Goal: Task Accomplishment & Management: Use online tool/utility

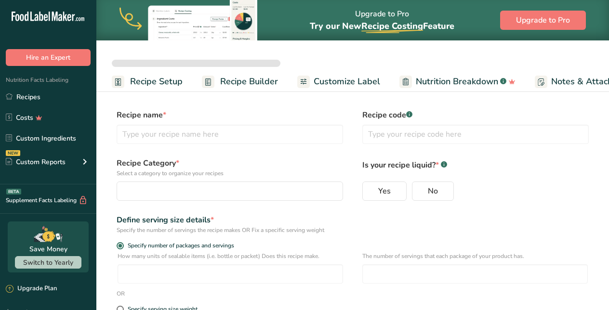
select select
type input "Dehydrated Orange Slices"
radio input "true"
type input "1"
type input "30"
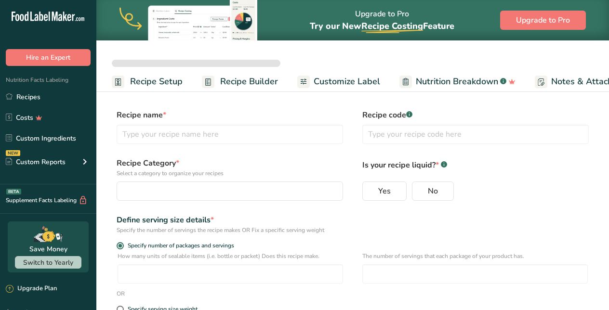
select select "0"
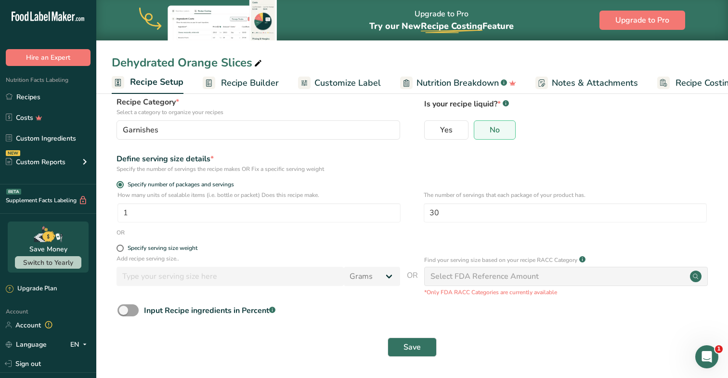
scroll to position [61, 0]
click at [252, 87] on span "Recipe Builder" at bounding box center [250, 83] width 58 height 13
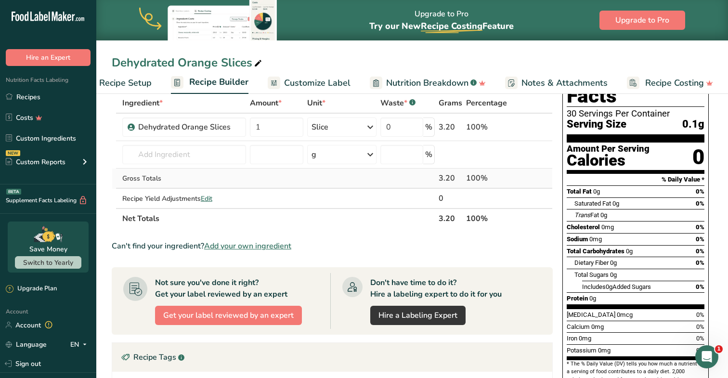
scroll to position [39, 0]
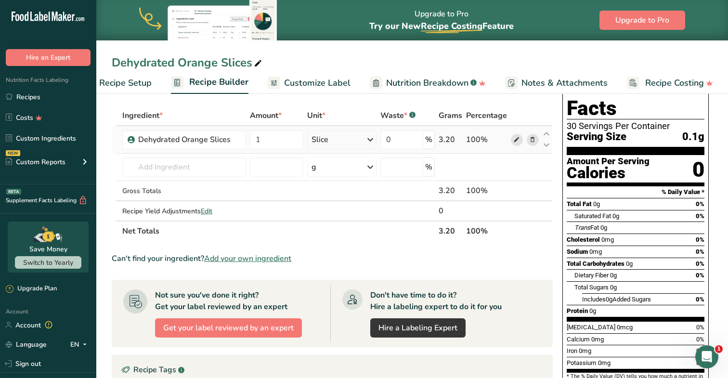
click at [516, 141] on icon at bounding box center [517, 140] width 7 height 10
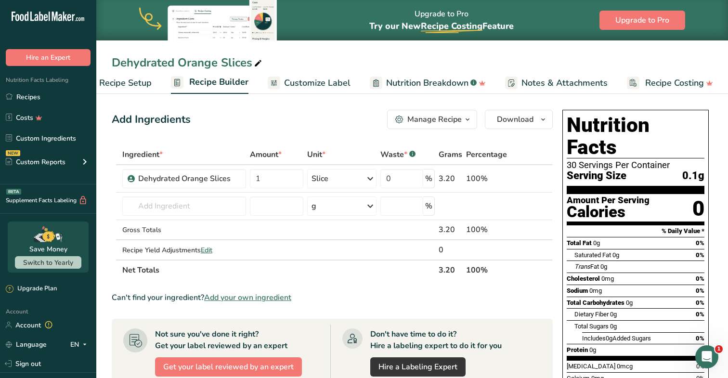
scroll to position [0, 0]
click at [519, 180] on icon at bounding box center [517, 179] width 7 height 10
click at [140, 83] on span "Recipe Setup" at bounding box center [125, 83] width 53 height 13
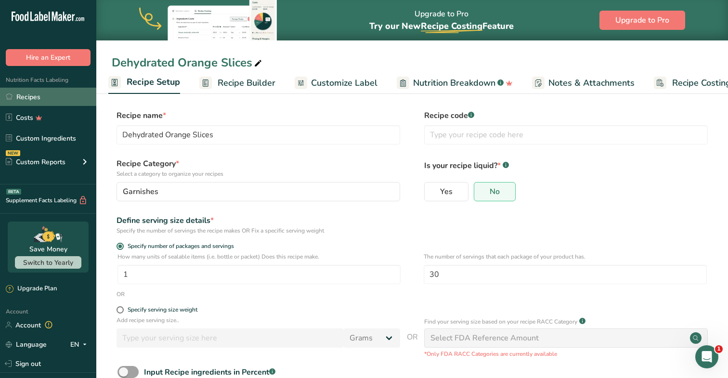
click at [34, 98] on link "Recipes" at bounding box center [48, 97] width 96 height 18
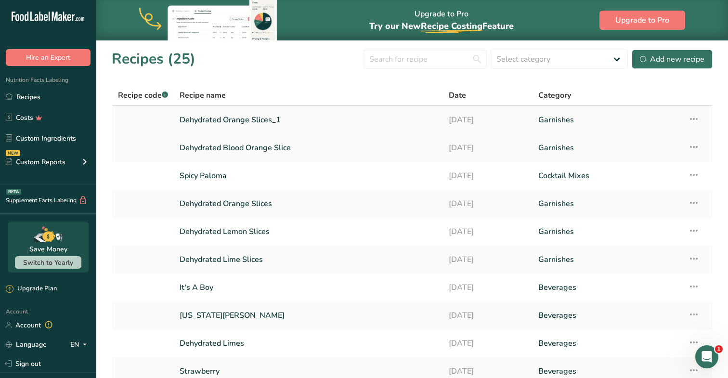
click at [608, 116] on icon at bounding box center [694, 118] width 12 height 17
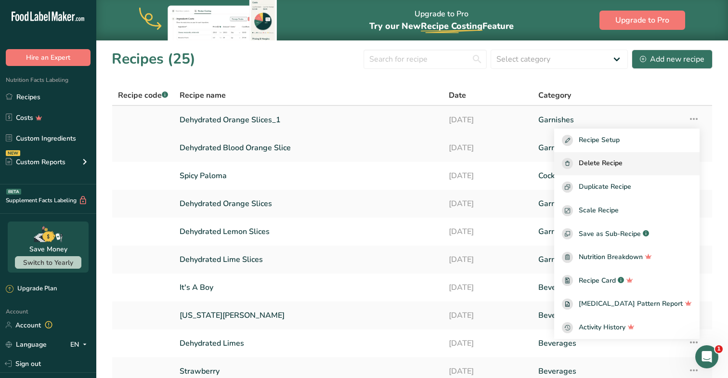
click at [608, 161] on span "Delete Recipe" at bounding box center [601, 163] width 44 height 11
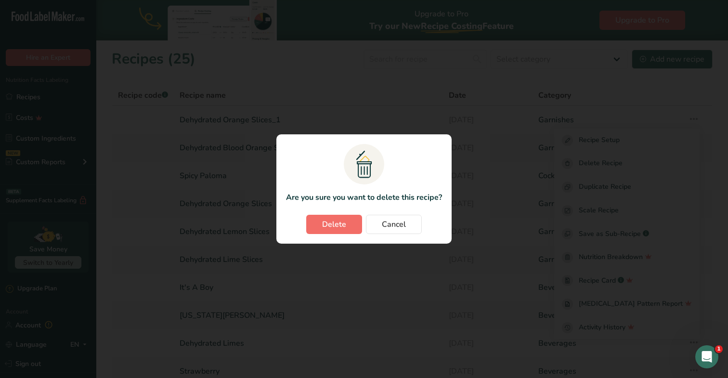
click at [331, 226] on span "Delete" at bounding box center [334, 225] width 24 height 12
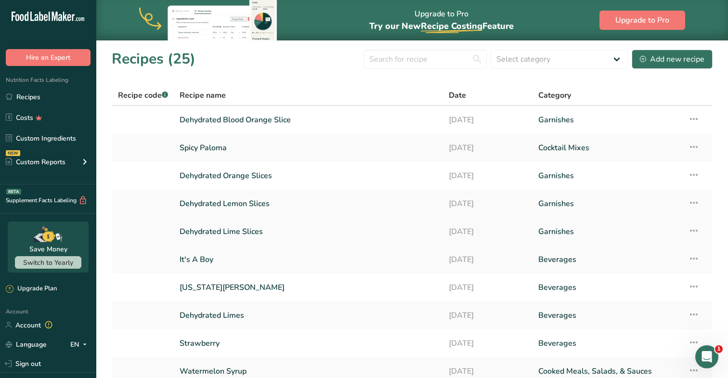
click at [224, 235] on link "Dehydrated Lime Slices" at bounding box center [309, 232] width 258 height 20
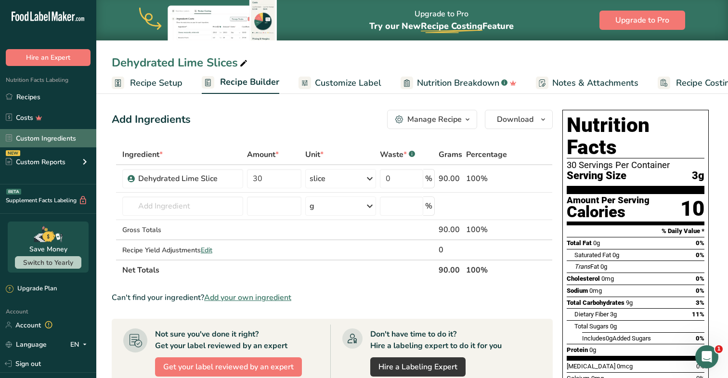
click at [43, 141] on link "Custom Ingredients" at bounding box center [48, 138] width 96 height 18
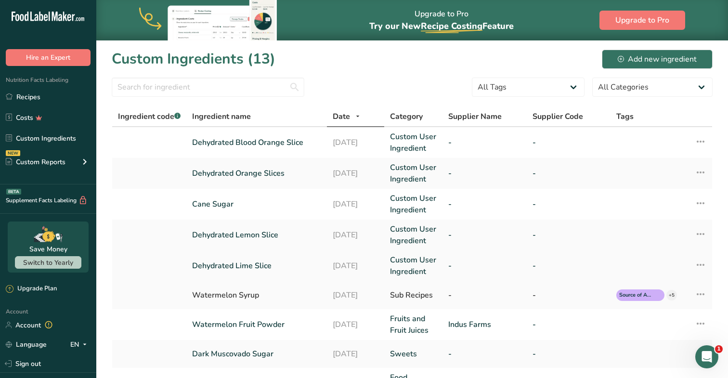
click at [246, 269] on link "Dehydrated Lime Slice" at bounding box center [256, 266] width 129 height 12
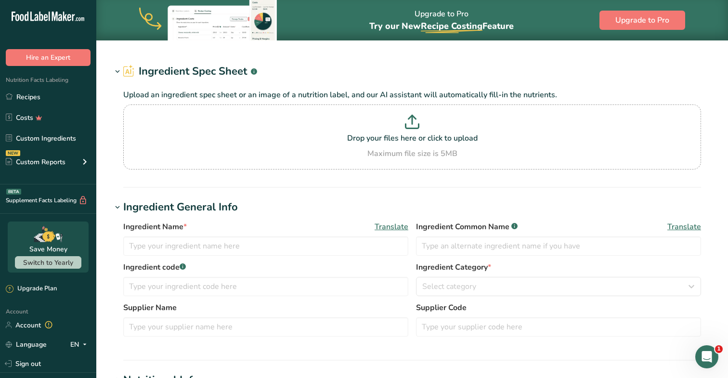
type input "Dehydrated Lime Slice"
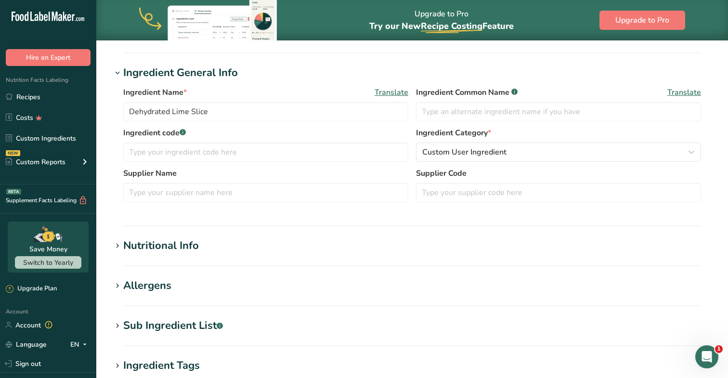
scroll to position [158, 0]
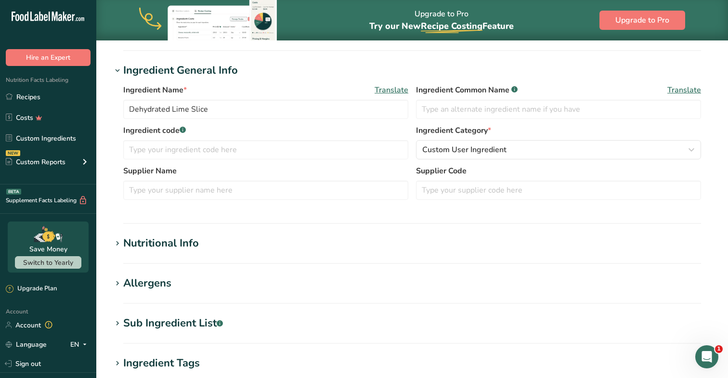
click at [163, 249] on div "Nutritional Info" at bounding box center [161, 244] width 76 height 16
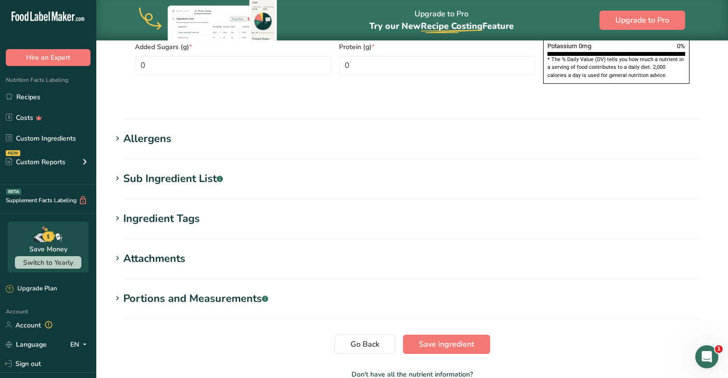
scroll to position [754, 0]
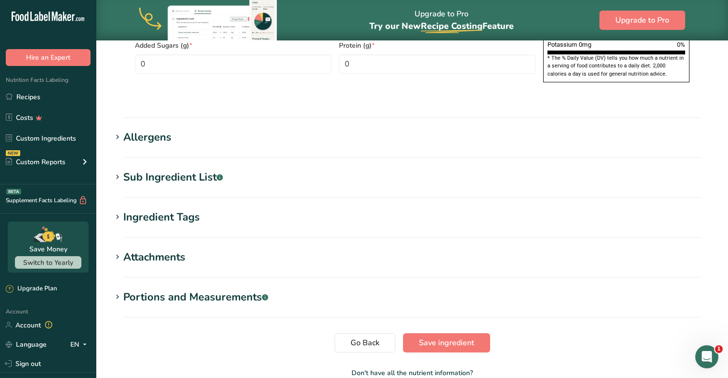
click at [144, 130] on div "Allergens" at bounding box center [147, 138] width 48 height 16
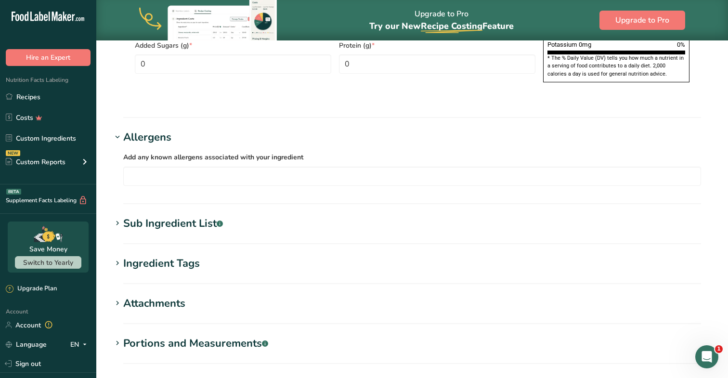
click at [144, 130] on div "Allergens" at bounding box center [147, 138] width 48 height 16
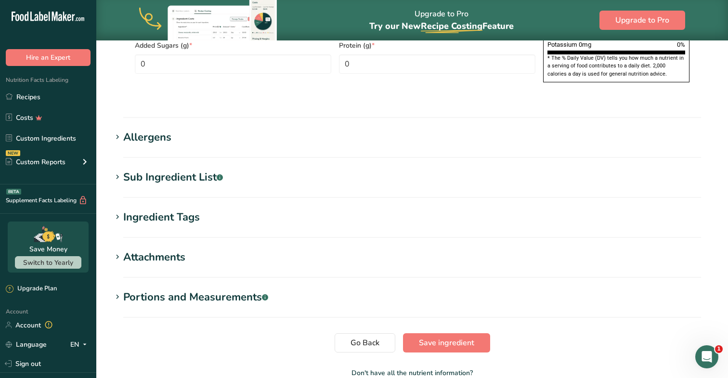
click at [142, 170] on div "Sub Ingredient List .a-a{fill:#347362;}.b-a{fill:#fff;}" at bounding box center [173, 178] width 100 height 16
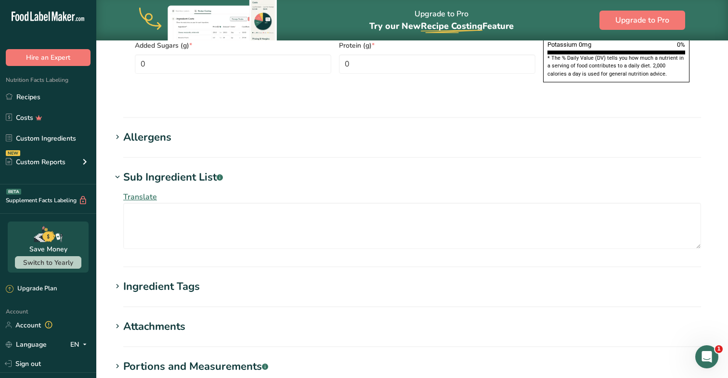
click at [142, 170] on div "Sub Ingredient List .a-a{fill:#347362;}.b-a{fill:#fff;}" at bounding box center [173, 178] width 100 height 16
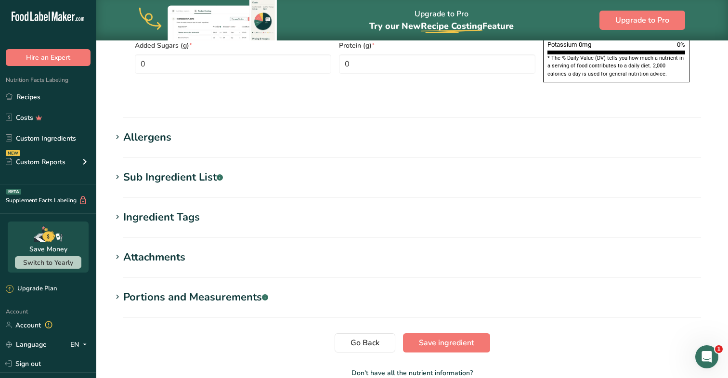
click at [142, 210] on div "Ingredient Tags" at bounding box center [161, 218] width 77 height 16
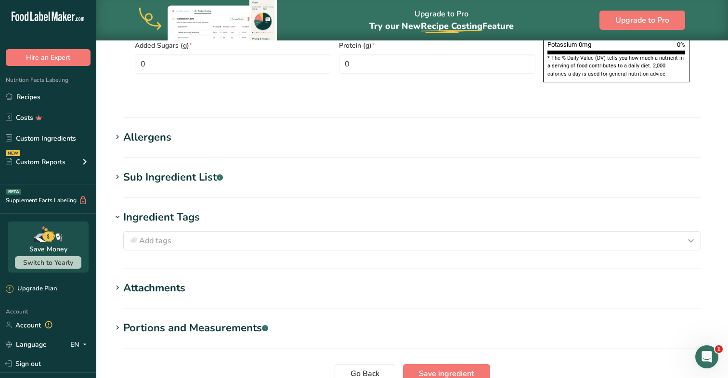
click at [142, 210] on div "Ingredient Tags" at bounding box center [161, 218] width 77 height 16
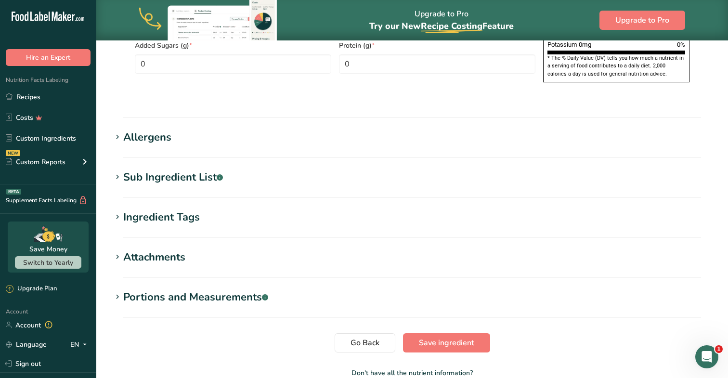
click at [142, 250] on div "Attachments" at bounding box center [154, 258] width 62 height 16
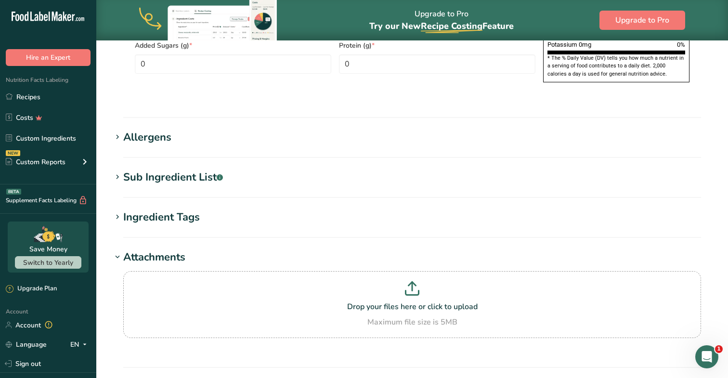
click at [142, 250] on div "Attachments" at bounding box center [154, 258] width 62 height 16
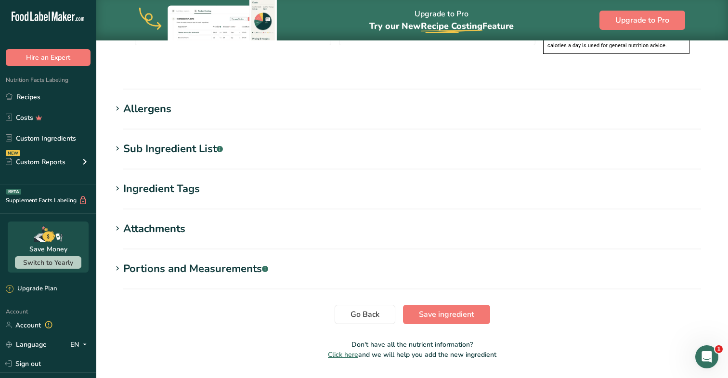
scroll to position [782, 0]
click at [138, 262] on div "Portions and Measurements .a-a{fill:#347362;}.b-a{fill:#fff;}" at bounding box center [195, 270] width 145 height 16
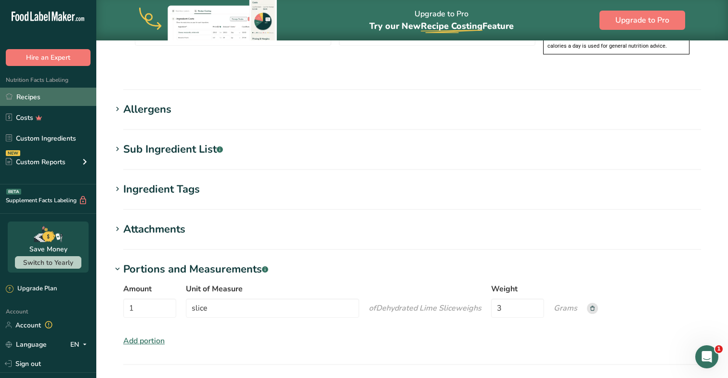
click at [26, 92] on link "Recipes" at bounding box center [48, 97] width 96 height 18
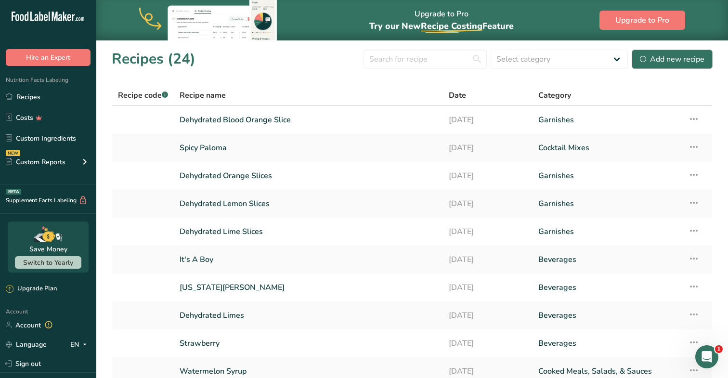
click at [608, 59] on div "Add new recipe" at bounding box center [672, 59] width 65 height 12
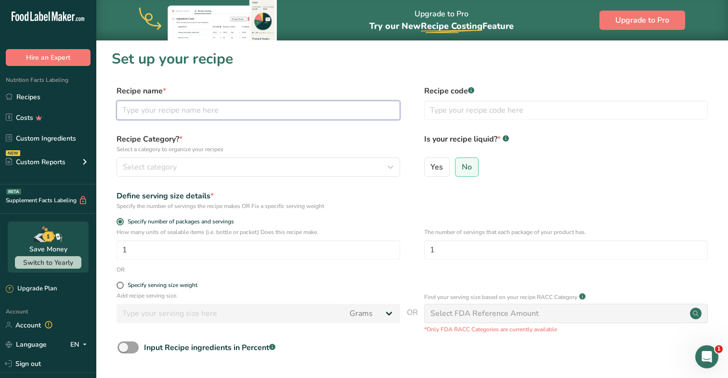
click at [258, 110] on input "text" at bounding box center [259, 110] width 284 height 19
type input "Dehydrated Pineapple Slices"
click at [149, 173] on button "Select category" at bounding box center [259, 167] width 284 height 19
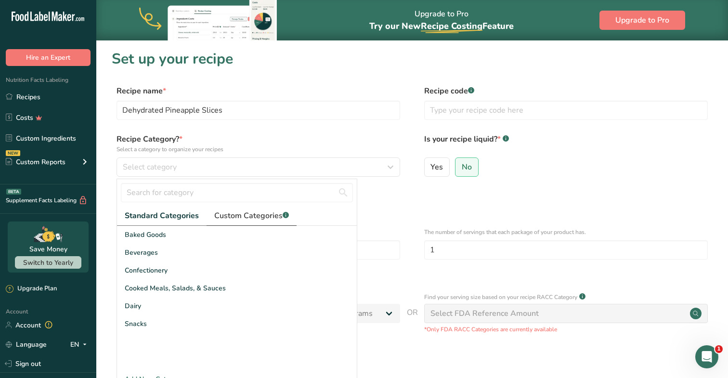
click at [240, 220] on span "Custom Categories .a-a{fill:#347362;}.b-a{fill:#fff;}" at bounding box center [251, 216] width 75 height 12
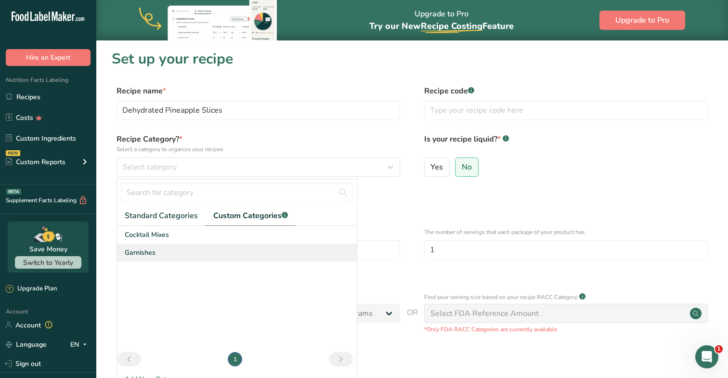
click at [150, 252] on span "Garnishes" at bounding box center [140, 253] width 31 height 10
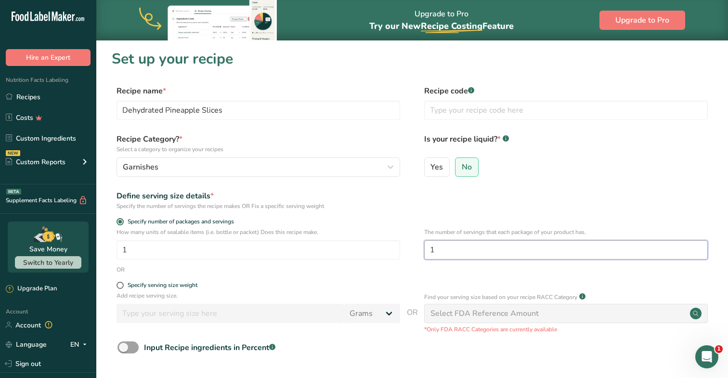
click at [464, 246] on input "1" at bounding box center [566, 249] width 284 height 19
type input "3"
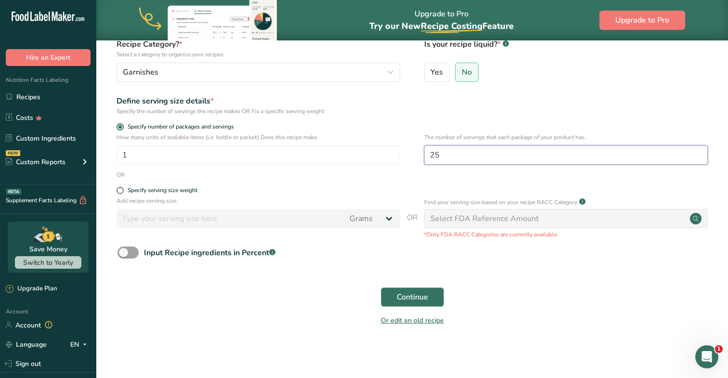
scroll to position [94, 0]
type input "25"
click at [418, 296] on span "Continue" at bounding box center [412, 298] width 31 height 12
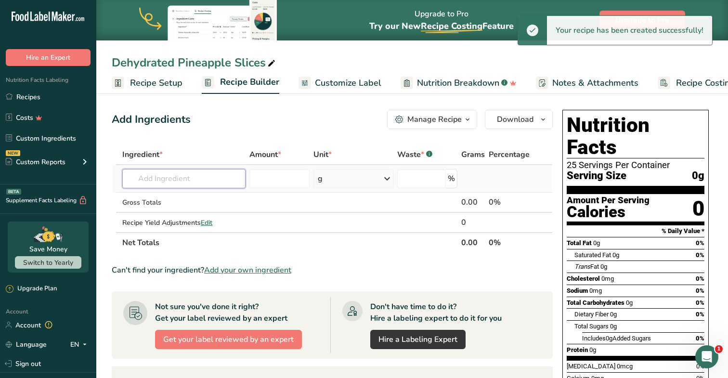
click at [172, 181] on input "text" at bounding box center [183, 178] width 123 height 19
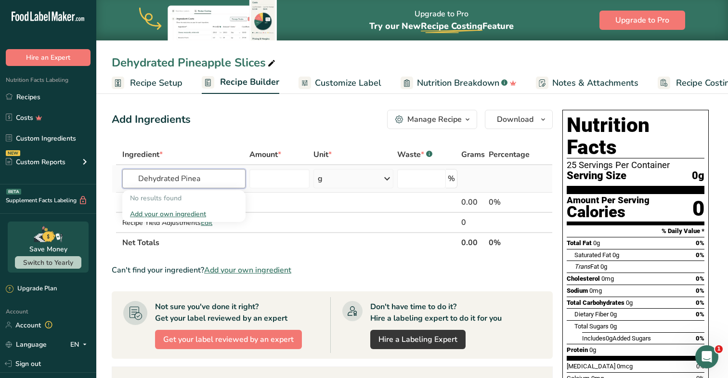
type input "Dehydrated Pinea"
click at [152, 214] on div "Add your own ingredient" at bounding box center [184, 214] width 108 height 10
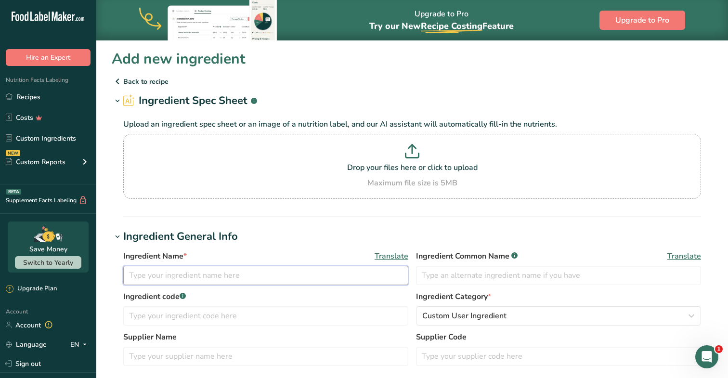
click at [147, 278] on input "text" at bounding box center [265, 275] width 285 height 19
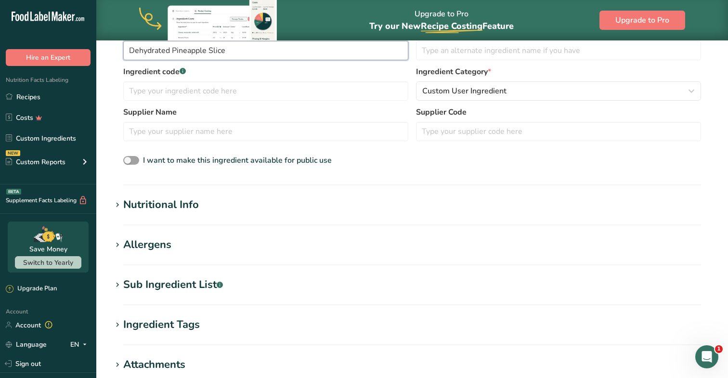
scroll to position [257, 0]
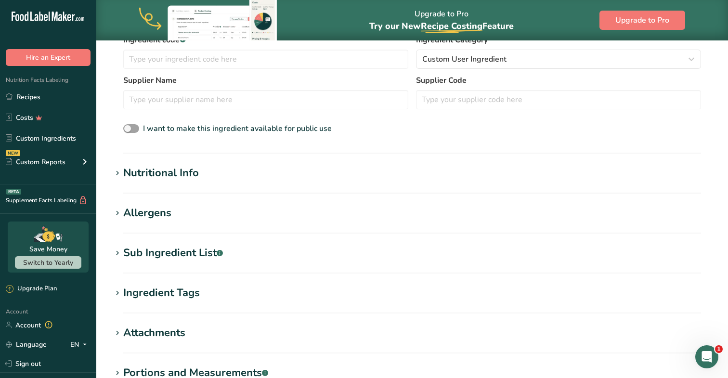
type input "Dehydrated Pineapple Slice"
click at [149, 170] on div "Nutritional Info" at bounding box center [161, 173] width 76 height 16
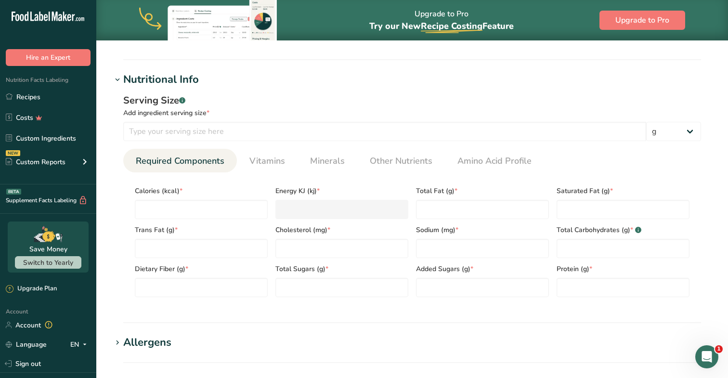
scroll to position [363, 0]
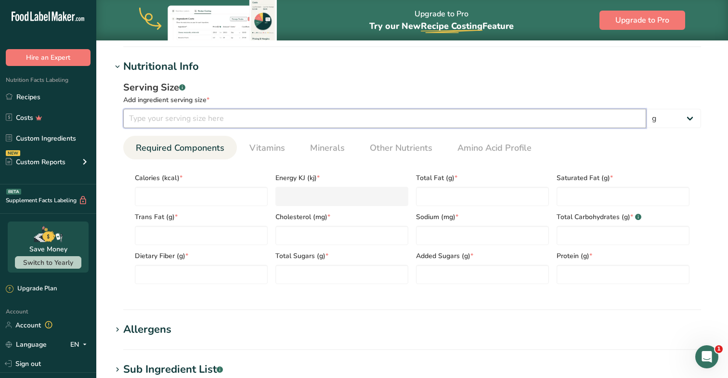
click at [177, 119] on input "number" at bounding box center [384, 118] width 523 height 19
type input "5"
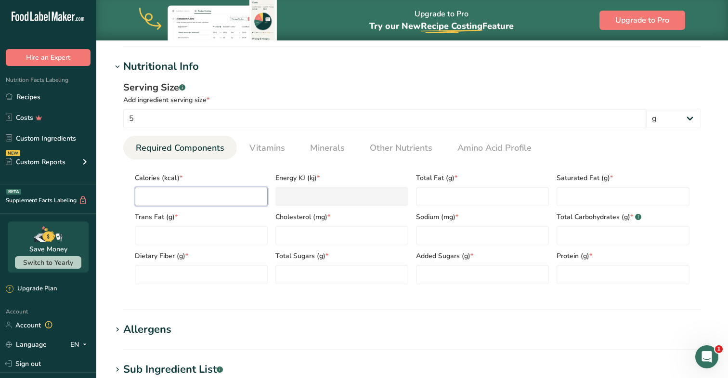
click at [149, 195] on input "number" at bounding box center [201, 196] width 133 height 19
type input "1"
type KJ "4.2"
type input "18"
type KJ "75.3"
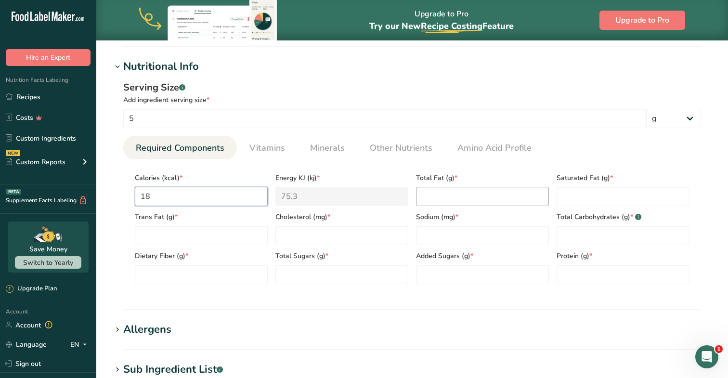
type input "18"
click at [445, 203] on Fat "number" at bounding box center [482, 196] width 133 height 19
type Fat "0"
click at [608, 200] on Fat "number" at bounding box center [623, 196] width 133 height 19
type Fat "0"
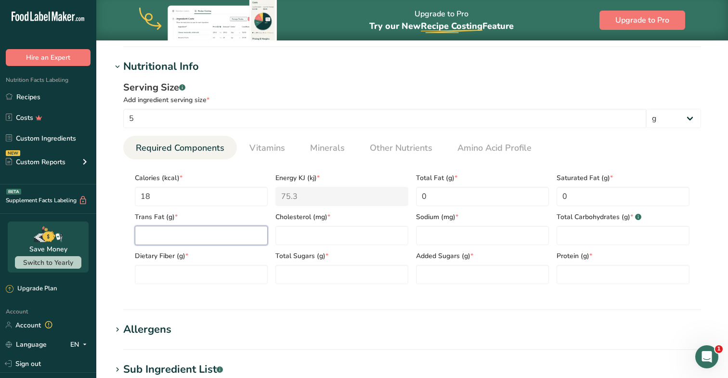
click at [185, 236] on Fat "number" at bounding box center [201, 235] width 133 height 19
type Fat "0"
click at [303, 238] on input "number" at bounding box center [342, 235] width 133 height 19
type input "0"
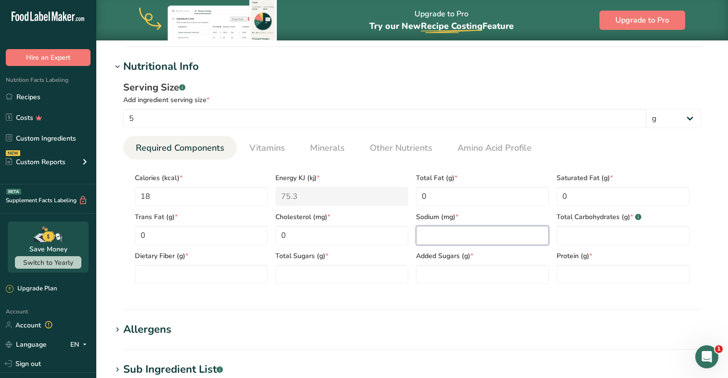
click at [483, 237] on input "number" at bounding box center [482, 235] width 133 height 19
type input "0"
click at [574, 236] on Carbohydrates "number" at bounding box center [623, 235] width 133 height 19
type Carbohydrates "4.8"
click at [191, 277] on Fiber "number" at bounding box center [201, 274] width 133 height 19
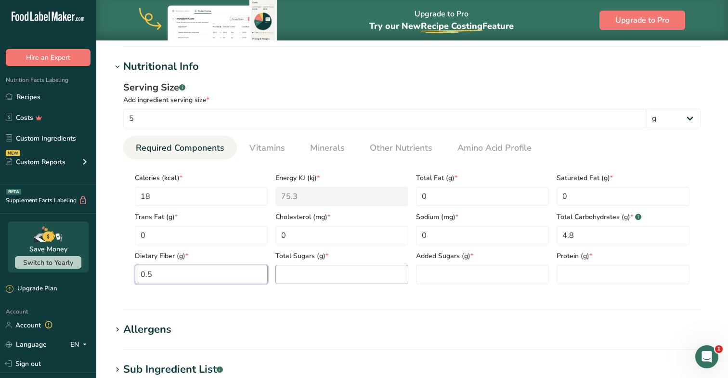
type Fiber "0.5"
click at [291, 273] on Sugars "number" at bounding box center [342, 274] width 133 height 19
type Sugars "4"
click at [444, 273] on Sugars "number" at bounding box center [482, 274] width 133 height 19
type Sugars "0"
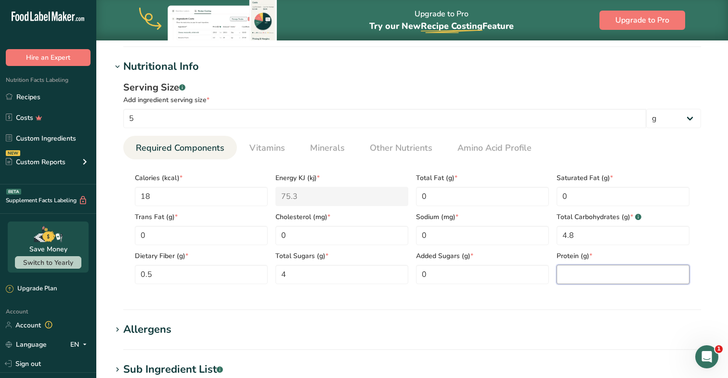
click at [589, 273] on input "number" at bounding box center [623, 274] width 133 height 19
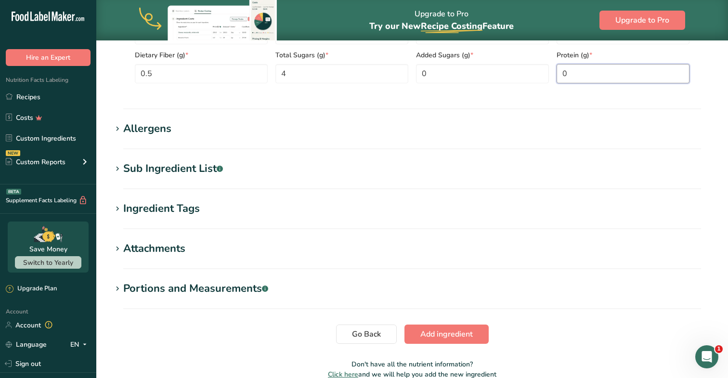
scroll to position [567, 0]
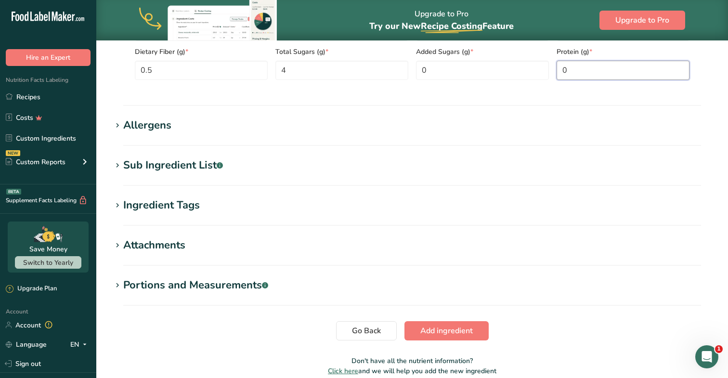
type input "0"
click at [188, 279] on div "Portions and Measurements .a-a{fill:#347362;}.b-a{fill:#fff;}" at bounding box center [195, 285] width 145 height 16
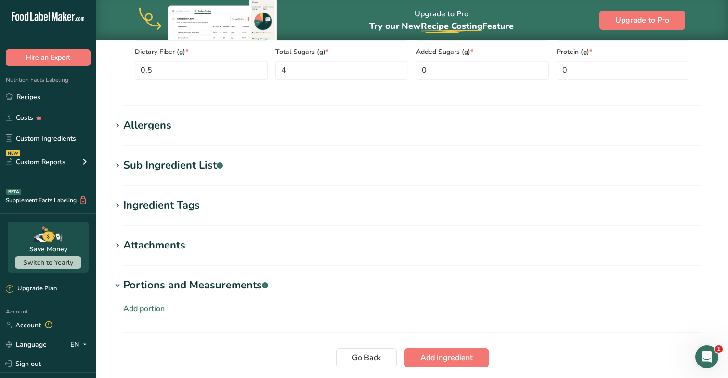
click at [139, 307] on div "Add portion" at bounding box center [143, 309] width 41 height 12
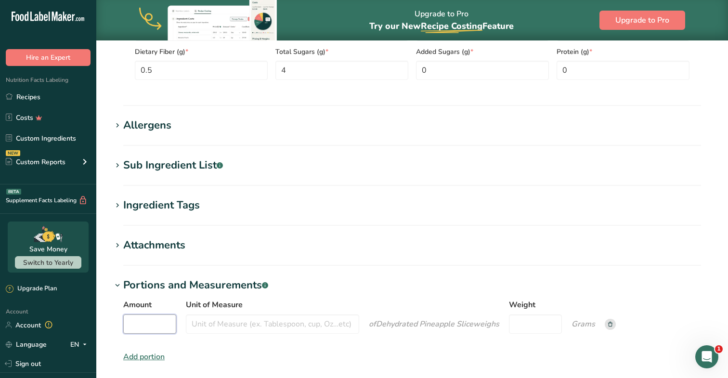
click at [157, 310] on input "Amount" at bounding box center [149, 324] width 53 height 19
type input "1"
type input "slice"
click at [529, 310] on input "Weight" at bounding box center [535, 324] width 53 height 19
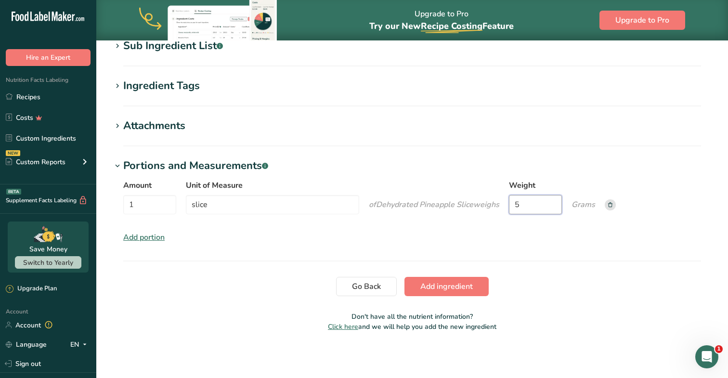
scroll to position [687, 0]
type input "5"
click at [454, 291] on span "Add ingredient" at bounding box center [447, 287] width 53 height 12
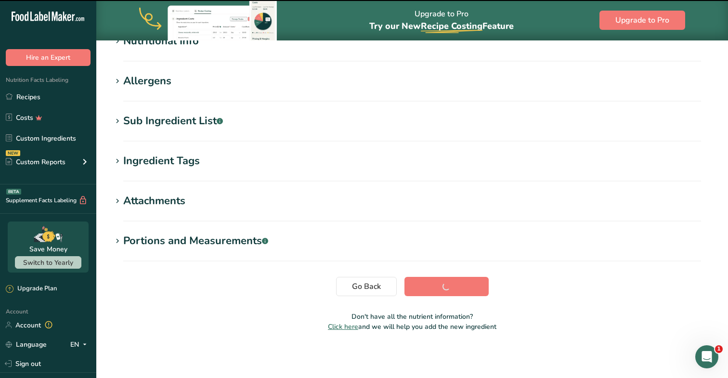
scroll to position [140, 0]
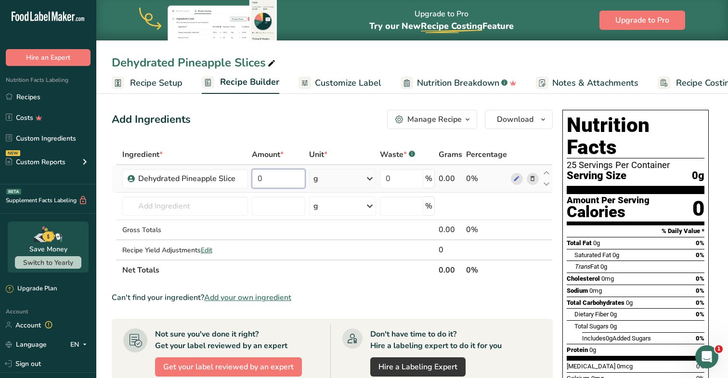
click at [284, 183] on input "0" at bounding box center [279, 178] width 54 height 19
type input "1"
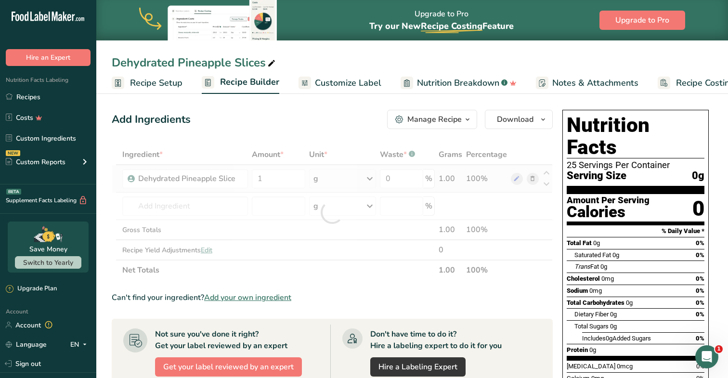
click at [341, 178] on div "Ingredient * Amount * Unit * Waste * .a-a{fill:#347362;}.b-a{fill:#fff;} Grams …" at bounding box center [332, 213] width 441 height 136
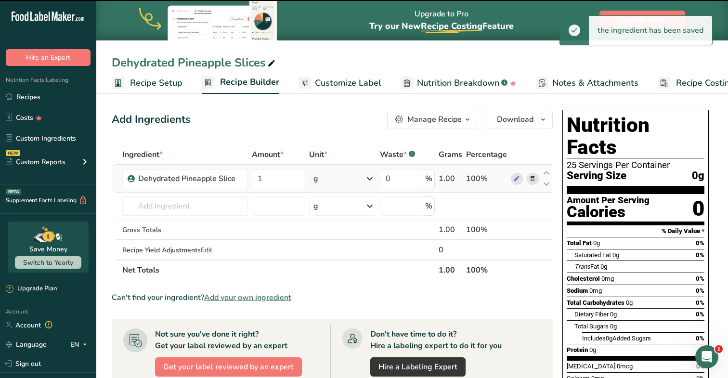
click at [341, 178] on div "g" at bounding box center [342, 178] width 67 height 19
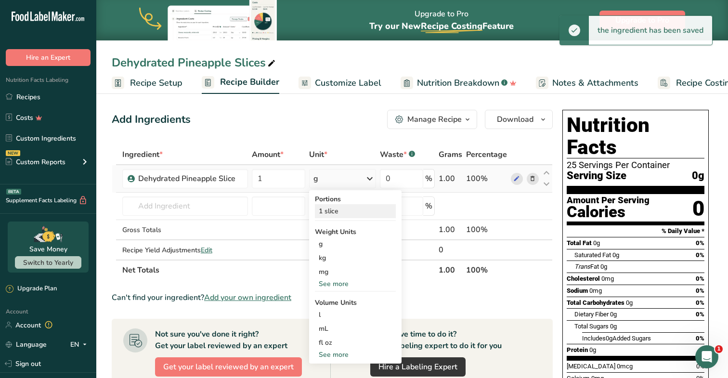
click at [331, 211] on div "1 slice" at bounding box center [355, 211] width 81 height 14
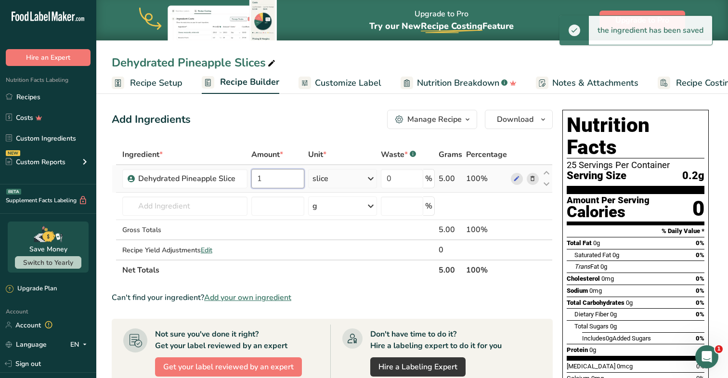
click at [275, 172] on input "1" at bounding box center [277, 178] width 53 height 19
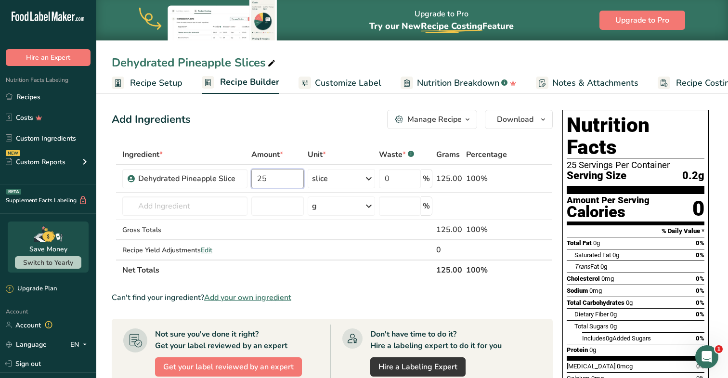
type input "25"
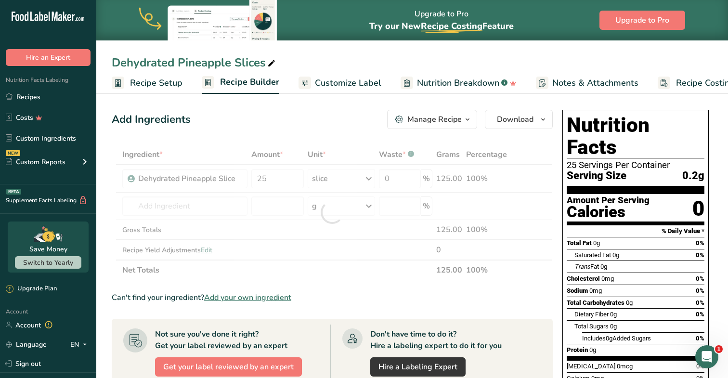
click at [307, 120] on div "Add Ingredients Manage Recipe Delete Recipe Duplicate Recipe Scale Recipe Save …" at bounding box center [332, 119] width 441 height 19
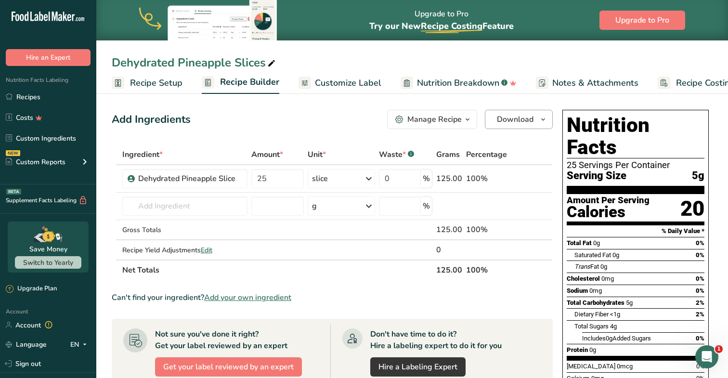
click at [517, 117] on span "Download" at bounding box center [515, 120] width 37 height 12
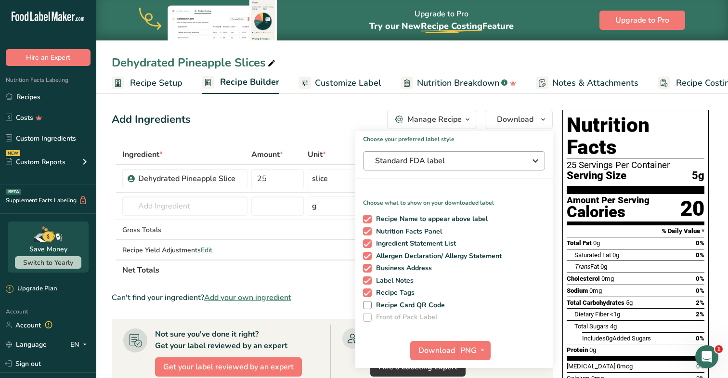
click at [423, 153] on button "Standard FDA label" at bounding box center [454, 160] width 182 height 19
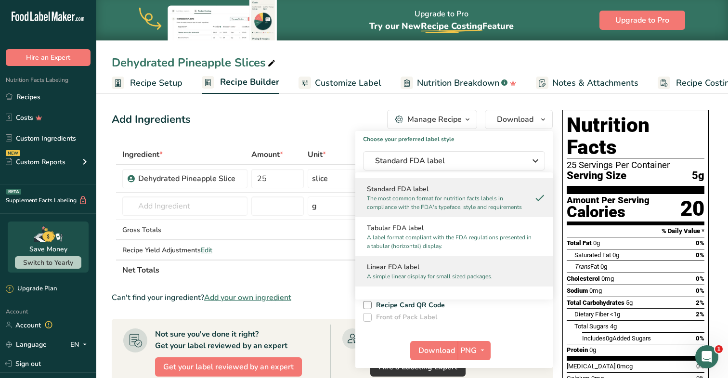
click at [399, 267] on h2 "Linear FDA label" at bounding box center [454, 267] width 174 height 10
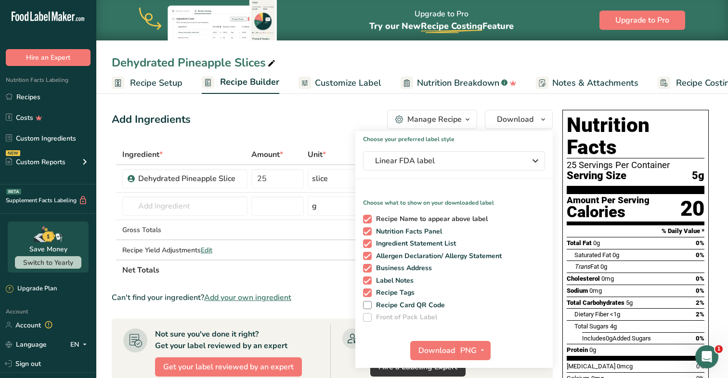
click at [369, 220] on span at bounding box center [367, 219] width 9 height 9
click at [369, 220] on input "Recipe Name to appear above label" at bounding box center [366, 219] width 6 height 6
click at [368, 217] on span at bounding box center [367, 219] width 9 height 9
click at [368, 217] on input "Recipe Name to appear above label" at bounding box center [366, 219] width 6 height 6
checkbox input "true"
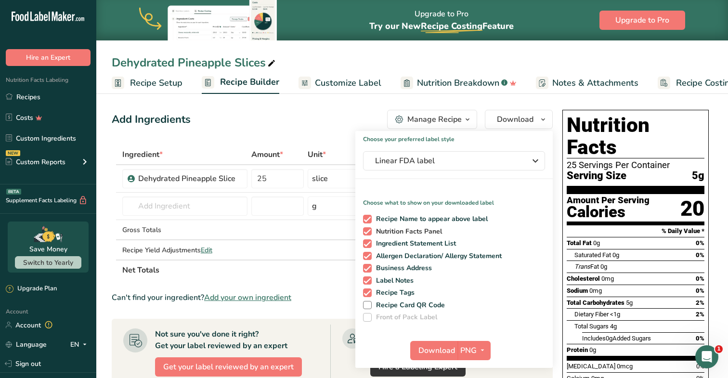
click at [368, 233] on span at bounding box center [367, 231] width 9 height 9
click at [368, 233] on input "Nutrition Facts Panel" at bounding box center [366, 231] width 6 height 6
checkbox input "false"
click at [368, 242] on span at bounding box center [367, 243] width 9 height 9
click at [368, 242] on input "Ingredient Statement List" at bounding box center [366, 243] width 6 height 6
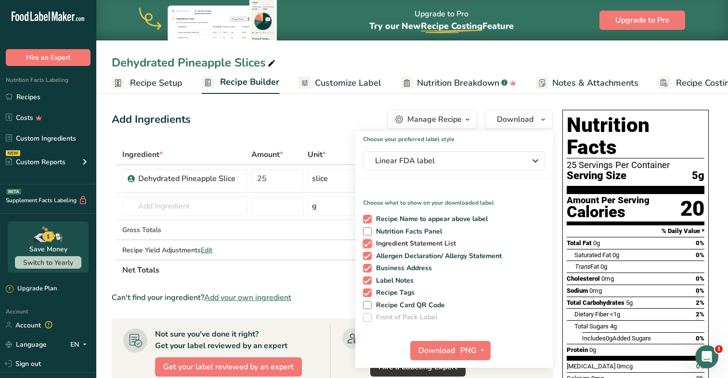
checkbox input "false"
click at [366, 232] on span at bounding box center [367, 231] width 9 height 9
click at [366, 232] on input "Nutrition Facts Panel" at bounding box center [366, 231] width 6 height 6
checkbox input "true"
click at [366, 248] on span at bounding box center [367, 243] width 9 height 9
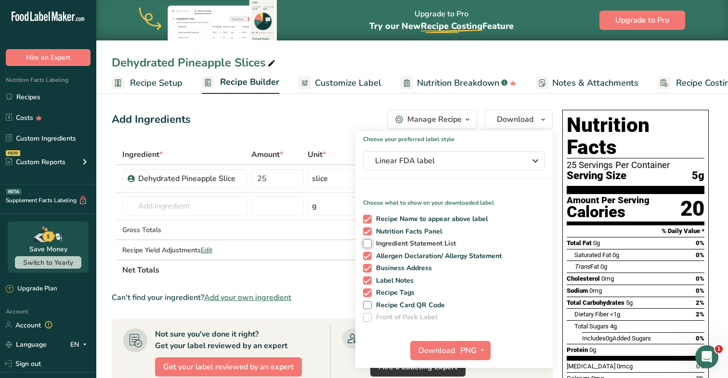
click at [366, 247] on input "Ingredient Statement List" at bounding box center [366, 243] width 6 height 6
click at [366, 248] on span at bounding box center [367, 243] width 9 height 9
click at [366, 247] on input "Ingredient Statement List" at bounding box center [366, 243] width 6 height 6
checkbox input "false"
click at [366, 260] on div "Recipe Name to appear above label Nutrition Facts Panel Ingredient Statement Li…" at bounding box center [455, 266] width 198 height 111
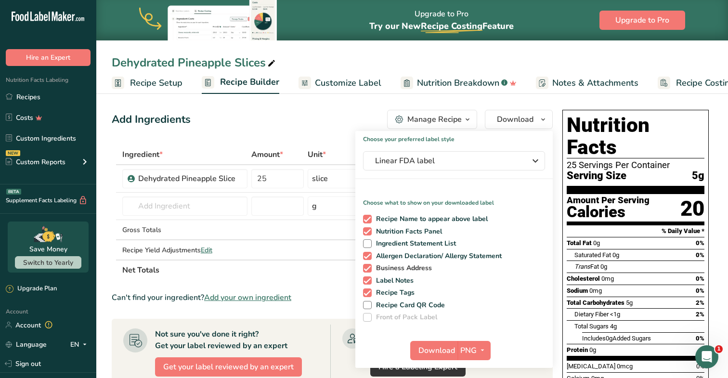
click at [366, 268] on span at bounding box center [367, 268] width 9 height 9
click at [366, 268] on input "Business Address" at bounding box center [366, 268] width 6 height 6
checkbox input "false"
click at [366, 253] on span at bounding box center [367, 256] width 9 height 9
click at [366, 253] on input "Allergen Declaration/ Allergy Statement" at bounding box center [366, 256] width 6 height 6
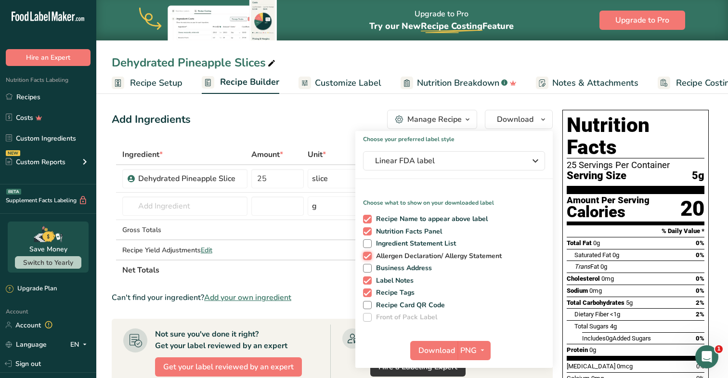
checkbox input "false"
click at [367, 279] on span at bounding box center [367, 281] width 9 height 9
click at [367, 279] on input "Label Notes" at bounding box center [366, 280] width 6 height 6
checkbox input "false"
click at [367, 293] on span at bounding box center [367, 293] width 9 height 9
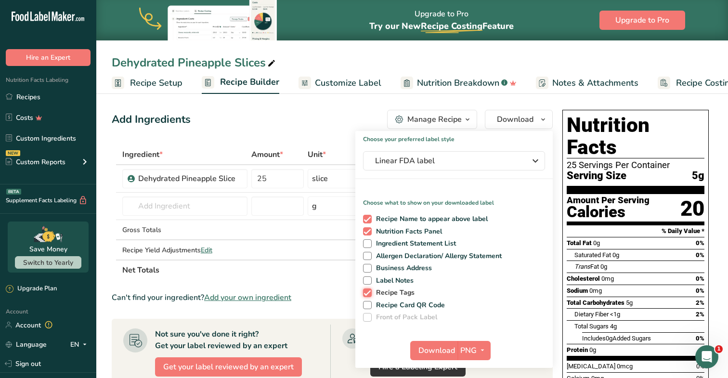
click at [367, 293] on input "Recipe Tags" at bounding box center [366, 293] width 6 height 6
checkbox input "false"
click at [431, 310] on button "Download" at bounding box center [433, 350] width 47 height 19
click at [24, 97] on link "Recipes" at bounding box center [48, 97] width 96 height 18
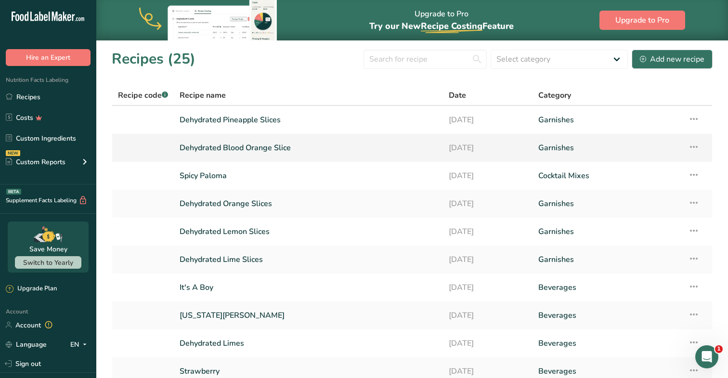
click at [258, 150] on link "Dehydrated Blood Orange Slice" at bounding box center [309, 148] width 258 height 20
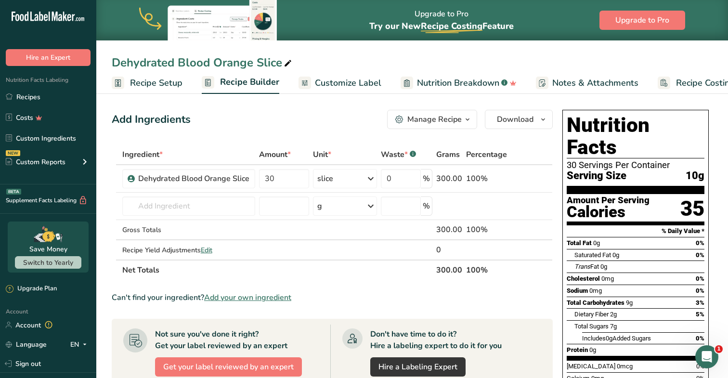
click at [145, 80] on span "Recipe Setup" at bounding box center [156, 83] width 53 height 13
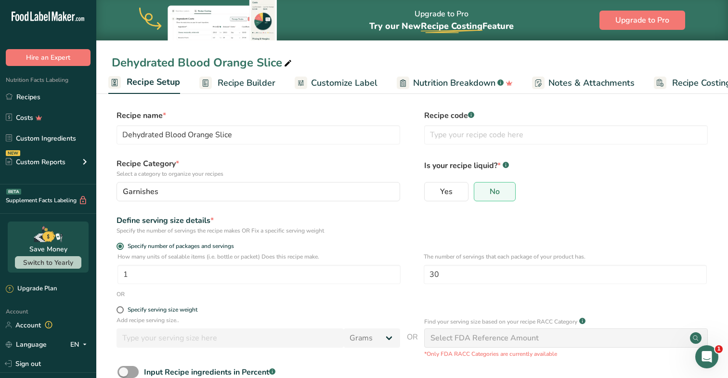
click at [238, 79] on span "Recipe Builder" at bounding box center [247, 83] width 58 height 13
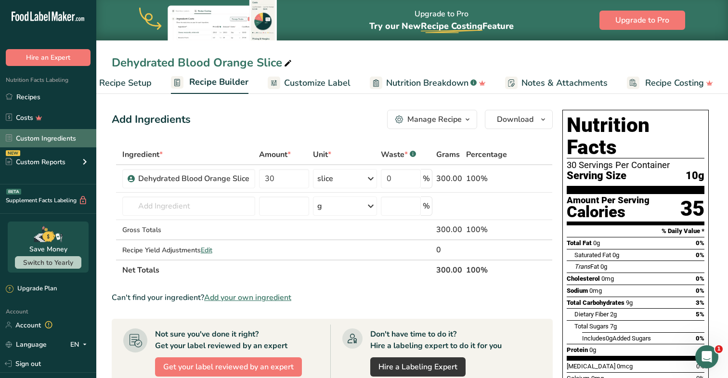
click at [56, 138] on link "Custom Ingredients" at bounding box center [48, 138] width 96 height 18
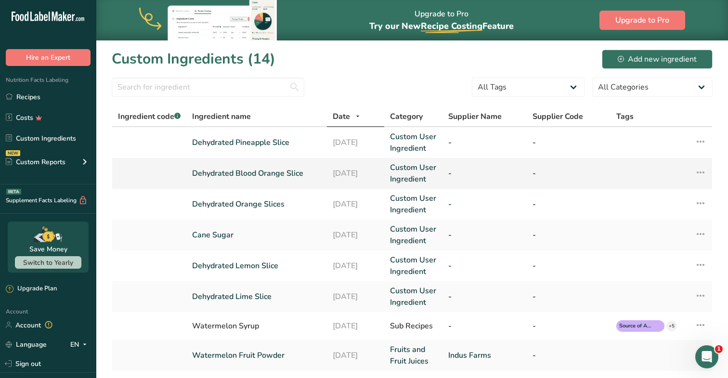
click at [305, 174] on link "Dehydrated Blood Orange Slice" at bounding box center [256, 174] width 129 height 12
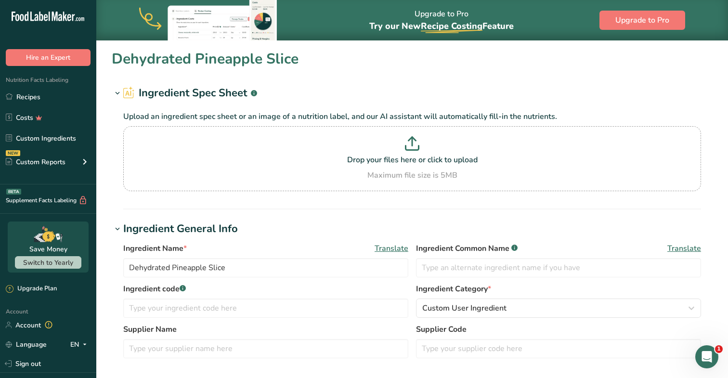
type input "Dehydrated Blood Orange Slice"
type input "35"
type KJ "146.4"
type Fat "0"
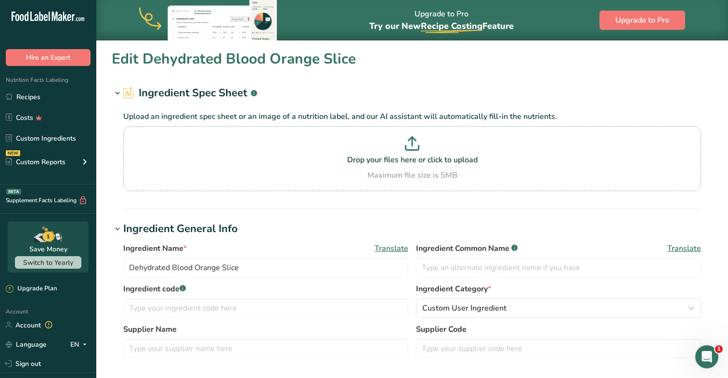
type Fat "0"
type input "0"
type Carbohydrates "9"
type Fiber "1.5"
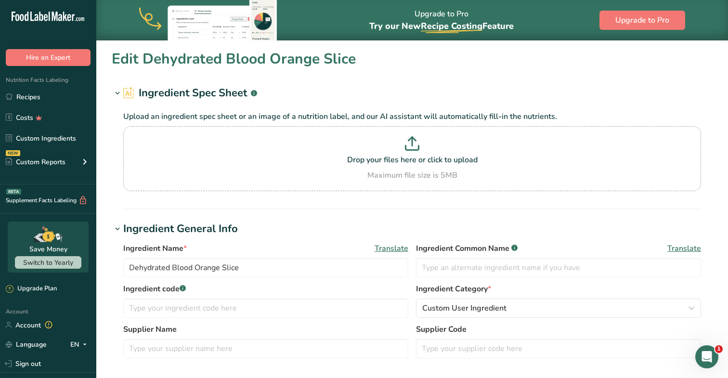
type Sugars "7"
type Sugars "0"
type input "0"
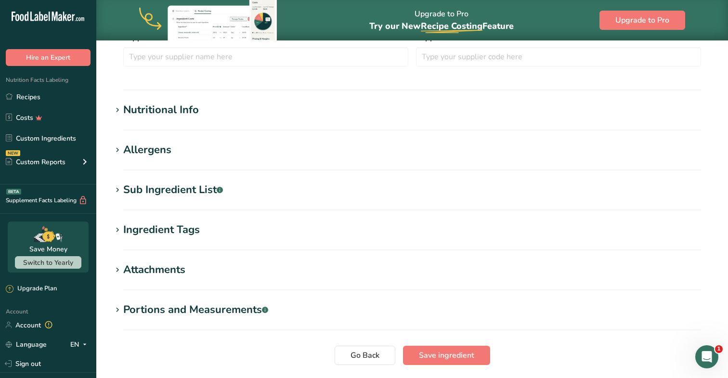
scroll to position [302, 0]
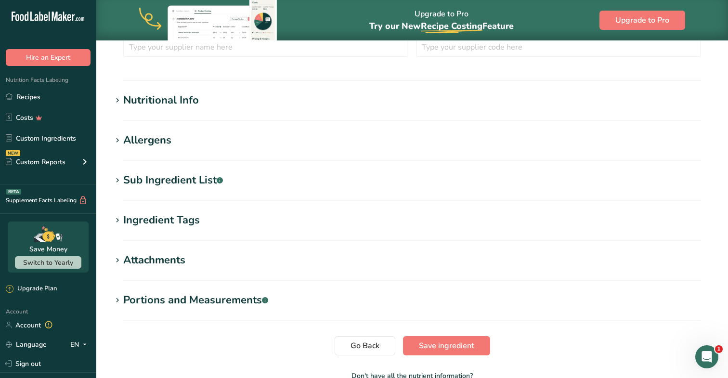
click at [188, 96] on div "Nutritional Info" at bounding box center [161, 100] width 76 height 16
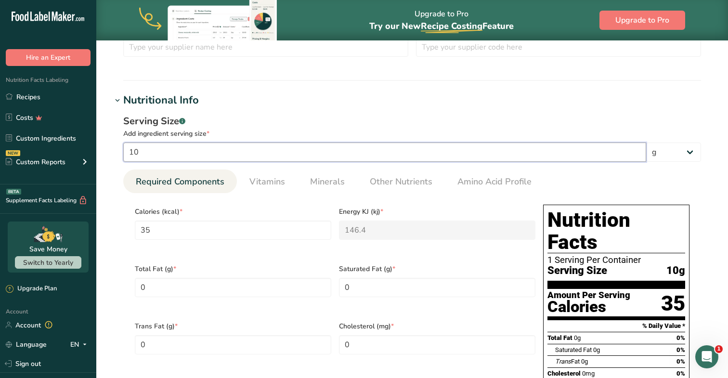
click at [193, 146] on input "10" at bounding box center [384, 152] width 523 height 19
type input "1"
type input "3.5"
type KJ "14.64"
type Carbohydrates "0.9"
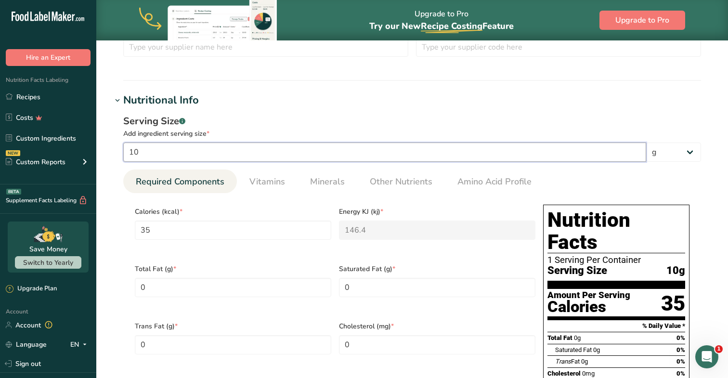
type Fiber "0.15"
type Sugars "0.7"
type input "3"
type input "10.5"
type KJ "43.92"
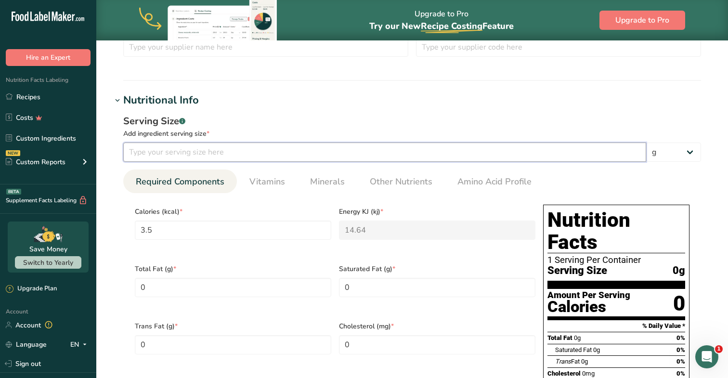
type Carbohydrates "2.7"
type Fiber "0.45"
type Sugars "2.1"
type input "3"
click at [235, 90] on section "Edit Dehydrated Blood Orange Slice Ingredient Spec Sheet .a-a{fill:#347362;}.b-…" at bounding box center [412, 297] width 632 height 1117
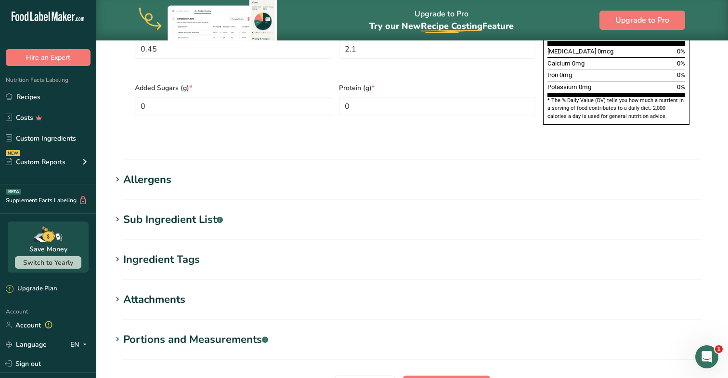
scroll to position [745, 0]
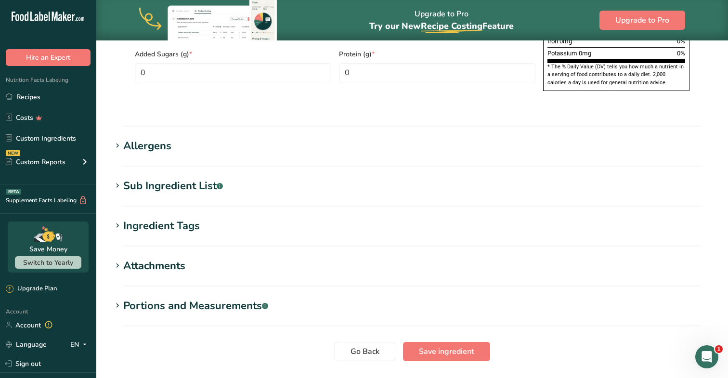
click at [183, 298] on div "Portions and Measurements .a-a{fill:#347362;}.b-a{fill:#fff;}" at bounding box center [195, 306] width 145 height 16
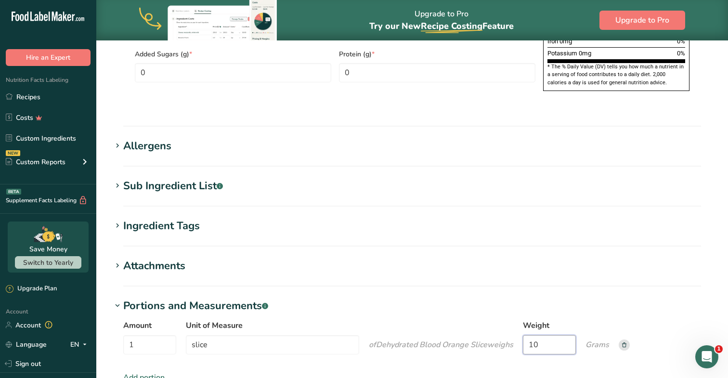
click at [568, 310] on input "10" at bounding box center [549, 344] width 53 height 19
type input "1"
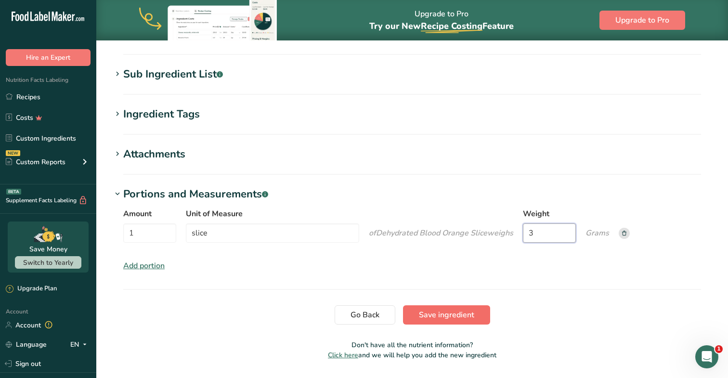
type input "3"
click at [461, 309] on span "Save ingredient" at bounding box center [446, 315] width 55 height 12
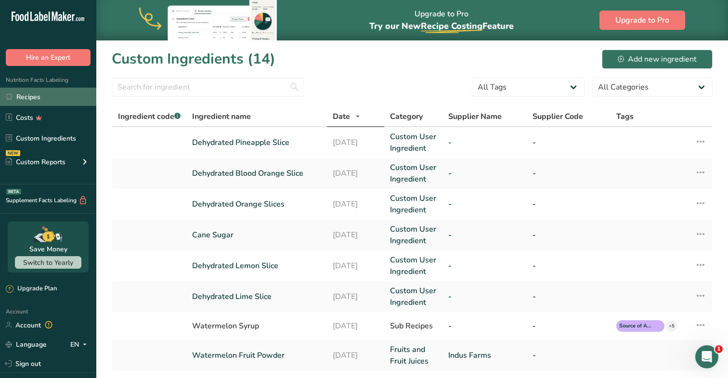
click at [34, 99] on link "Recipes" at bounding box center [48, 97] width 96 height 18
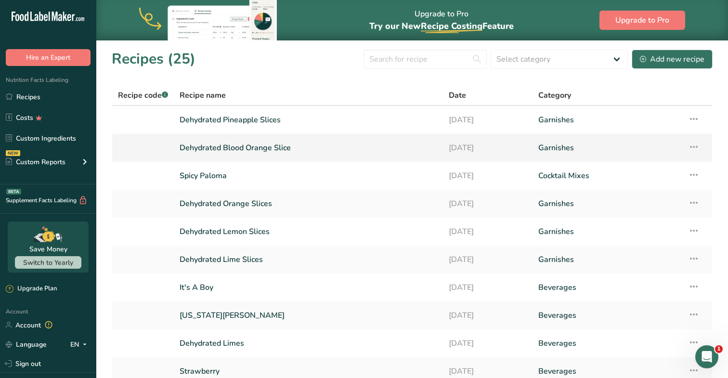
click at [247, 142] on link "Dehydrated Blood Orange Slice" at bounding box center [309, 148] width 258 height 20
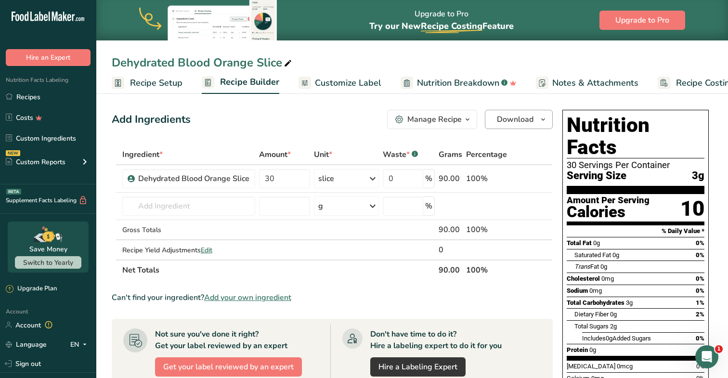
click at [510, 118] on span "Download" at bounding box center [515, 120] width 37 height 12
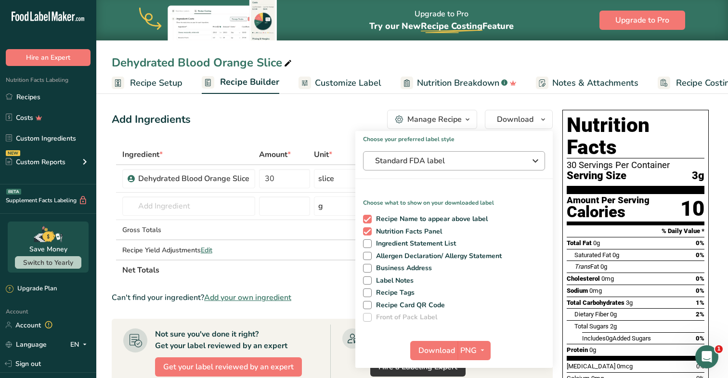
click at [417, 158] on span "Standard FDA label" at bounding box center [447, 161] width 145 height 12
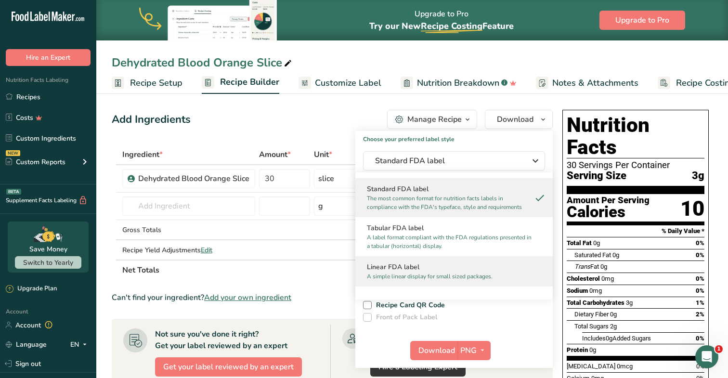
click at [399, 269] on h2 "Linear FDA label" at bounding box center [454, 267] width 174 height 10
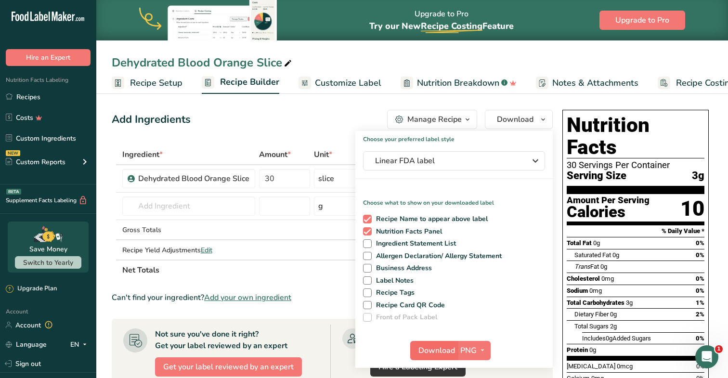
click at [435, 310] on span "Download" at bounding box center [437, 351] width 37 height 12
click at [437, 310] on span "Download" at bounding box center [437, 351] width 37 height 12
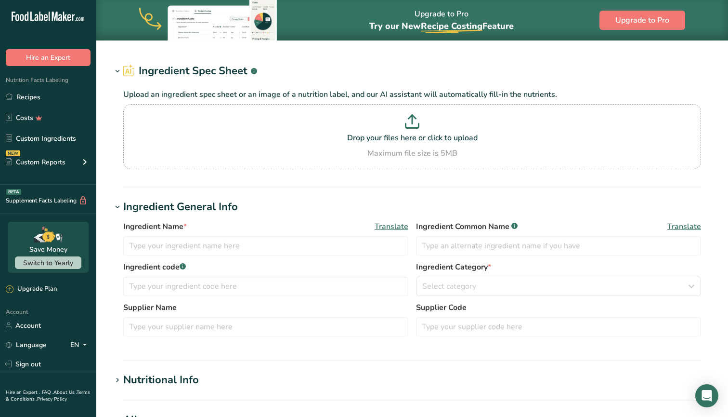
type input "Dehydrated Orange Slices"
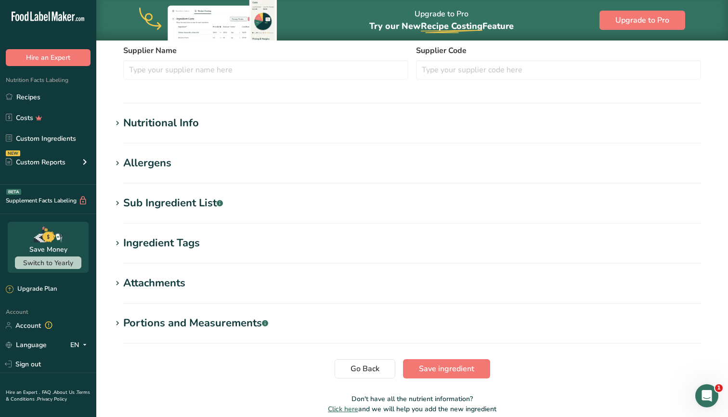
scroll to position [284, 0]
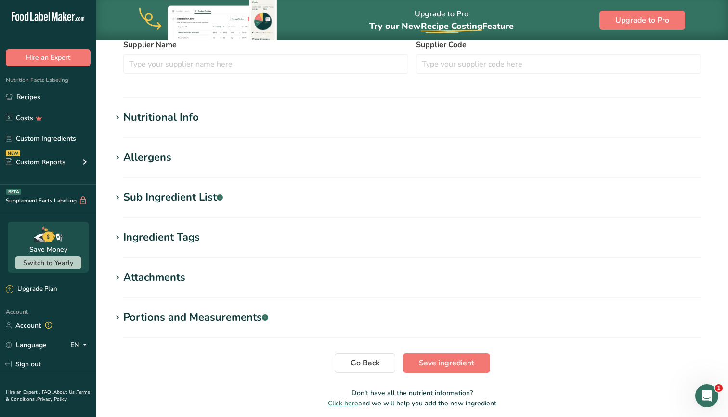
click at [152, 320] on div "Portions and Measurements .a-a{fill:#347362;}.b-a{fill:#fff;}" at bounding box center [195, 317] width 145 height 16
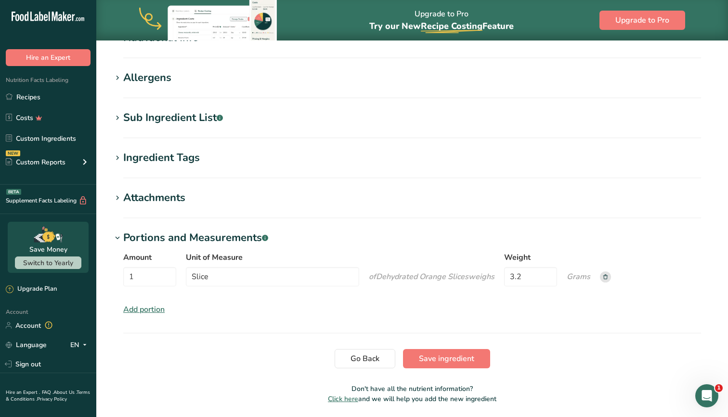
scroll to position [384, 0]
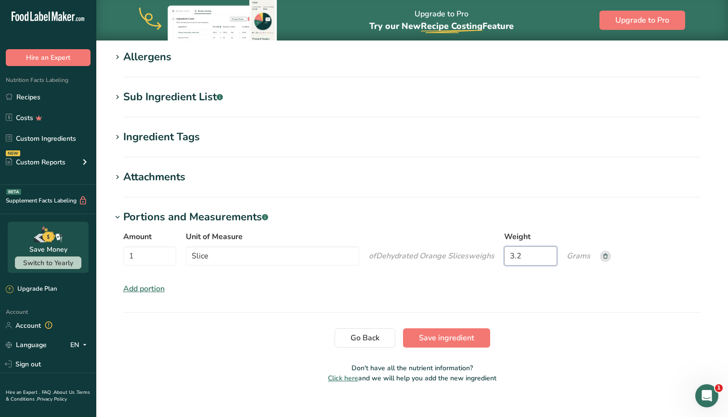
drag, startPoint x: 529, startPoint y: 256, endPoint x: 493, endPoint y: 258, distance: 36.6
click at [493, 257] on div "Amount 1 Unit of Measure Slice of Dehydrated Orange Slices weigh s Weight 3.2 G…" at bounding box center [412, 251] width 578 height 40
type input "4.4"
click at [443, 338] on span "Save ingredient" at bounding box center [446, 338] width 55 height 12
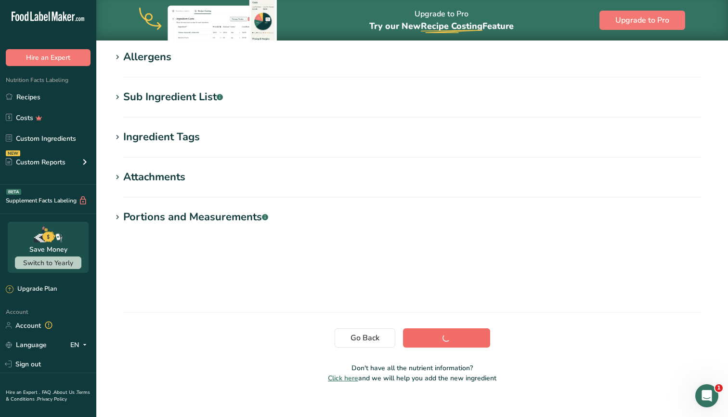
scroll to position [93, 0]
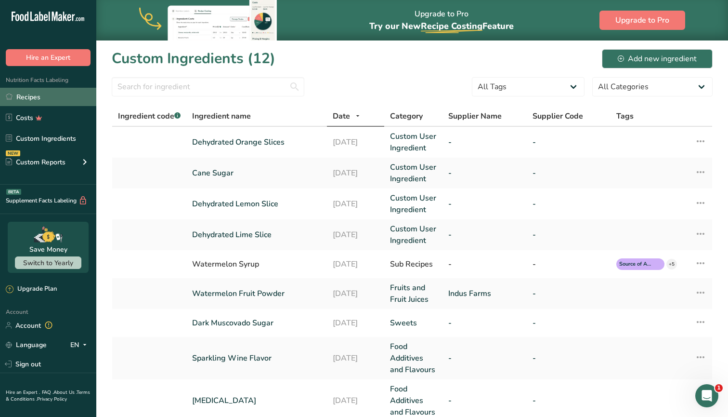
click at [28, 92] on link "Recipes" at bounding box center [48, 97] width 96 height 18
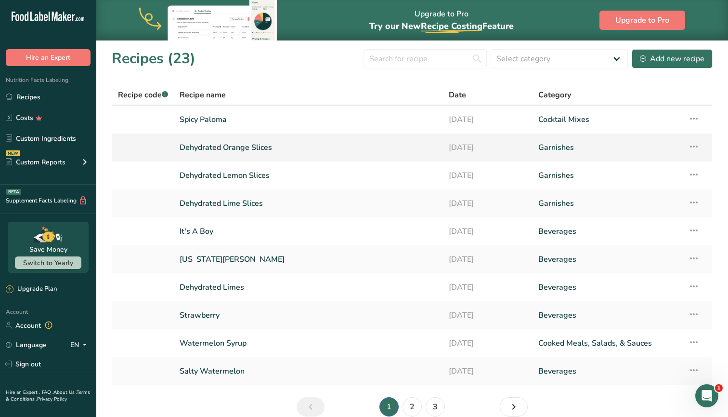
click at [377, 141] on link "Dehydrated Orange Slices" at bounding box center [309, 147] width 258 height 20
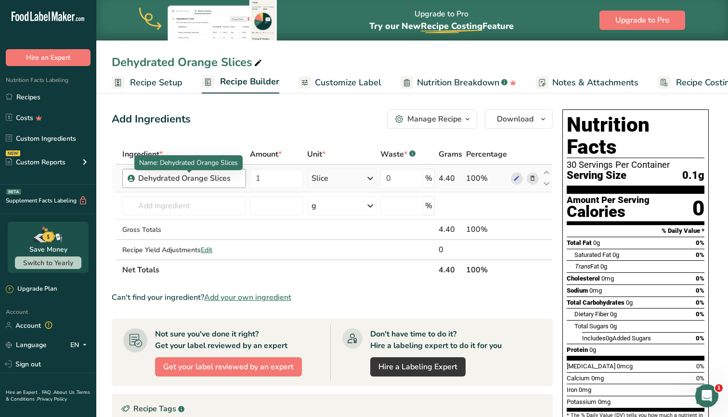
click at [224, 177] on div "Dehydrated Orange Slices" at bounding box center [189, 178] width 103 height 12
click at [264, 177] on input "1" at bounding box center [276, 178] width 53 height 19
click at [362, 170] on div "Ingredient * Amount * Unit * Waste * .a-a{fill:#347362;}.b-a{fill:#fff;} Grams …" at bounding box center [332, 212] width 441 height 136
click at [169, 81] on span "Recipe Setup" at bounding box center [156, 82] width 53 height 13
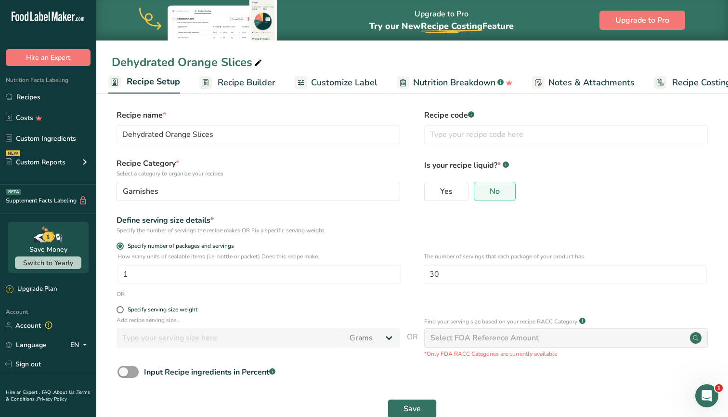
click at [239, 83] on span "Recipe Builder" at bounding box center [247, 82] width 58 height 13
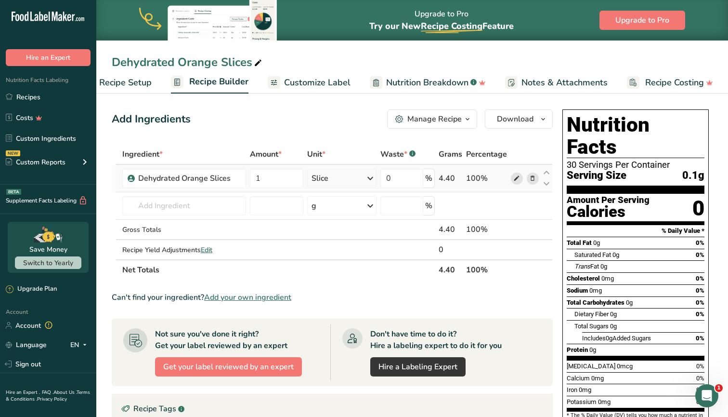
click at [517, 174] on icon at bounding box center [517, 178] width 7 height 10
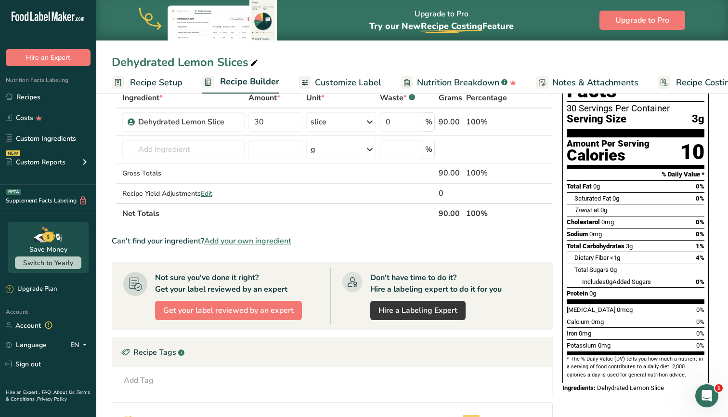
scroll to position [16, 0]
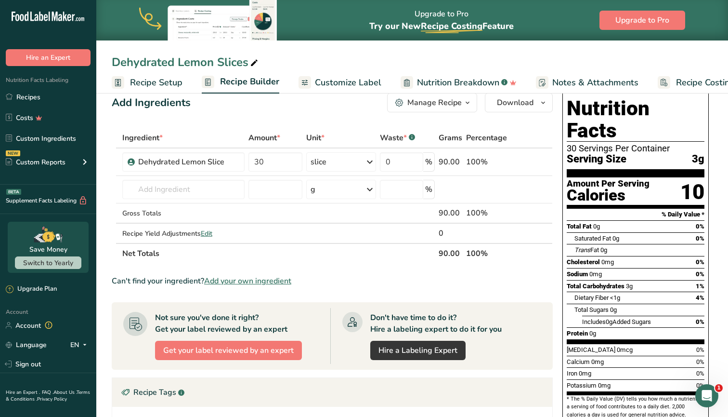
click at [163, 77] on span "Recipe Setup" at bounding box center [156, 82] width 53 height 13
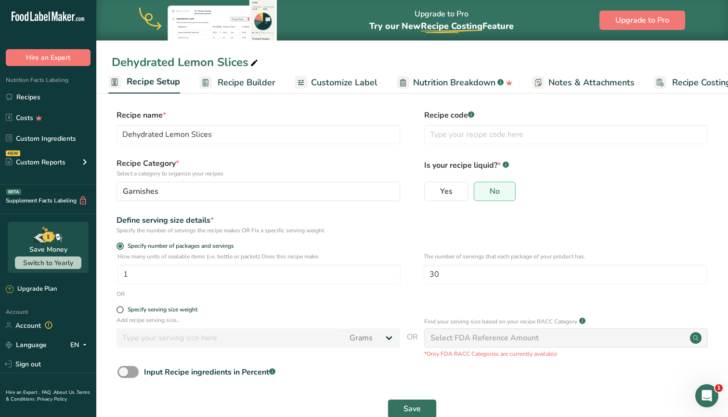
click at [258, 76] on span "Recipe Builder" at bounding box center [247, 82] width 58 height 13
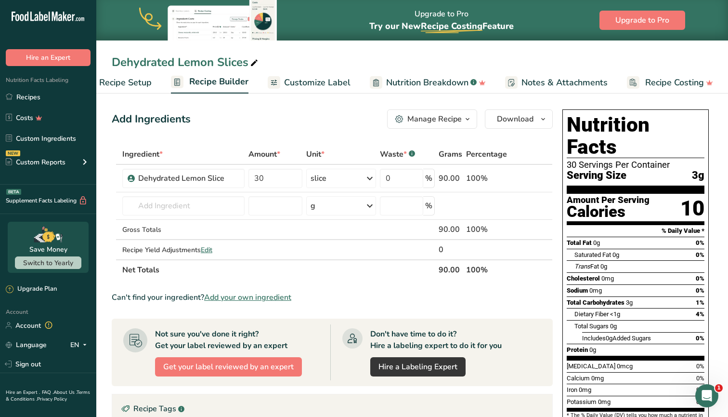
click at [125, 79] on span "Recipe Setup" at bounding box center [125, 82] width 53 height 13
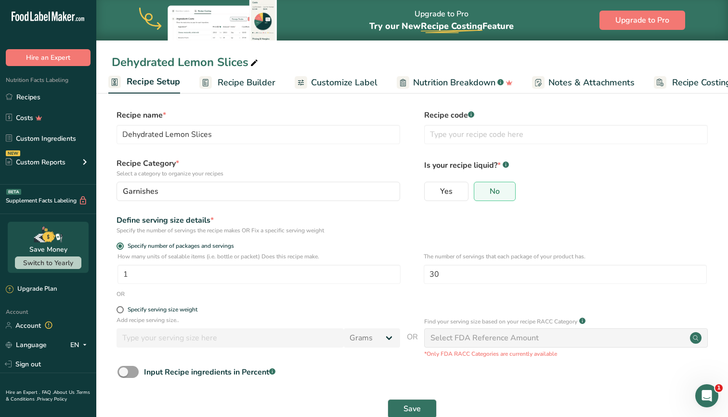
click at [233, 82] on span "Recipe Builder" at bounding box center [247, 82] width 58 height 13
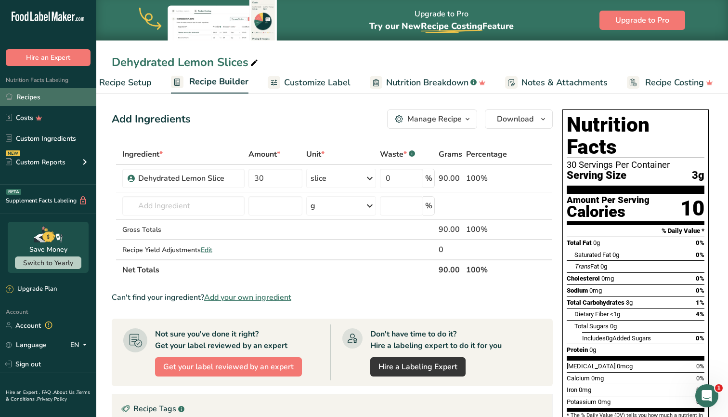
click at [48, 95] on link "Recipes" at bounding box center [48, 97] width 96 height 18
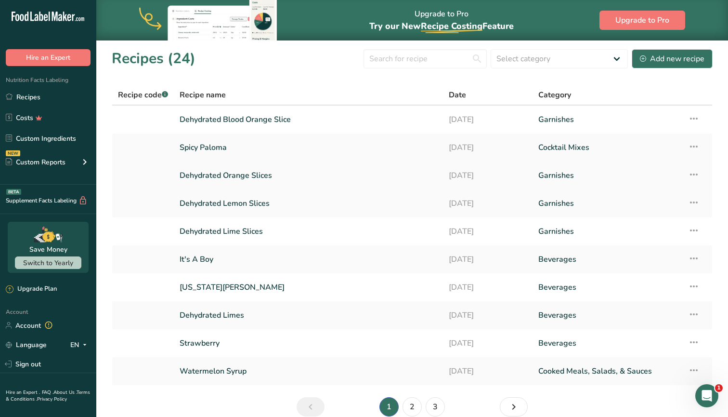
click at [696, 172] on icon at bounding box center [694, 174] width 12 height 17
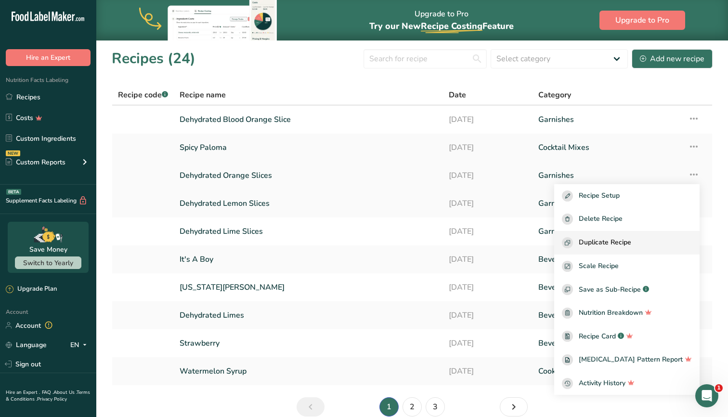
click at [630, 242] on span "Duplicate Recipe" at bounding box center [605, 242] width 53 height 11
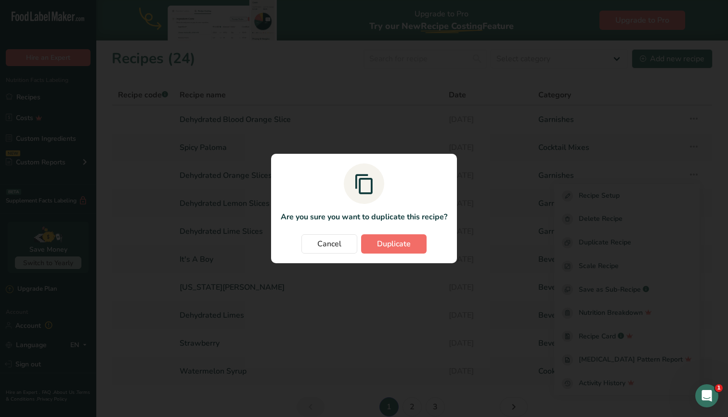
click at [385, 242] on span "Duplicate" at bounding box center [394, 244] width 34 height 12
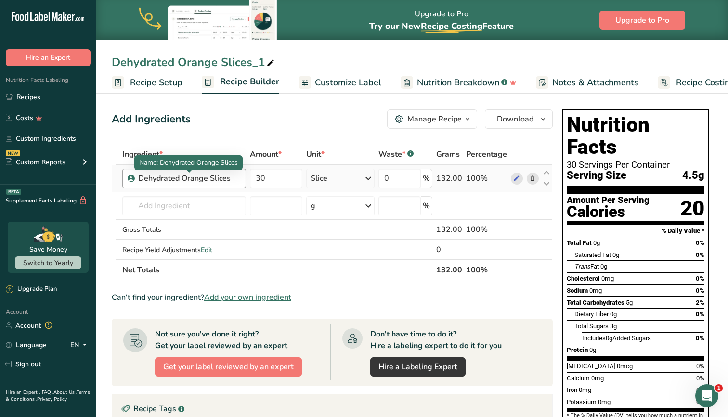
click at [183, 178] on div "Dehydrated Orange Slices" at bounding box center [189, 178] width 102 height 12
click at [183, 179] on div "Dehydrated Orange Slices" at bounding box center [189, 178] width 102 height 12
click at [181, 177] on div "Dehydrated Orange Slices" at bounding box center [189, 178] width 102 height 12
click at [182, 177] on div "Dehydrated Orange Slices" at bounding box center [189, 178] width 102 height 12
click at [206, 182] on div "Dehydrated Orange Slices" at bounding box center [189, 178] width 102 height 12
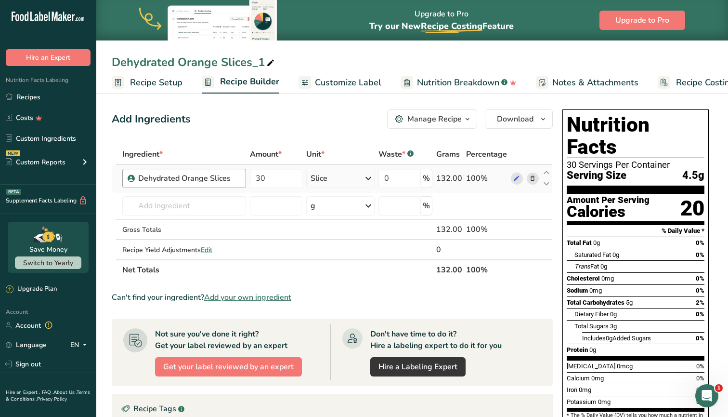
click at [185, 177] on div "Dehydrated Orange Slices" at bounding box center [189, 178] width 102 height 12
click at [182, 177] on div "Dehydrated Orange Slices" at bounding box center [189, 178] width 102 height 12
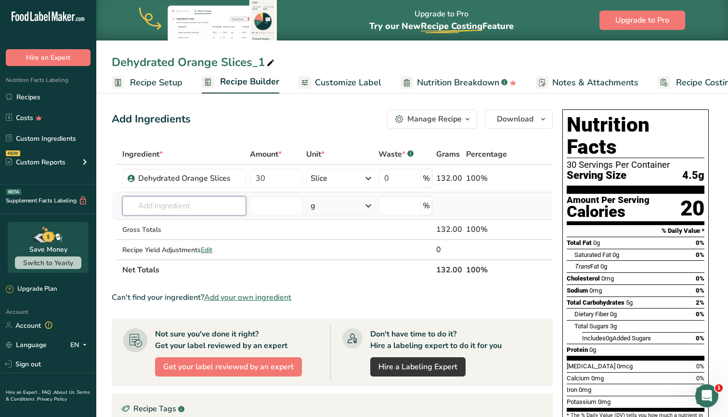
click at [204, 208] on input "text" at bounding box center [184, 205] width 124 height 19
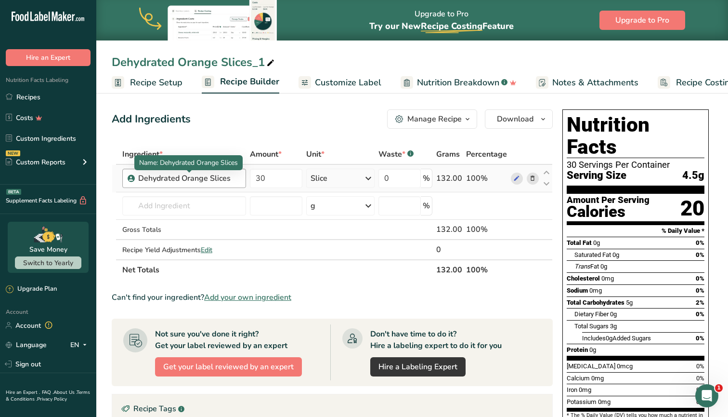
click at [181, 180] on div "Dehydrated Orange Slices" at bounding box center [189, 178] width 102 height 12
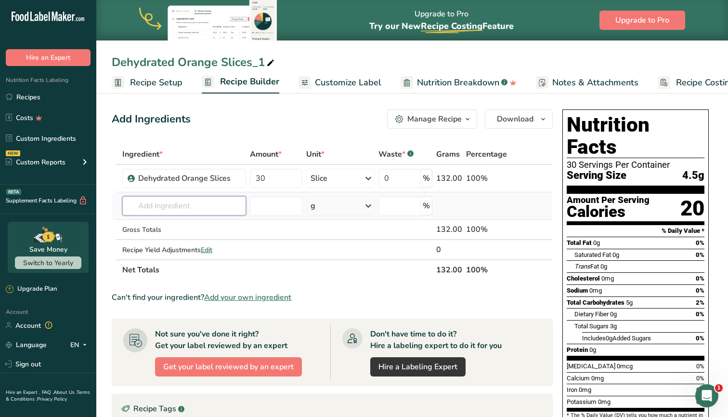
click at [175, 212] on input "text" at bounding box center [184, 205] width 124 height 19
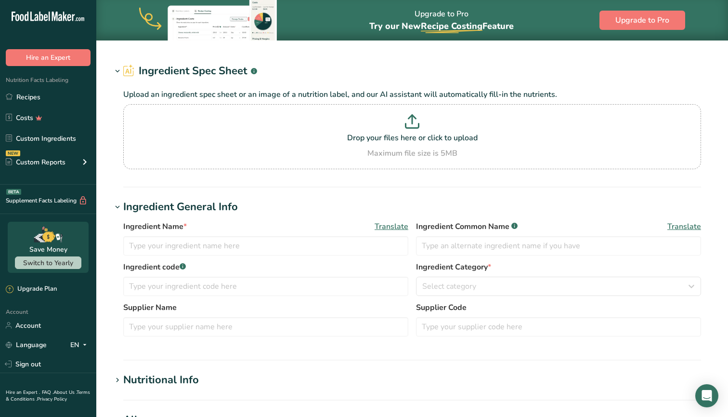
type input "Dehydrated Orange Slices"
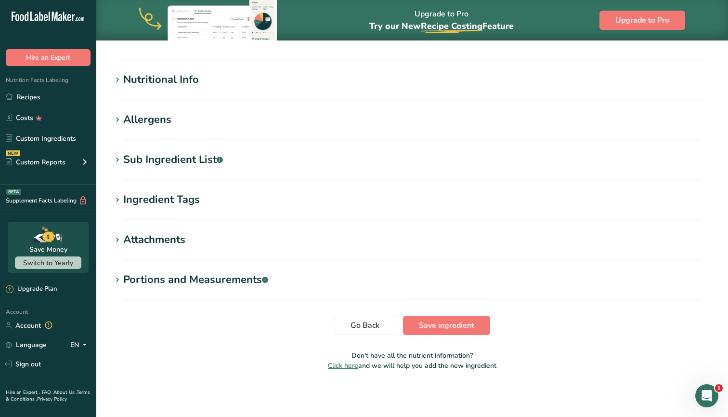
scroll to position [322, 0]
click at [185, 289] on section "Portions and Measurements .a-a{fill:#347362;}.b-a{fill:#fff;} Amount 1 Unit of …" at bounding box center [412, 286] width 601 height 28
click at [189, 282] on div "Portions and Measurements .a-a{fill:#347362;}.b-a{fill:#fff;}" at bounding box center [195, 280] width 145 height 16
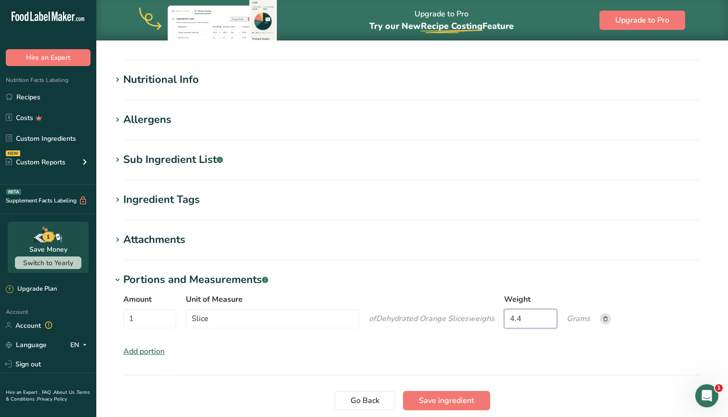
drag, startPoint x: 527, startPoint y: 317, endPoint x: 459, endPoint y: 317, distance: 68.9
click at [459, 317] on div "Amount 1 Unit of Measure Slice of Dehydrated Orange Slices weigh s Weight 4.4 G…" at bounding box center [412, 313] width 578 height 40
click at [292, 357] on div "Amount 1 Unit of Measure Slice of Dehydrated Orange Slices weigh s Weight Grams…" at bounding box center [412, 325] width 601 height 75
click at [450, 405] on span "Save ingredient" at bounding box center [446, 401] width 55 height 12
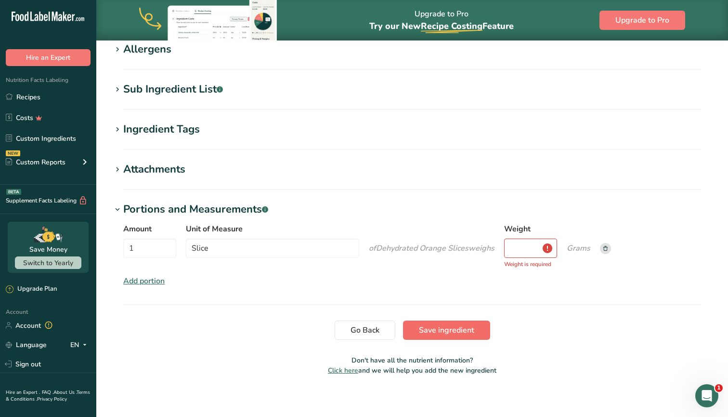
scroll to position [168, 0]
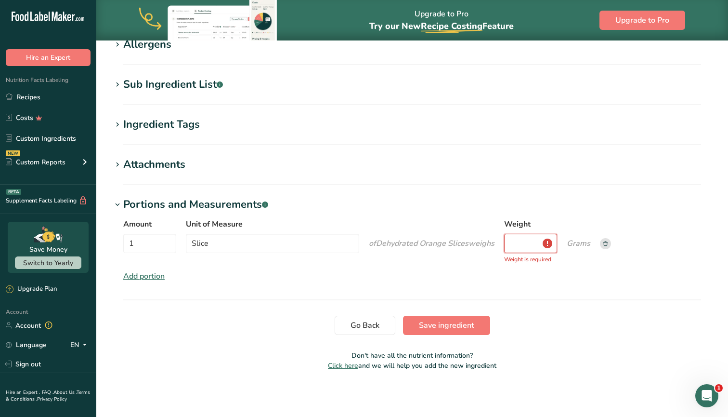
click at [525, 237] on input "Weight" at bounding box center [530, 243] width 53 height 19
click at [606, 245] on icon at bounding box center [606, 243] width 4 height 5
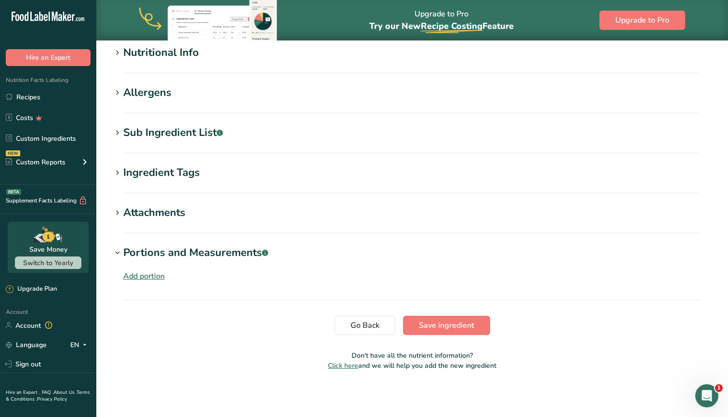
scroll to position [120, 0]
click at [456, 328] on span "Save ingredient" at bounding box center [446, 325] width 55 height 12
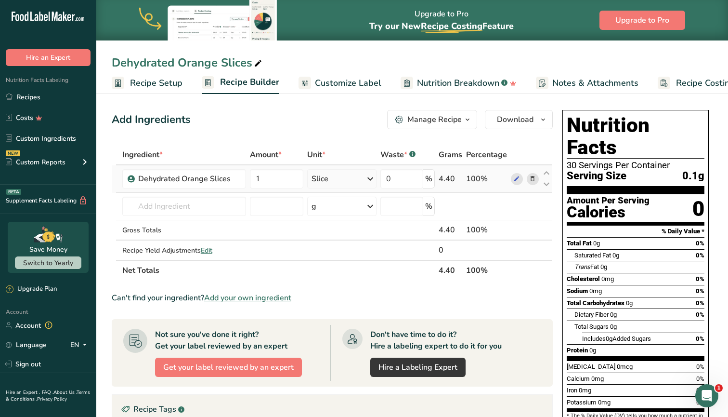
click at [453, 176] on div "4.40" at bounding box center [451, 179] width 24 height 12
click at [165, 86] on span "Recipe Setup" at bounding box center [156, 83] width 53 height 13
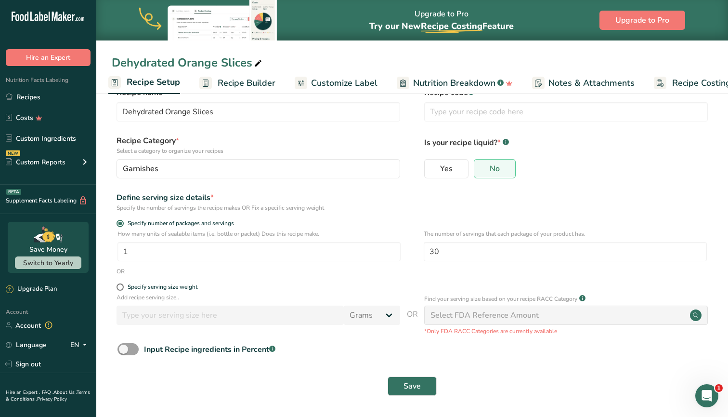
scroll to position [23, 0]
click at [224, 78] on span "Recipe Builder" at bounding box center [247, 83] width 58 height 13
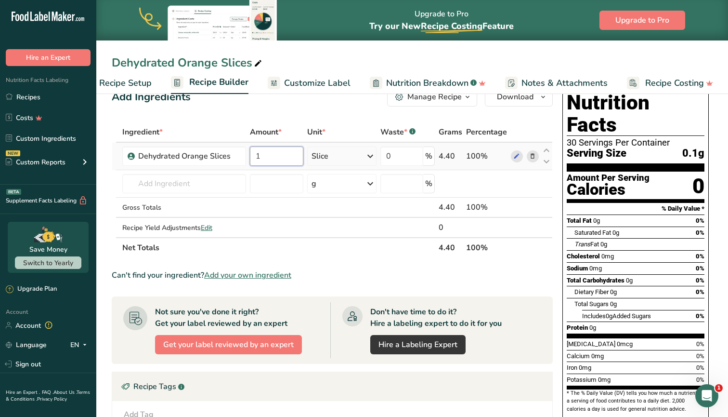
click at [262, 152] on input "1" at bounding box center [276, 155] width 53 height 19
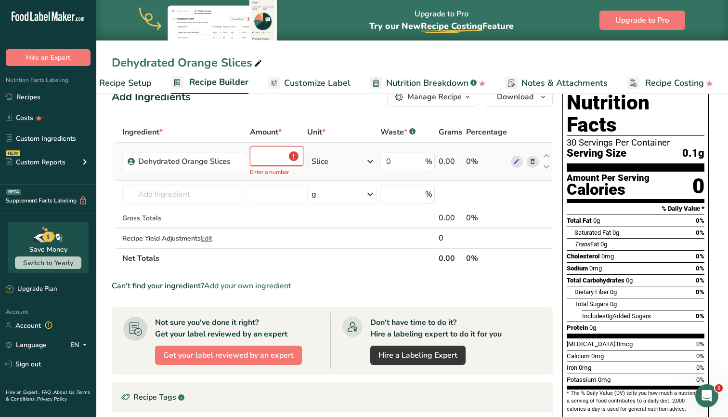
type input "1"
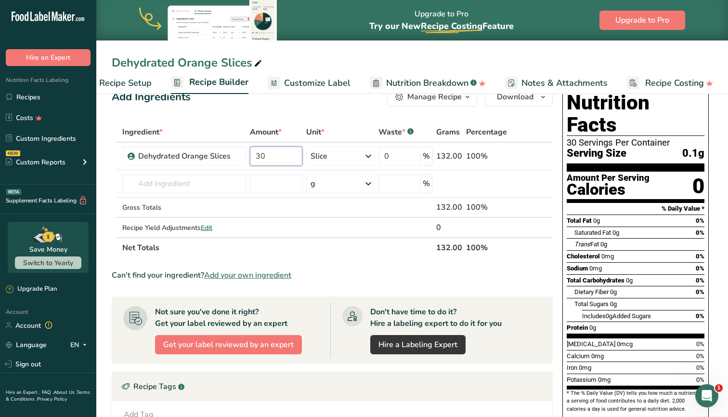
type input "30"
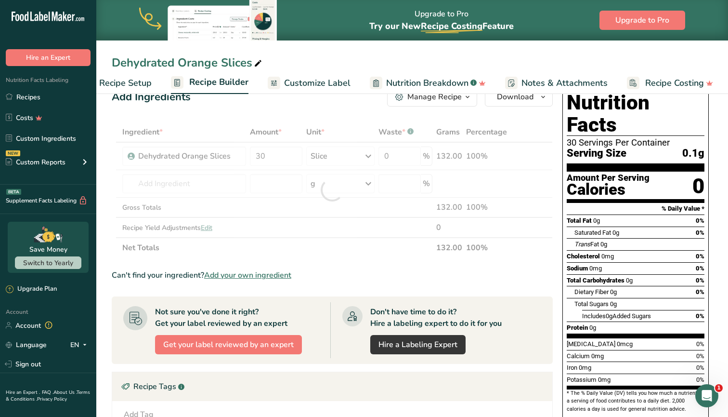
click at [312, 250] on div "Ingredient * Amount * Unit * Waste * .a-a{fill:#347362;}.b-a{fill:#fff;} Grams …" at bounding box center [332, 190] width 441 height 136
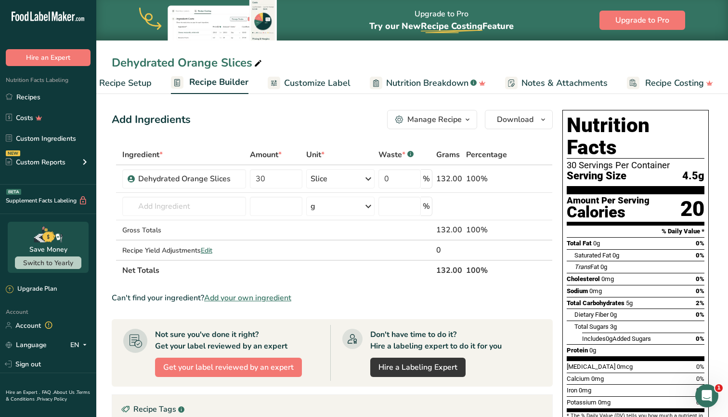
scroll to position [0, 0]
click at [510, 122] on span "Download" at bounding box center [515, 120] width 37 height 12
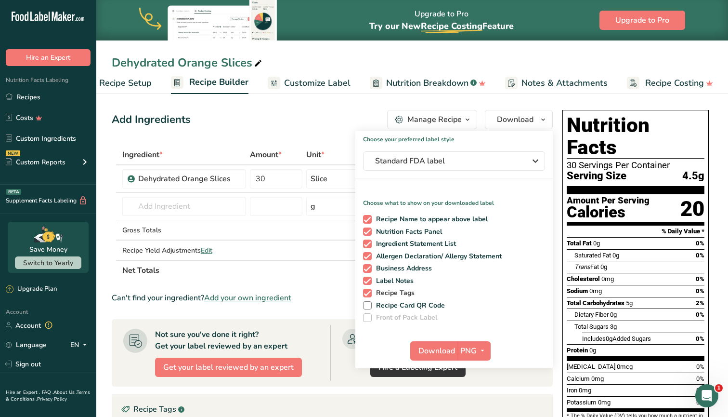
click at [369, 290] on span at bounding box center [367, 293] width 9 height 9
click at [369, 290] on input "Recipe Tags" at bounding box center [366, 293] width 6 height 6
checkbox input "false"
click at [368, 277] on span at bounding box center [367, 281] width 9 height 9
click at [368, 277] on input "Label Notes" at bounding box center [366, 280] width 6 height 6
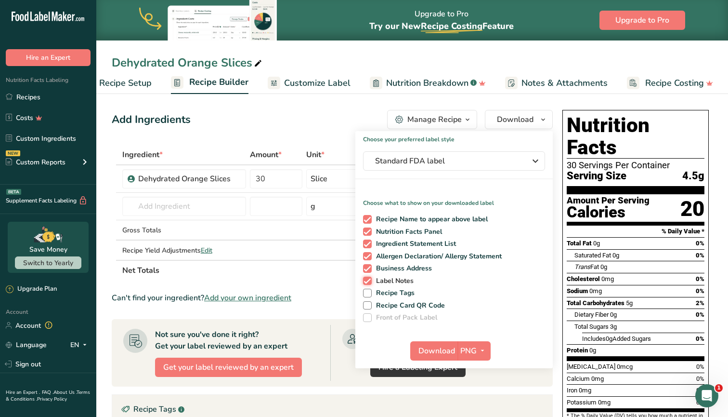
checkbox input "false"
click at [368, 267] on span at bounding box center [367, 268] width 9 height 9
click at [368, 267] on input "Business Address" at bounding box center [366, 268] width 6 height 6
checkbox input "false"
click at [366, 244] on span at bounding box center [367, 243] width 9 height 9
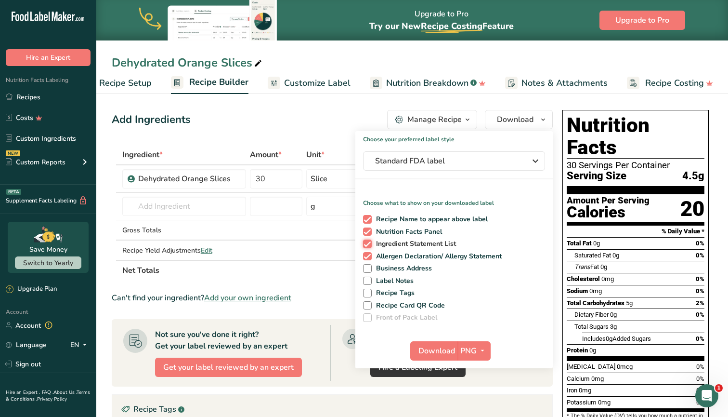
click at [366, 244] on input "Ingredient Statement List" at bounding box center [366, 243] width 6 height 6
checkbox input "false"
click at [366, 234] on span at bounding box center [367, 231] width 9 height 9
click at [366, 234] on input "Nutrition Facts Panel" at bounding box center [366, 231] width 6 height 6
checkbox input "false"
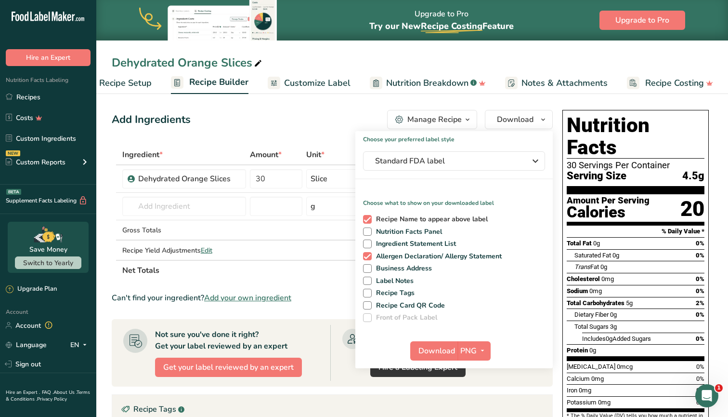
click at [366, 219] on span at bounding box center [367, 219] width 9 height 9
click at [366, 219] on input "Recipe Name to appear above label" at bounding box center [366, 219] width 6 height 6
checkbox input "false"
click at [366, 226] on div "Recipe Name to appear above label Nutrition Facts Panel Ingredient Statement Li…" at bounding box center [455, 266] width 198 height 111
click at [367, 232] on span at bounding box center [367, 231] width 9 height 9
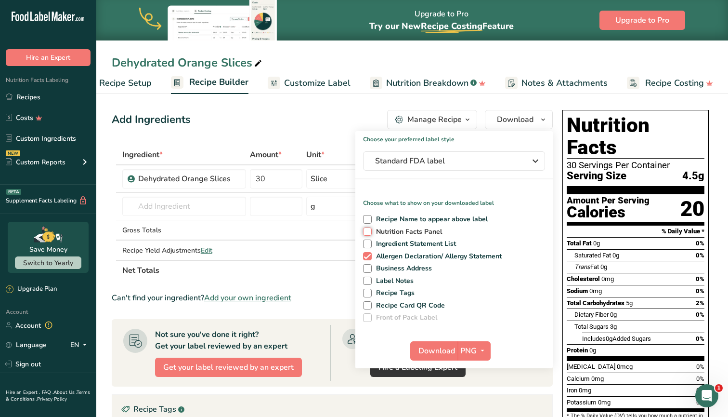
click at [367, 232] on input "Nutrition Facts Panel" at bounding box center [366, 231] width 6 height 6
checkbox input "true"
click at [468, 156] on span "Standard FDA label" at bounding box center [447, 161] width 145 height 12
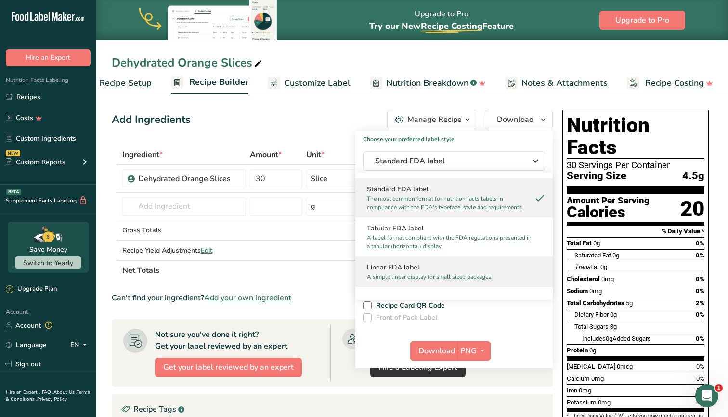
click at [439, 274] on p "A simple linear display for small sized packages." at bounding box center [450, 276] width 166 height 9
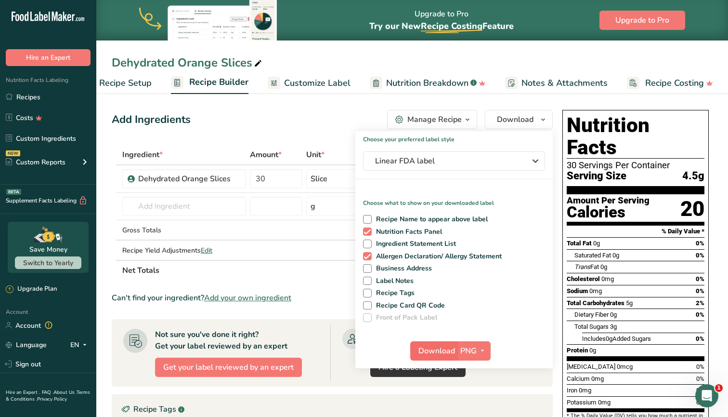
click at [442, 352] on span "Download" at bounding box center [437, 351] width 37 height 12
click at [448, 349] on span "Download" at bounding box center [437, 351] width 37 height 12
click at [284, 124] on div "Add Ingredients Manage Recipe Delete Recipe Duplicate Recipe Scale Recipe Save …" at bounding box center [332, 119] width 441 height 19
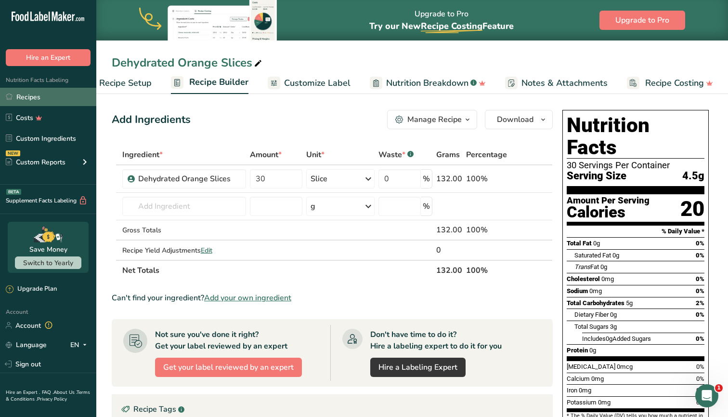
click at [35, 94] on link "Recipes" at bounding box center [48, 97] width 96 height 18
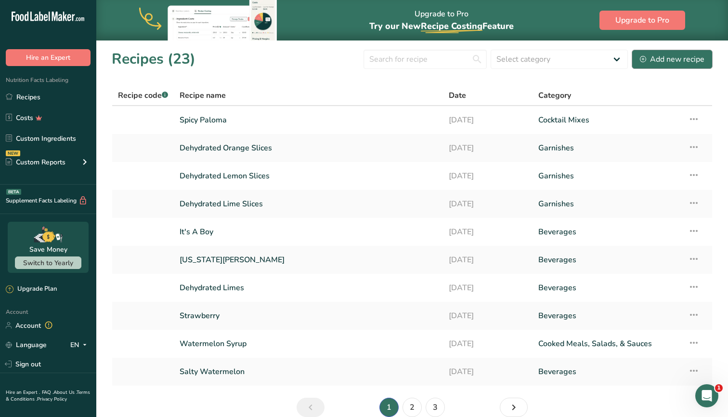
click at [701, 58] on div "Add new recipe" at bounding box center [672, 59] width 65 height 12
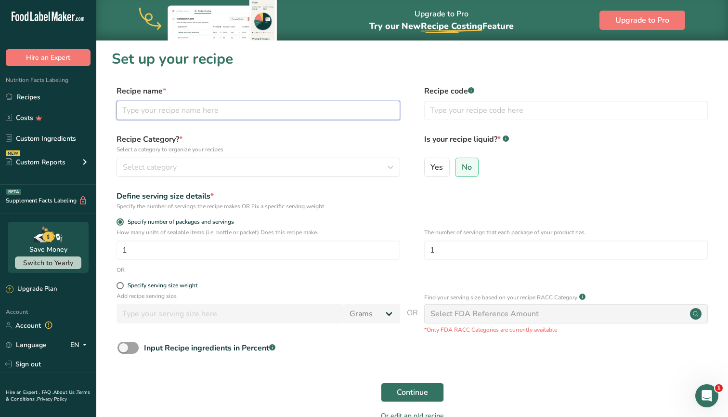
click at [183, 113] on input "text" at bounding box center [259, 110] width 284 height 19
type input "Dehydrated Blood Orange Slice"
click at [160, 166] on span "Select category" at bounding box center [150, 167] width 54 height 12
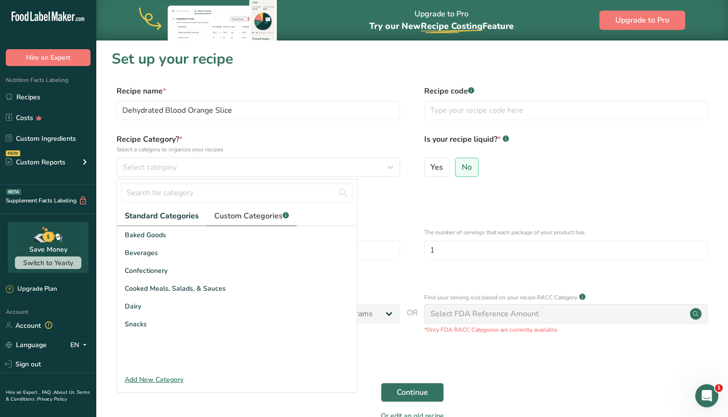
click at [253, 213] on span "Custom Categories .a-a{fill:#347362;}.b-a{fill:#fff;}" at bounding box center [251, 216] width 75 height 12
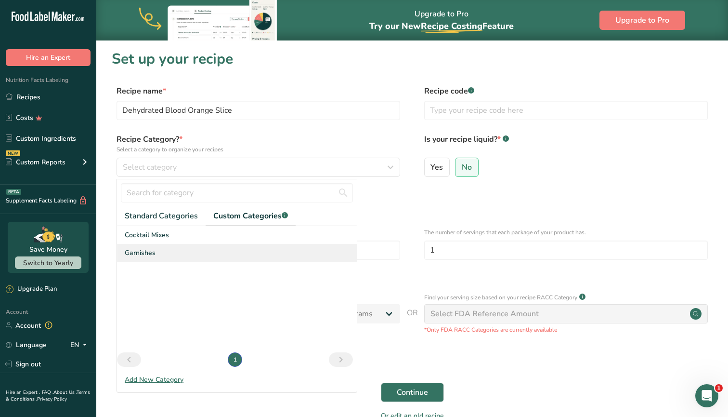
click at [137, 250] on span "Garnishes" at bounding box center [140, 253] width 31 height 10
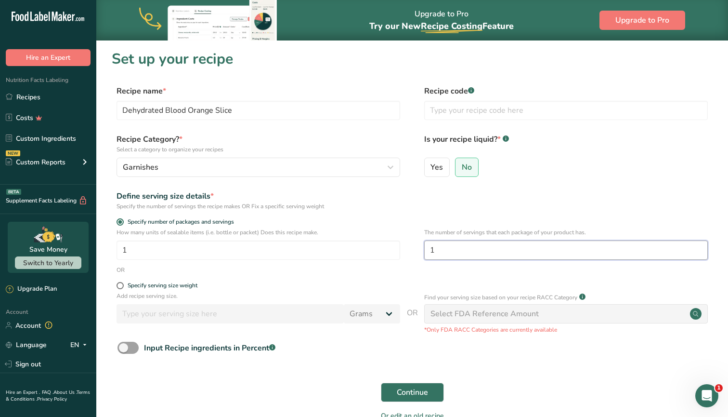
click at [451, 253] on input "1" at bounding box center [566, 249] width 284 height 19
type input "2"
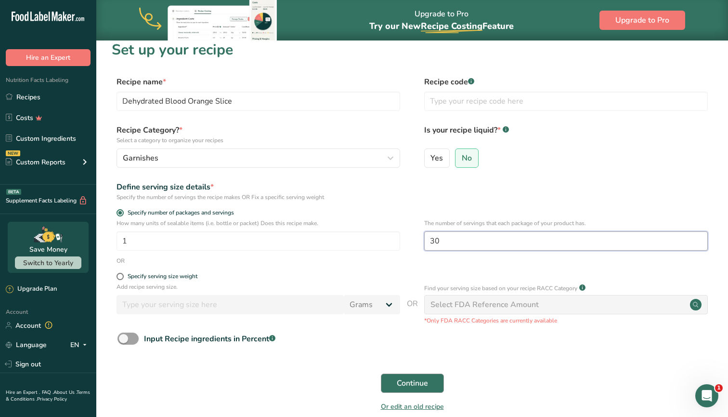
scroll to position [12, 0]
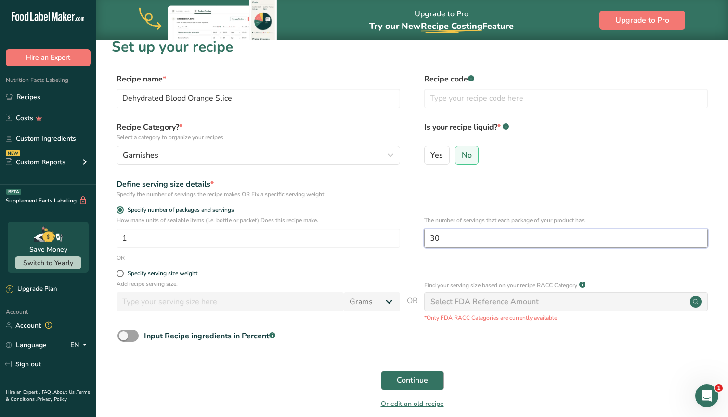
type input "30"
click at [409, 378] on span "Continue" at bounding box center [412, 380] width 31 height 12
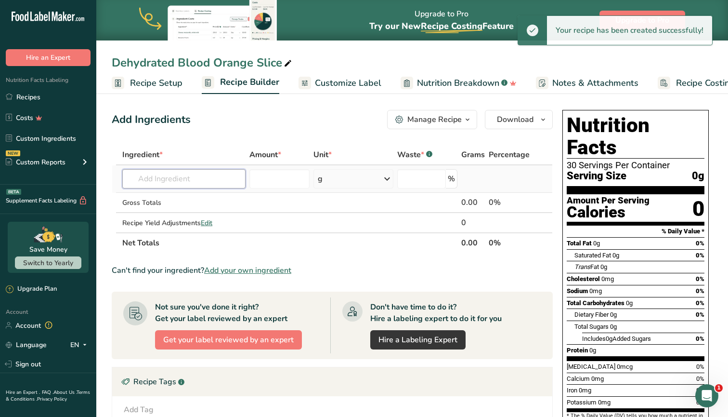
click at [181, 171] on input "text" at bounding box center [183, 178] width 123 height 19
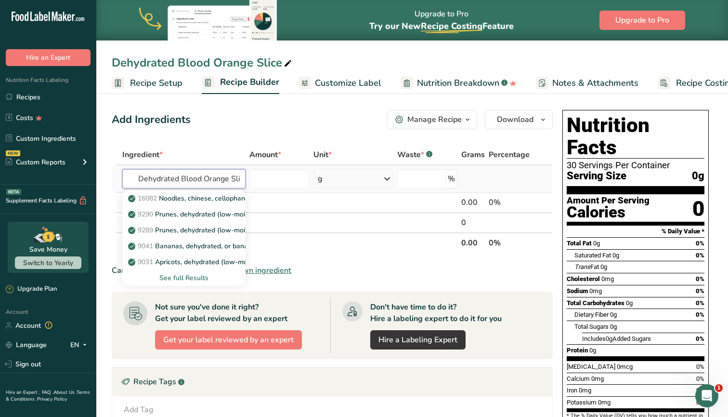
type input "Dehydrated Blood Orange Slice"
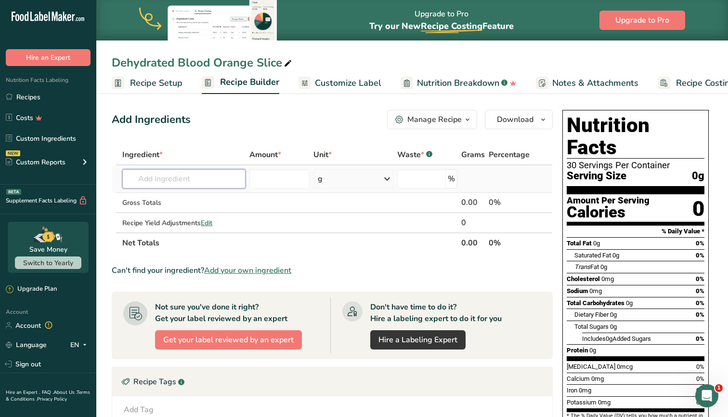
click at [170, 185] on input "text" at bounding box center [183, 178] width 123 height 19
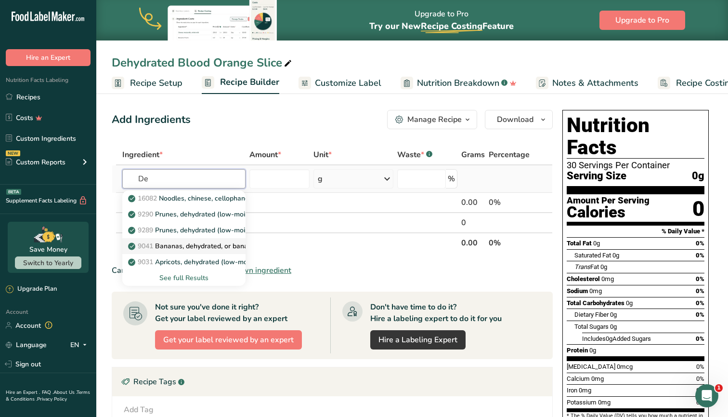
type input "D"
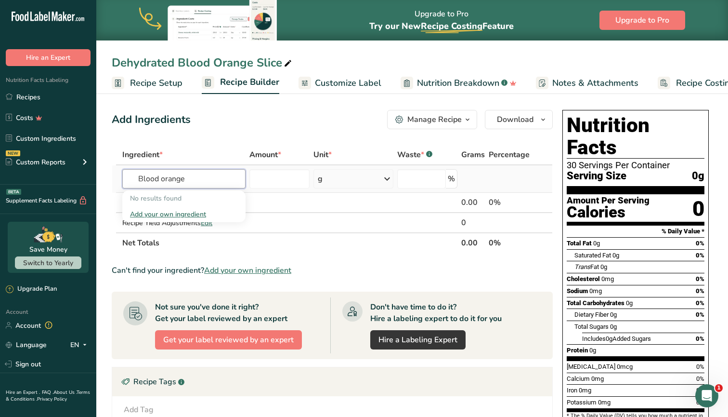
type input "Blood orange"
click at [157, 211] on div "Add your own ingredient" at bounding box center [184, 214] width 108 height 10
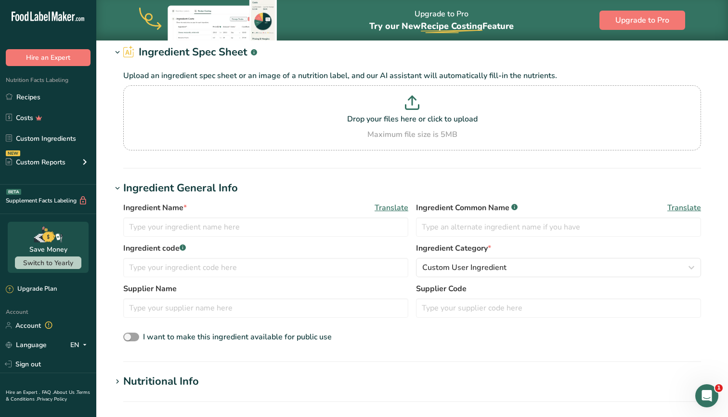
scroll to position [54, 0]
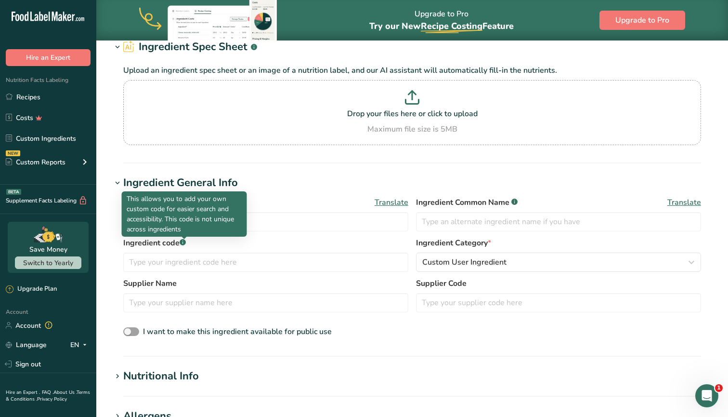
click at [178, 225] on p "This allows you to add your own custom code for easier search and accessibility…" at bounding box center [185, 214] width 116 height 40
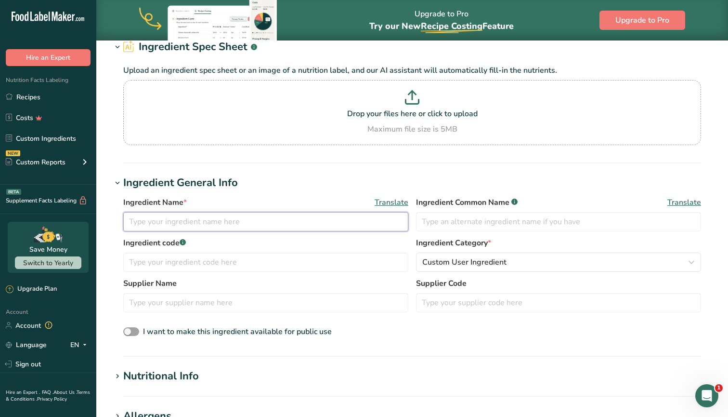
click at [299, 226] on input "text" at bounding box center [265, 221] width 285 height 19
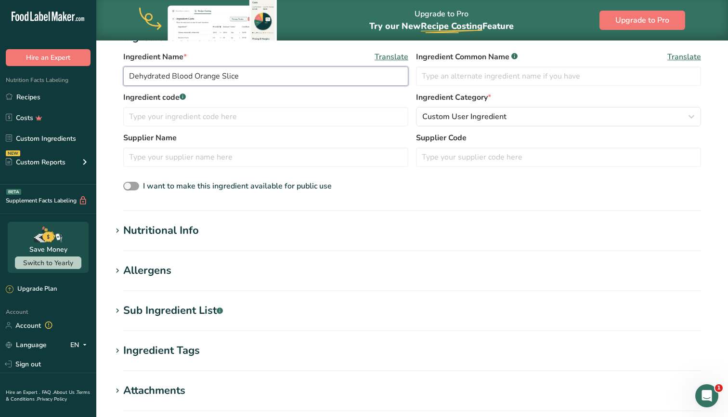
scroll to position [204, 0]
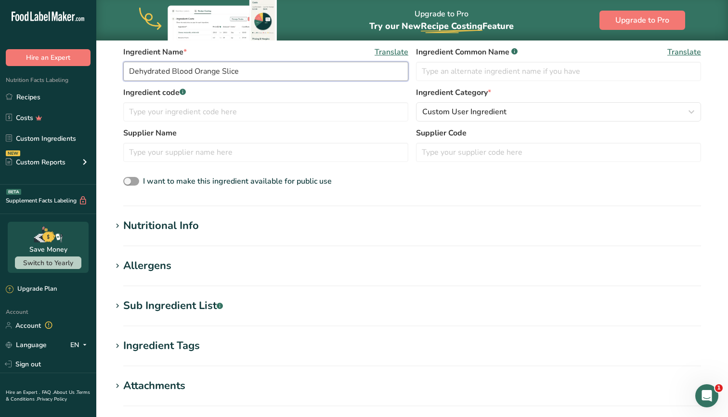
type input "Dehydrated Blood Orange Slice"
click at [176, 223] on div "Nutritional Info" at bounding box center [161, 226] width 76 height 16
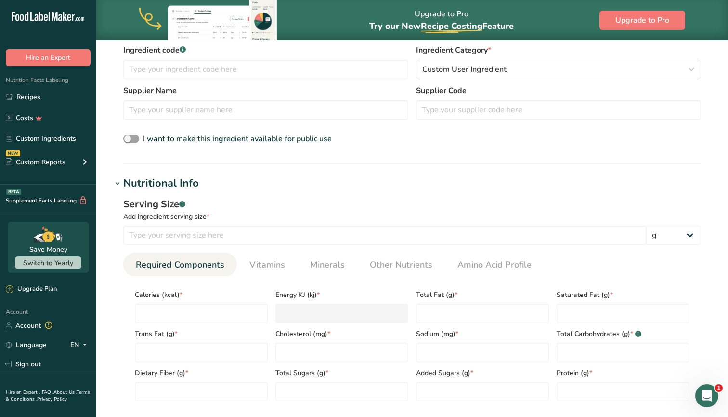
scroll to position [290, 0]
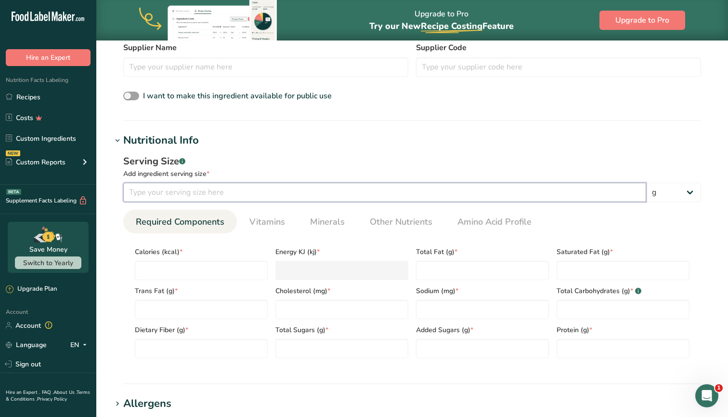
click at [159, 189] on input "number" at bounding box center [384, 192] width 523 height 19
type input "1"
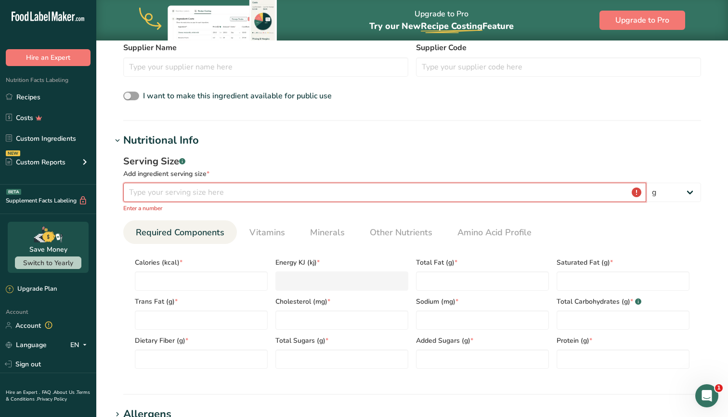
type input "1"
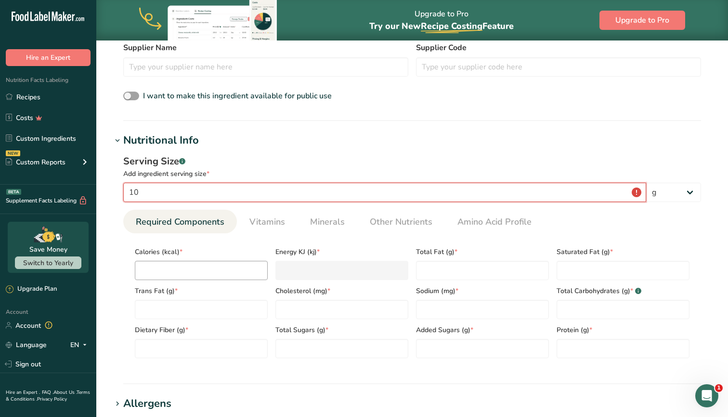
type input "10"
click at [154, 268] on input "number" at bounding box center [201, 270] width 133 height 19
click at [172, 188] on input "10" at bounding box center [384, 192] width 523 height 19
click at [157, 196] on input "10" at bounding box center [384, 192] width 523 height 19
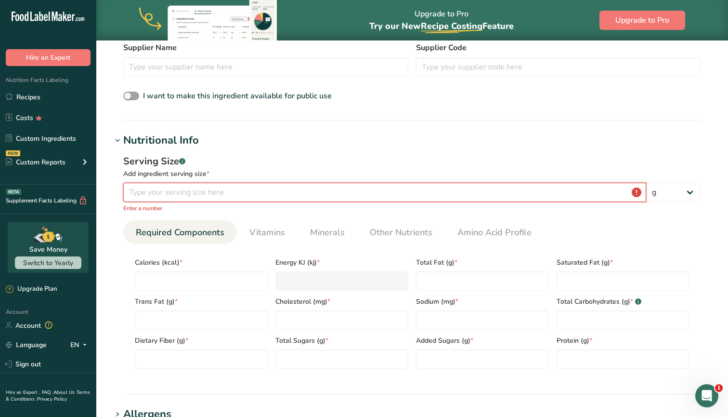
type input "10"
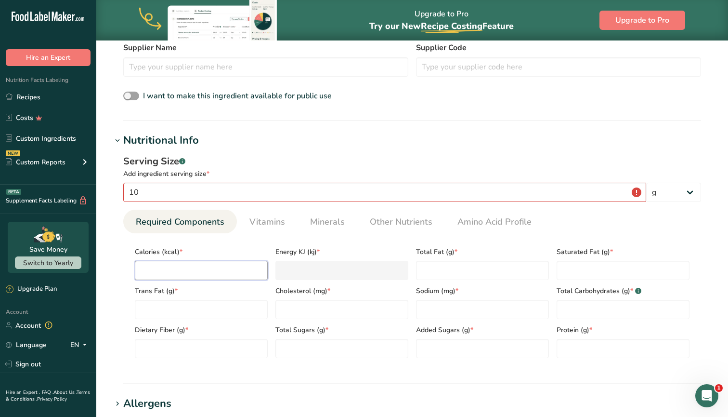
click at [158, 274] on input "number" at bounding box center [201, 270] width 133 height 19
type input "3"
type KJ "12.6"
type input "35"
type KJ "146.4"
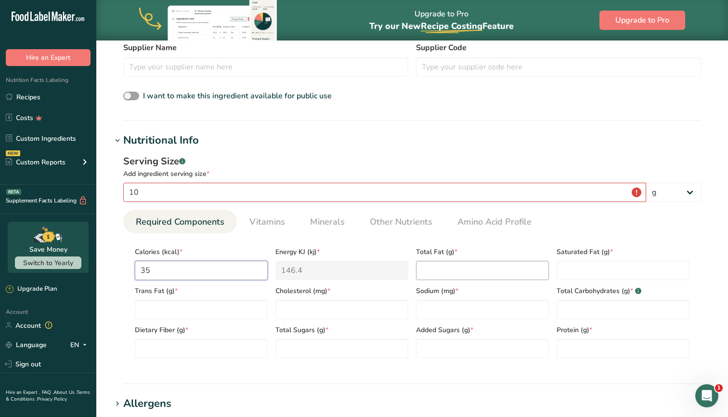
type input "350"
type KJ "1464.4"
type input "35"
type KJ "146.4"
type input "35"
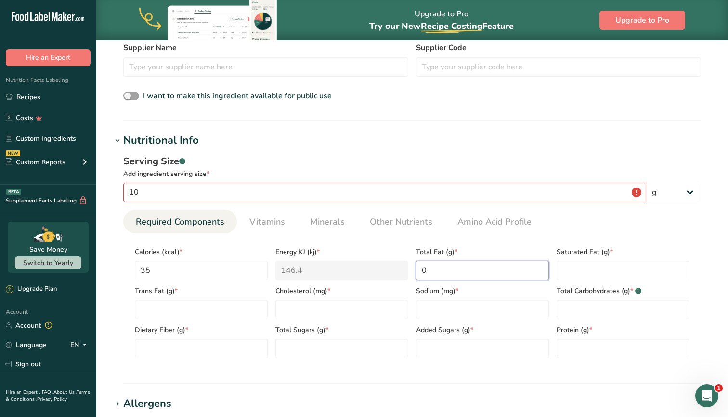
type Fat "0"
type input "0"
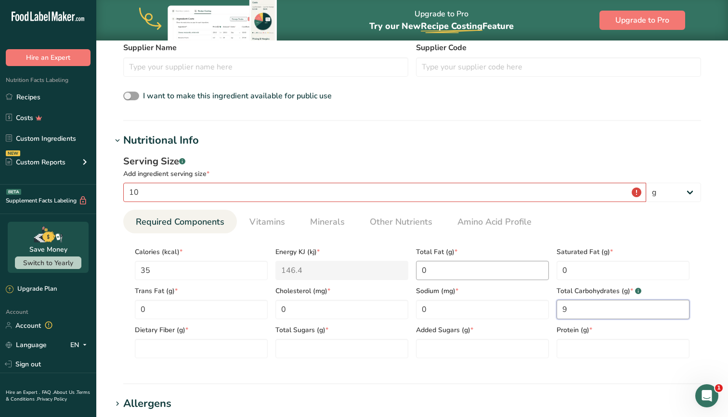
type Carbohydrates "9"
type Fiber "1.5"
type Sugars "7"
type Sugars "0"
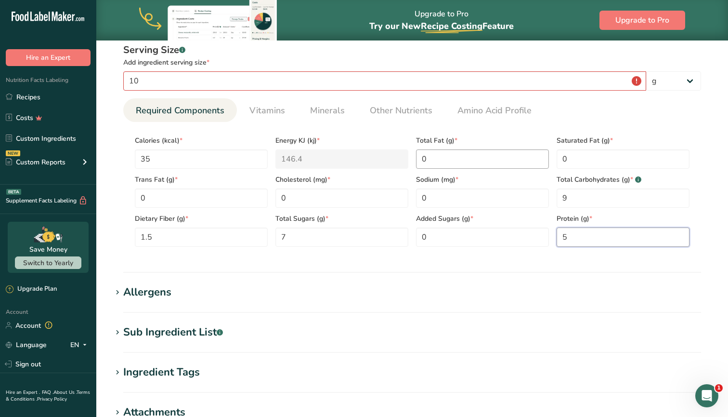
scroll to position [442, 0]
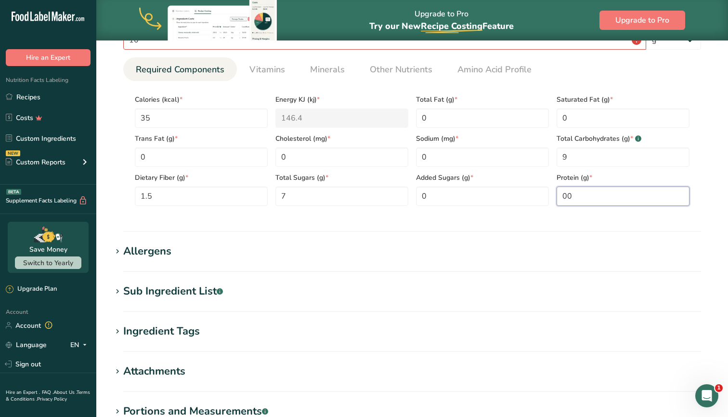
type input "0"
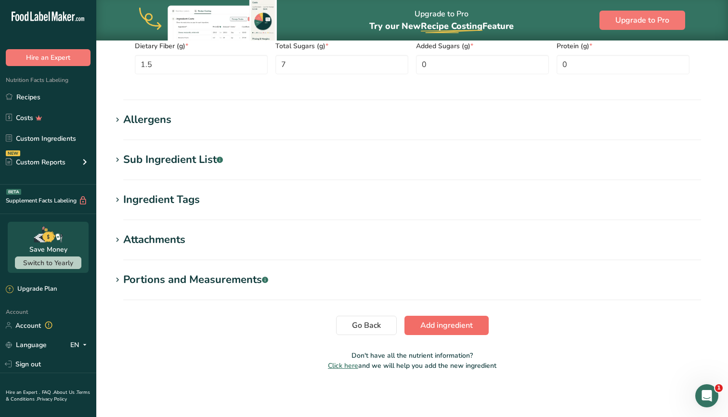
click at [475, 318] on button "Add ingredient" at bounding box center [447, 325] width 84 height 19
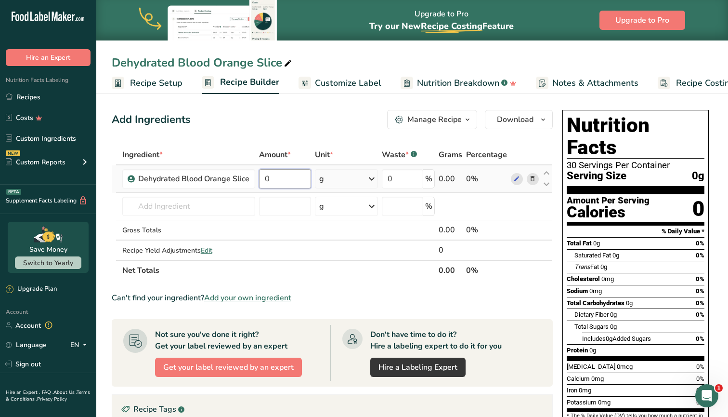
click at [289, 175] on input "0" at bounding box center [285, 178] width 52 height 19
type input "1"
click at [346, 179] on div "Ingredient * Amount * Unit * Waste * .a-a{fill:#347362;}.b-a{fill:#fff;} Grams …" at bounding box center [332, 213] width 441 height 136
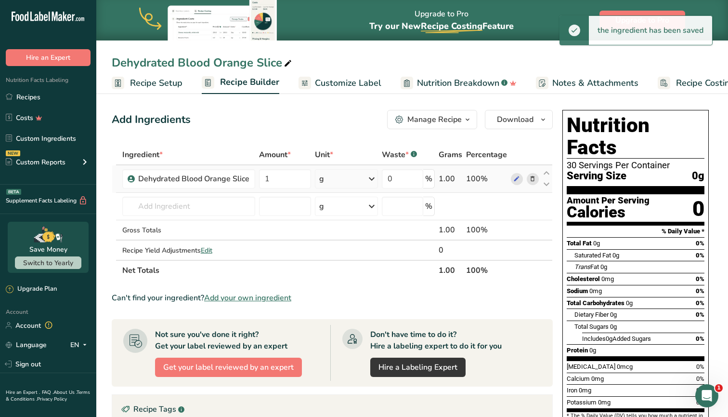
click at [346, 179] on div "g" at bounding box center [346, 178] width 63 height 19
click at [342, 255] on div "See more" at bounding box center [361, 255] width 81 height 10
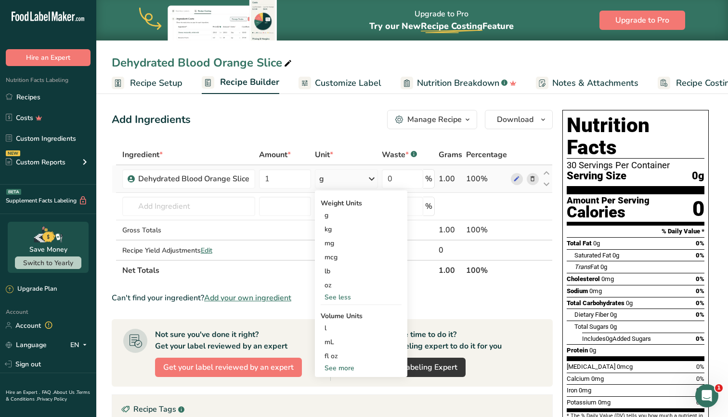
click at [510, 179] on td at bounding box center [525, 178] width 32 height 27
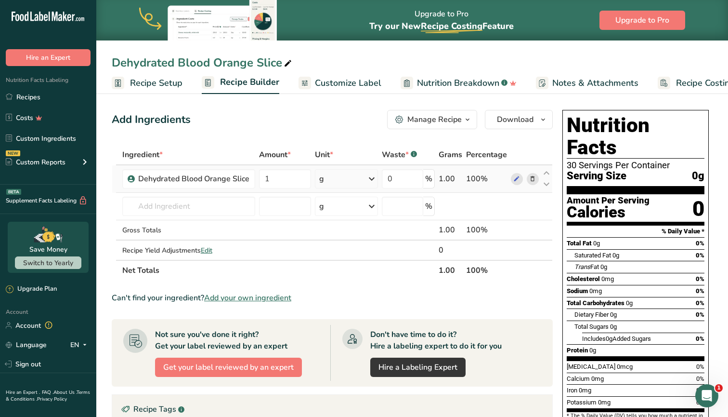
click at [348, 188] on div "g" at bounding box center [346, 178] width 63 height 19
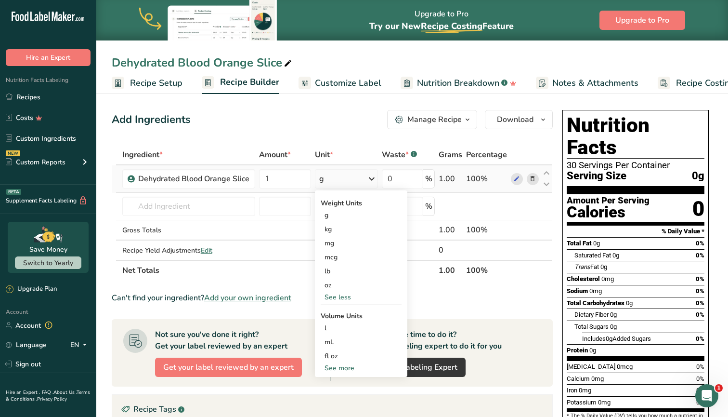
scroll to position [28, 0]
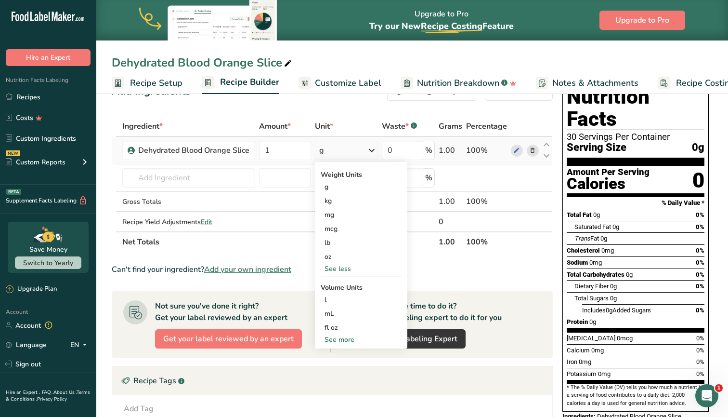
click at [401, 137] on td "0 %" at bounding box center [408, 150] width 57 height 27
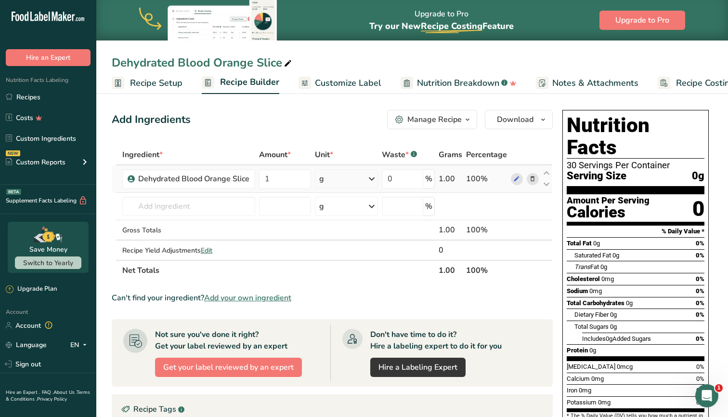
scroll to position [0, 0]
click at [514, 178] on icon at bounding box center [517, 179] width 7 height 10
click at [515, 182] on icon at bounding box center [517, 179] width 7 height 10
click at [343, 173] on div "g" at bounding box center [346, 178] width 63 height 19
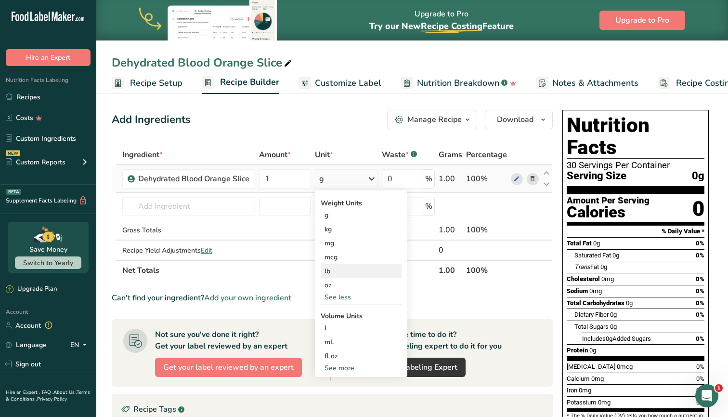
scroll to position [8, 0]
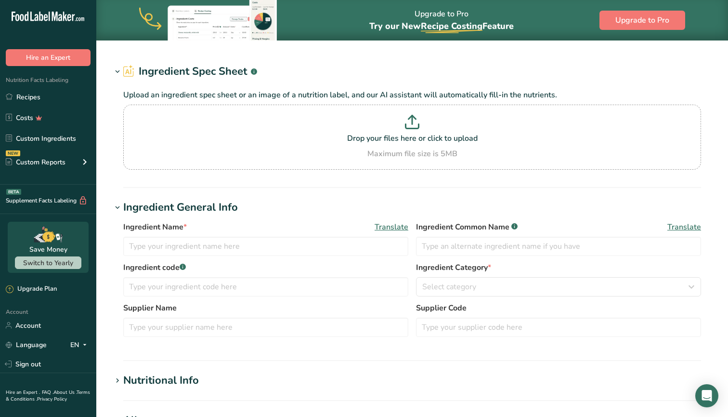
type input "Dehydrated Blood Orange Slice"
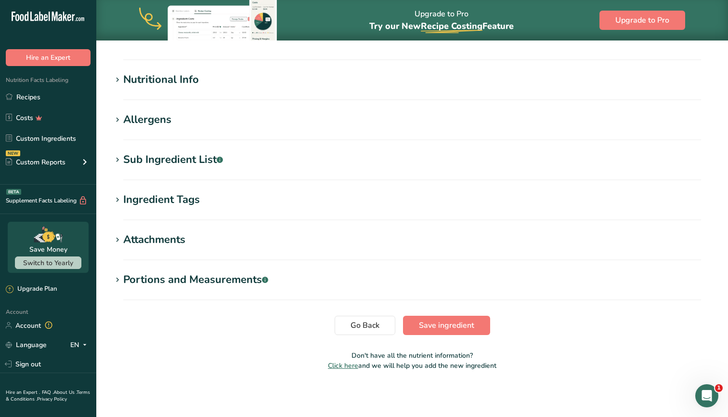
scroll to position [322, 0]
click at [146, 281] on div "Portions and Measurements .a-a{fill:#347362;}.b-a{fill:#fff;}" at bounding box center [195, 280] width 145 height 16
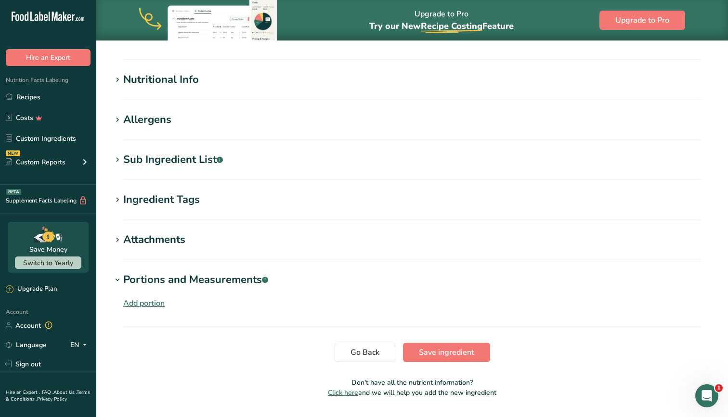
click at [153, 302] on div "Add portion" at bounding box center [143, 303] width 41 height 12
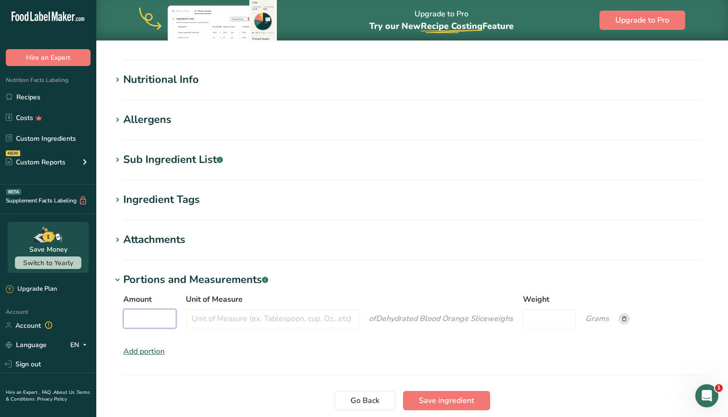
click at [158, 312] on input "Amount" at bounding box center [149, 318] width 53 height 19
type input "1"
type input "slice"
click at [451, 388] on section "Edit Dehydrated Blood Orange Slice Ingredient Spec Sheet .a-a{fill:#347362;}.b-…" at bounding box center [412, 89] width 632 height 743
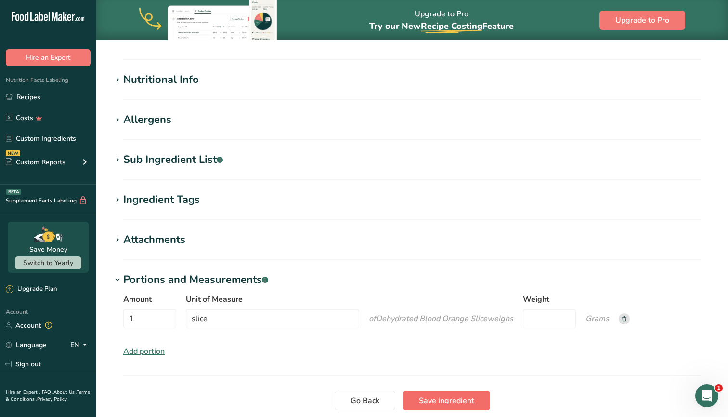
click at [451, 397] on span "Save ingredient" at bounding box center [446, 401] width 55 height 12
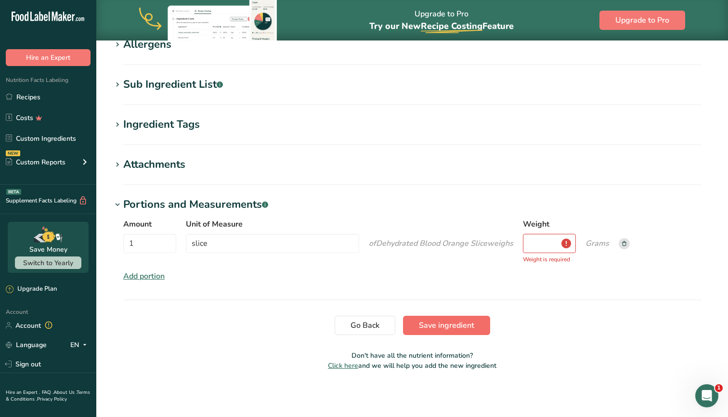
scroll to position [169, 0]
click at [630, 244] on rect at bounding box center [624, 243] width 11 height 11
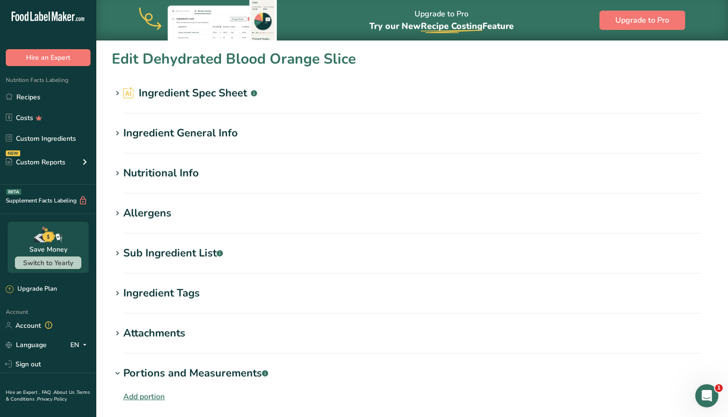
scroll to position [0, 0]
click at [192, 97] on h2 "Ingredient Spec Sheet .a-a{fill:#347362;}.b-a{fill:#fff;}" at bounding box center [190, 93] width 134 height 16
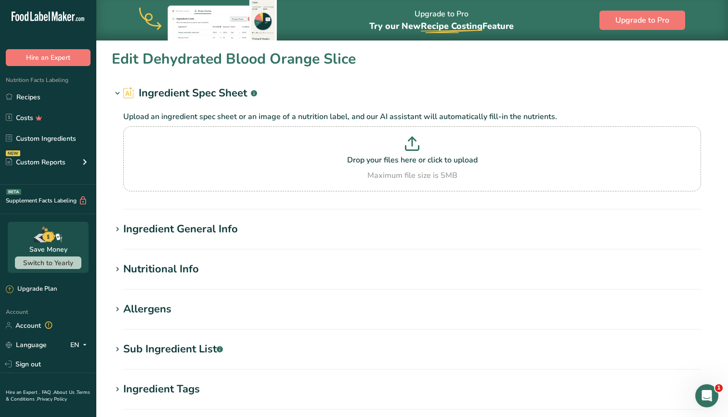
click at [164, 231] on div "Ingredient General Info" at bounding box center [180, 229] width 115 height 16
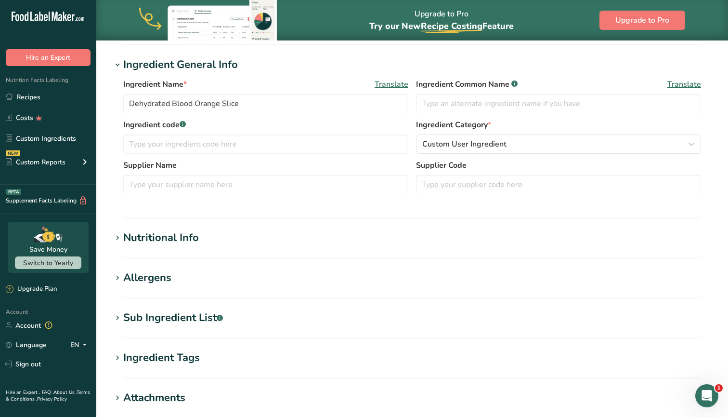
scroll to position [167, 0]
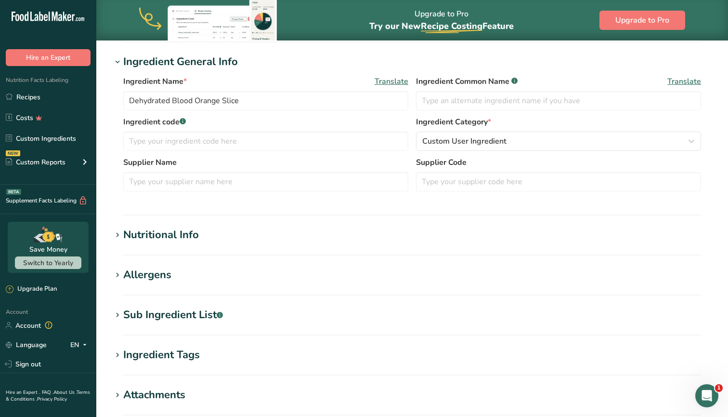
click at [152, 235] on div "Nutritional Info" at bounding box center [161, 235] width 76 height 16
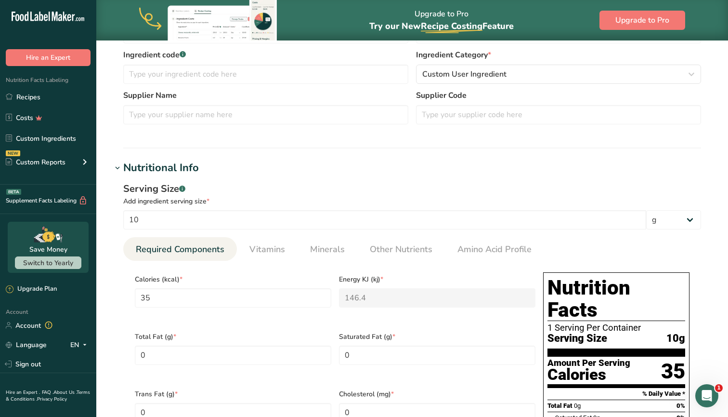
scroll to position [244, 0]
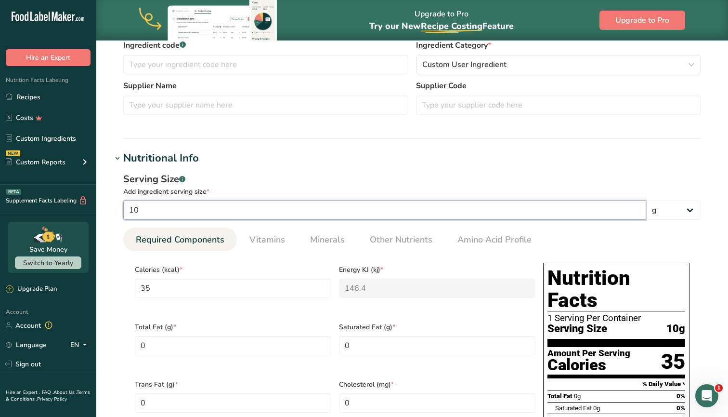
click at [156, 218] on input "10" at bounding box center [384, 209] width 523 height 19
type input "1"
type input "3.5"
type KJ "14.64"
type Carbohydrates "0.9"
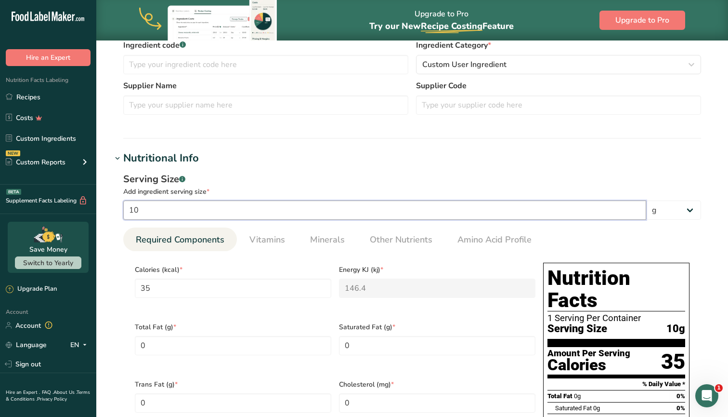
type Fiber "0.15"
type Sugars "0.7"
click at [355, 217] on input "1" at bounding box center [384, 209] width 523 height 19
type input "10"
type input "35"
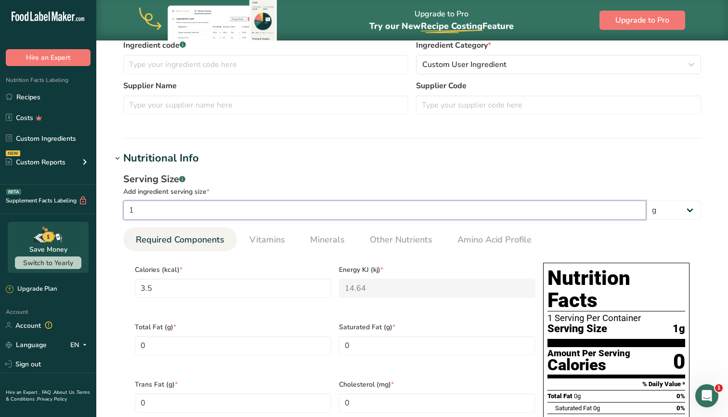
type KJ "146.4"
type Carbohydrates "9"
type Fiber "1.5"
type Sugars "7"
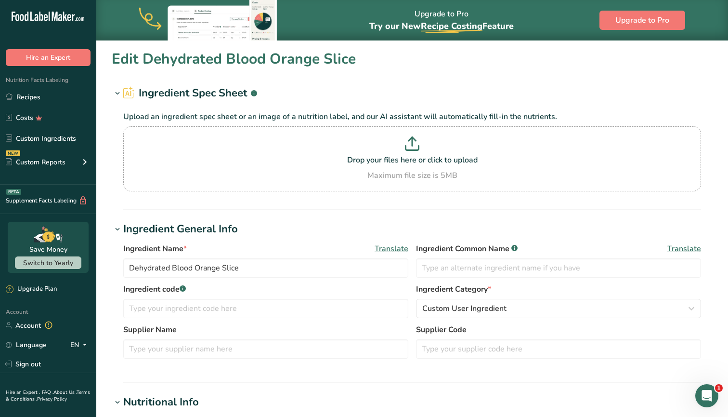
scroll to position [0, 0]
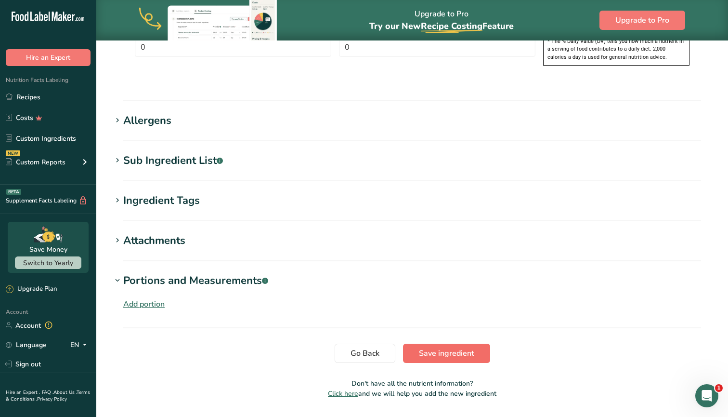
type input "10"
click at [441, 347] on span "Save ingredient" at bounding box center [446, 353] width 55 height 12
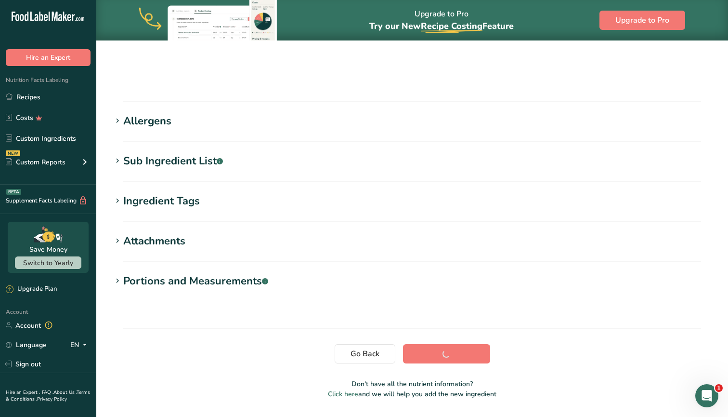
scroll to position [93, 0]
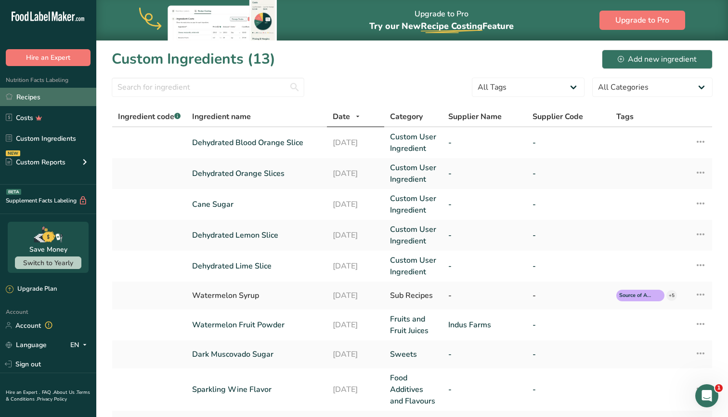
click at [38, 100] on link "Recipes" at bounding box center [48, 97] width 96 height 18
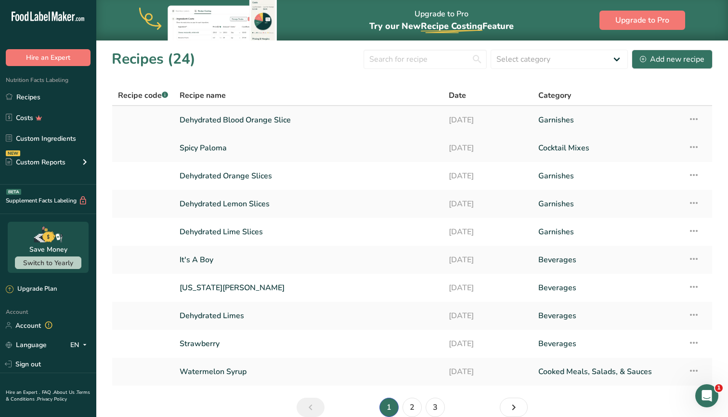
click at [243, 115] on link "Dehydrated Blood Orange Slice" at bounding box center [309, 120] width 258 height 20
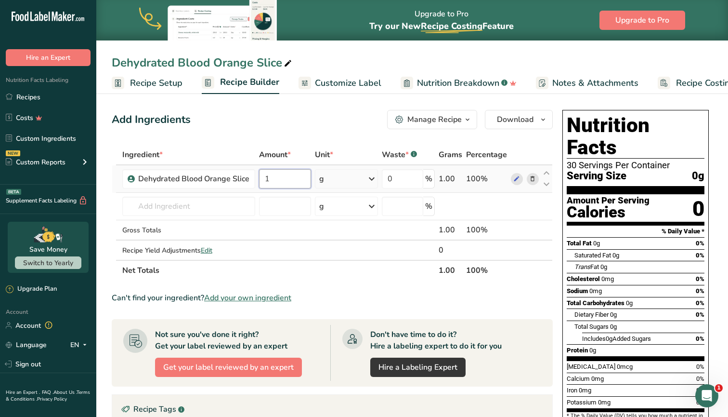
click at [287, 177] on input "1" at bounding box center [285, 178] width 52 height 19
type input "10"
click at [310, 123] on div "Add Ingredients Manage Recipe Delete Recipe Duplicate Recipe Scale Recipe Save …" at bounding box center [332, 119] width 441 height 19
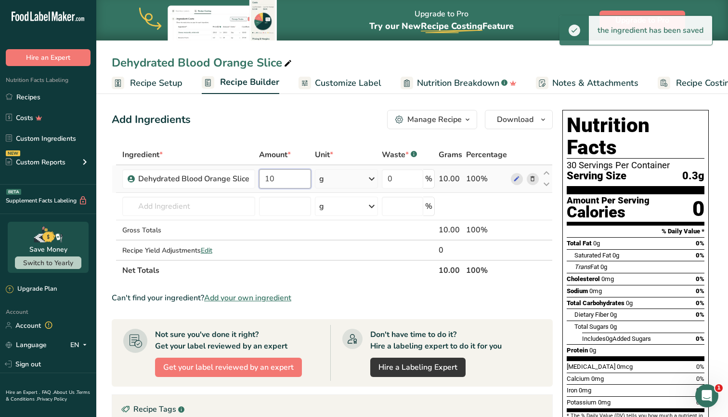
click at [300, 178] on input "10" at bounding box center [285, 178] width 52 height 19
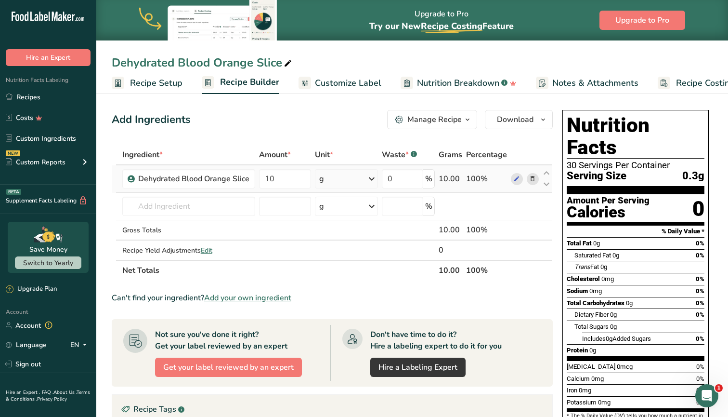
click at [356, 188] on div "Ingredient * Amount * Unit * Waste * .a-a{fill:#347362;}.b-a{fill:#fff;} Grams …" at bounding box center [332, 213] width 441 height 136
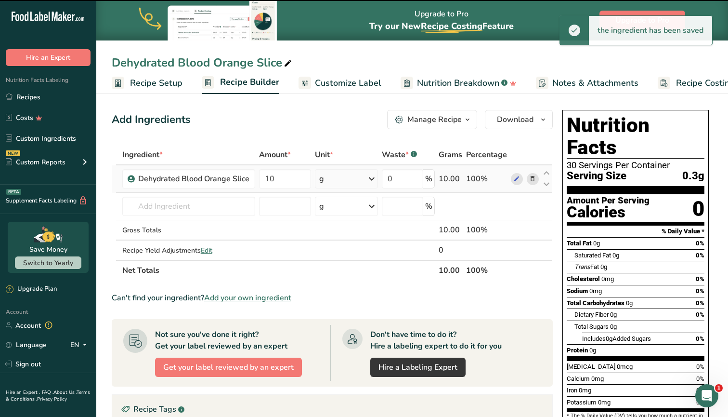
click at [355, 184] on div "g" at bounding box center [346, 178] width 63 height 19
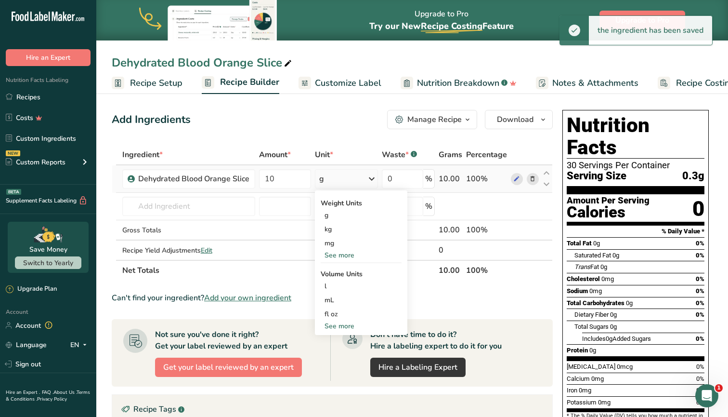
click at [336, 253] on div "See more" at bounding box center [361, 255] width 81 height 10
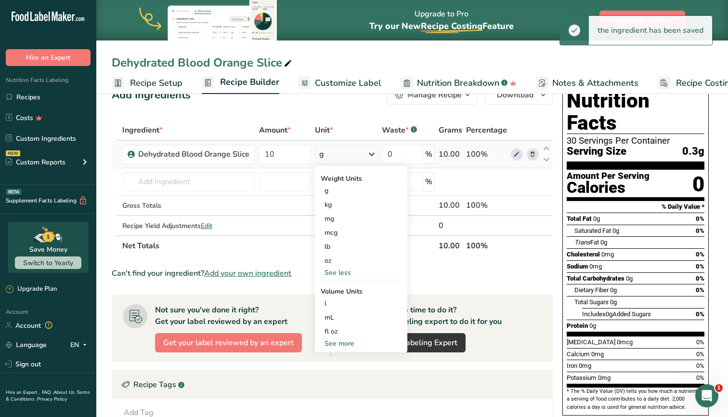
scroll to position [31, 0]
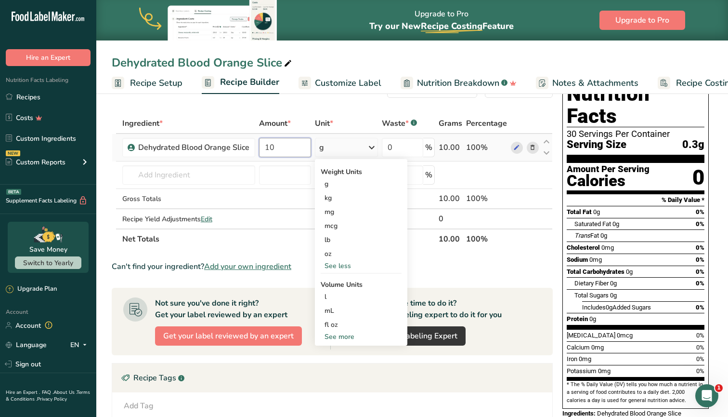
click at [278, 156] on input "10" at bounding box center [285, 147] width 52 height 19
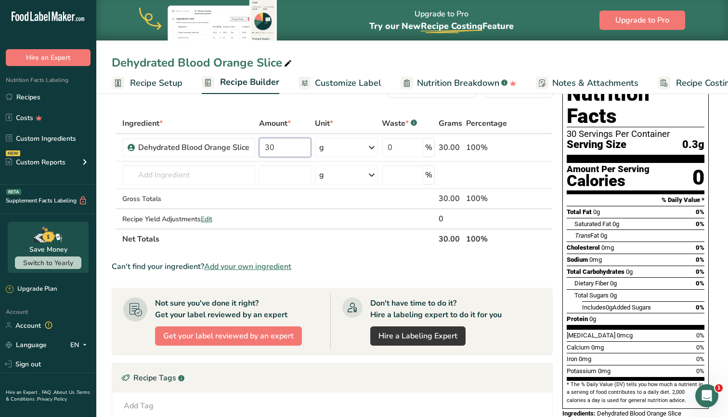
type input "30"
click at [345, 97] on div "Add Ingredients Manage Recipe Delete Recipe Duplicate Recipe Scale Recipe Save …" at bounding box center [332, 88] width 441 height 19
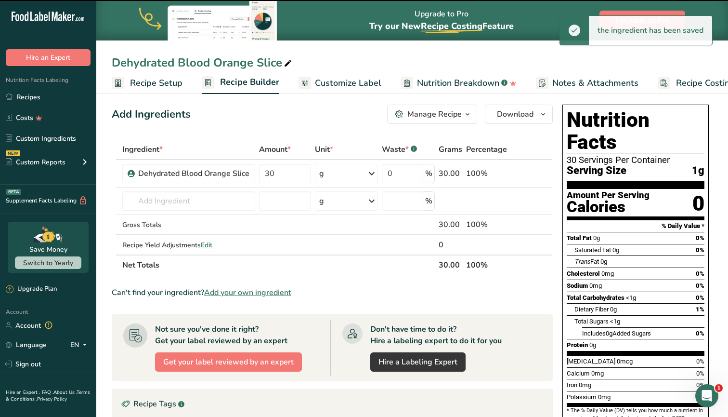
scroll to position [0, 0]
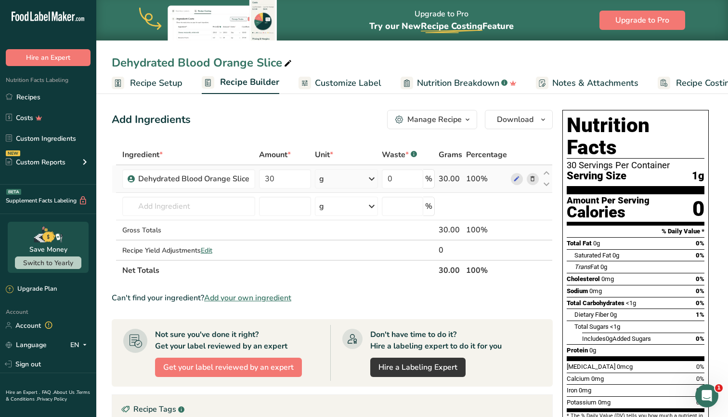
click at [342, 180] on div "g" at bounding box center [346, 178] width 63 height 19
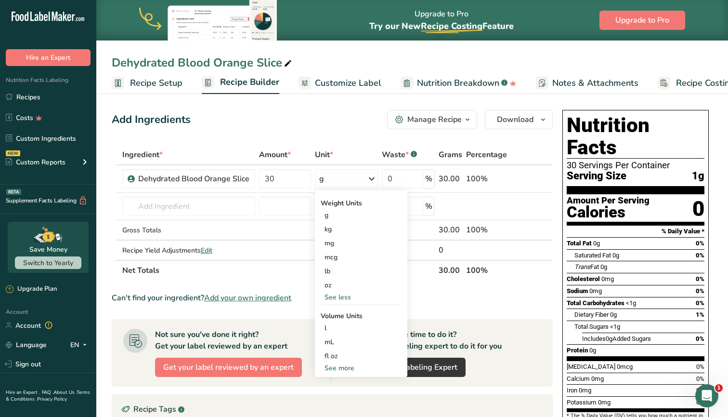
click at [350, 131] on div "Add Ingredients Manage Recipe Delete Recipe Duplicate Recipe Scale Recipe Save …" at bounding box center [335, 356] width 447 height 500
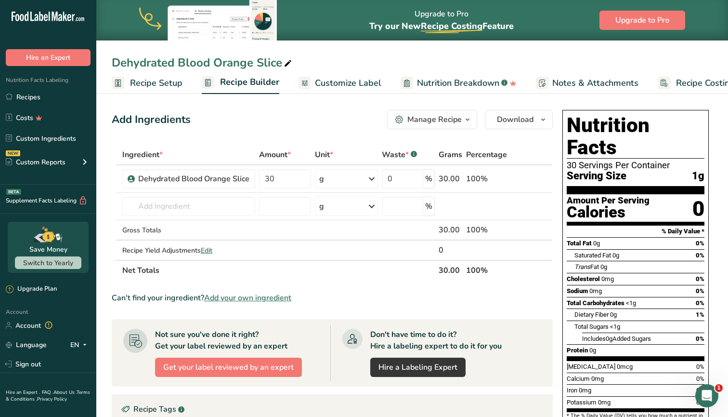
click at [156, 82] on span "Recipe Setup" at bounding box center [156, 83] width 53 height 13
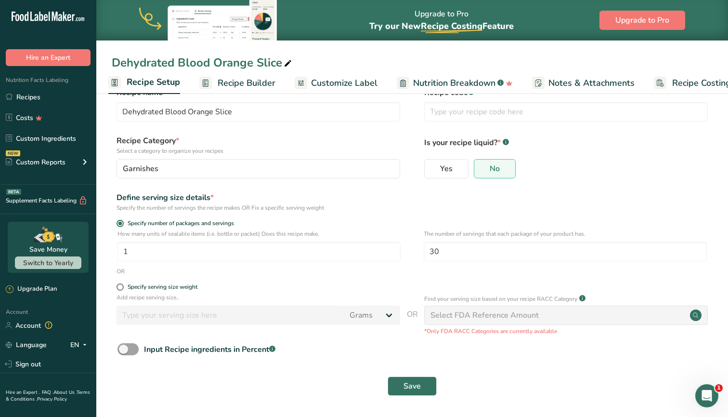
scroll to position [23, 0]
click at [328, 74] on link "Customize Label" at bounding box center [336, 83] width 83 height 22
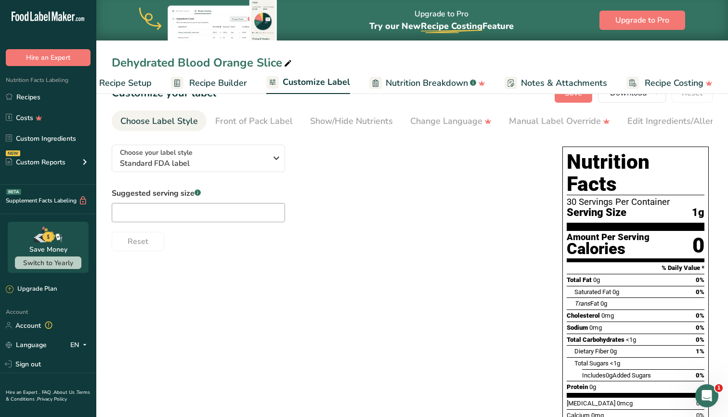
click at [236, 81] on span "Recipe Builder" at bounding box center [218, 83] width 58 height 13
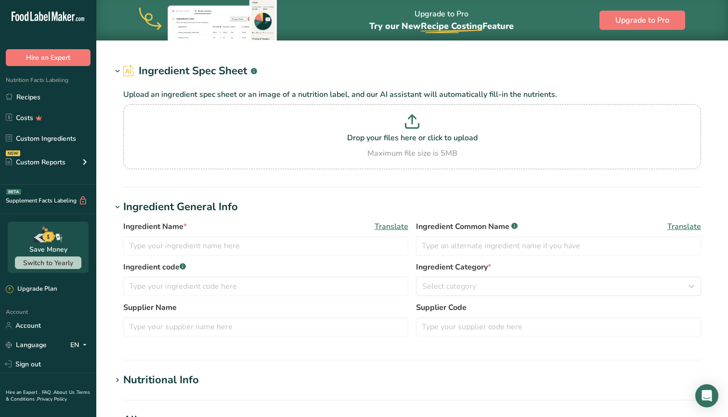
type input "Dehydrated Orange Slices"
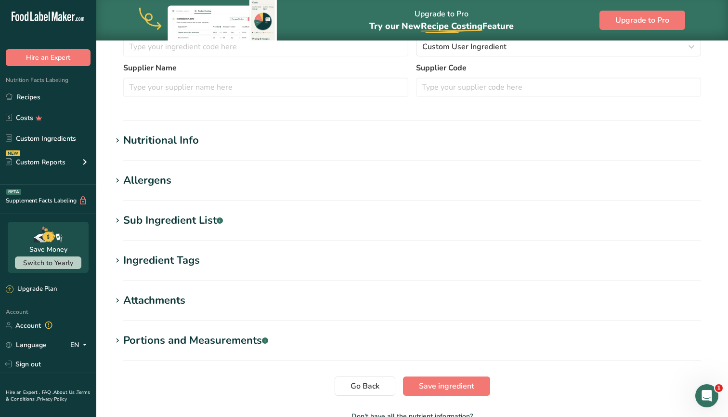
scroll to position [282, 0]
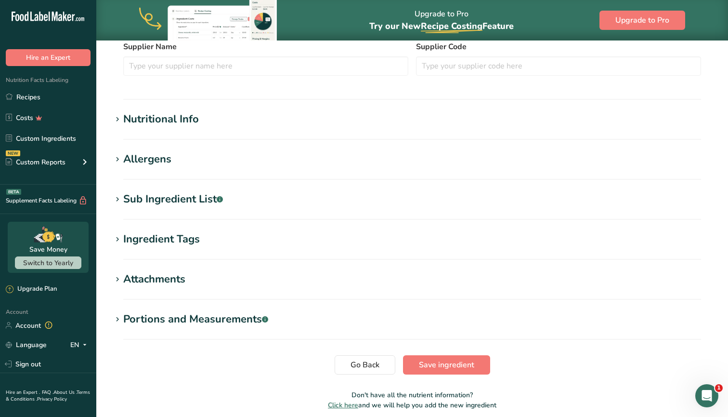
click at [192, 317] on div "Portions and Measurements .a-a{fill:#347362;}.b-a{fill:#fff;}" at bounding box center [195, 319] width 145 height 16
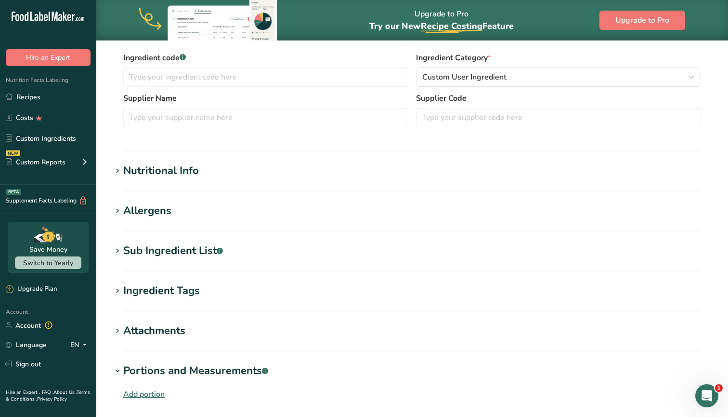
scroll to position [243, 0]
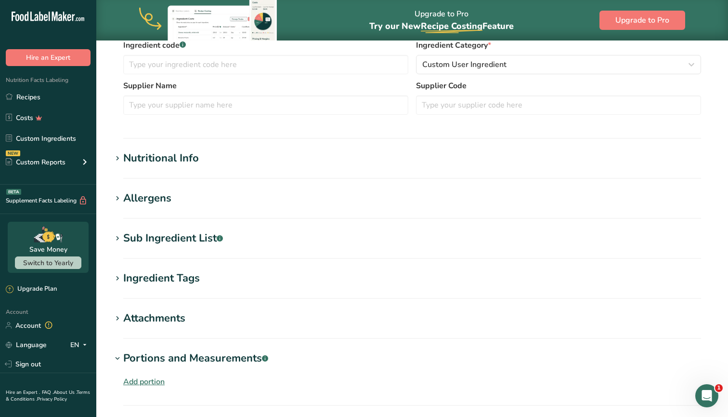
click at [169, 149] on section "Edit Dehydrated Orange Slices Ingredient Spec Sheet .a-a{fill:#347362;}.b-a{fil…" at bounding box center [412, 144] width 632 height 695
click at [169, 155] on div "Nutritional Info" at bounding box center [161, 158] width 76 height 16
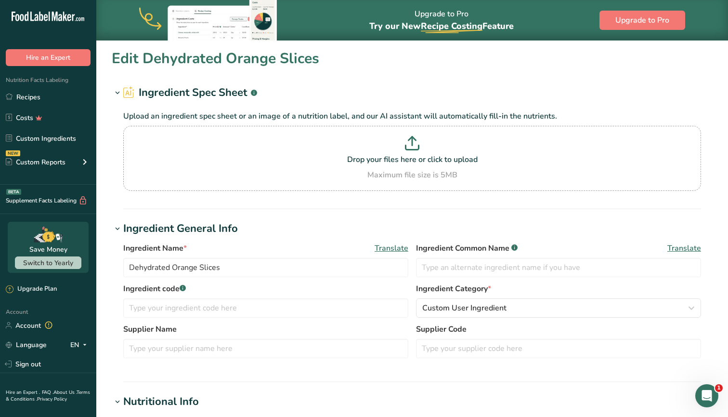
scroll to position [0, 0]
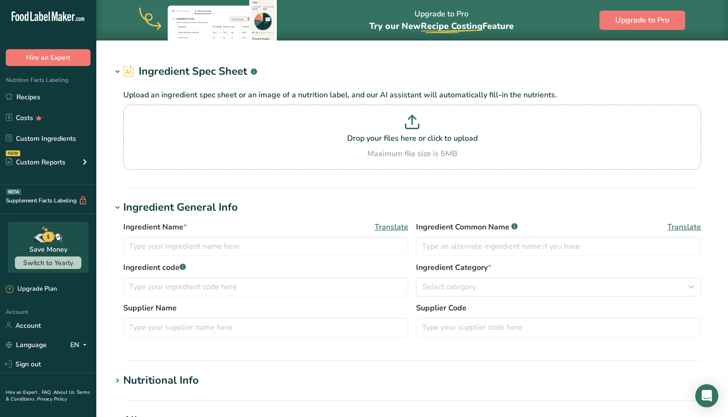
type input "Dehydrated Blood Orange Slice"
type input "10"
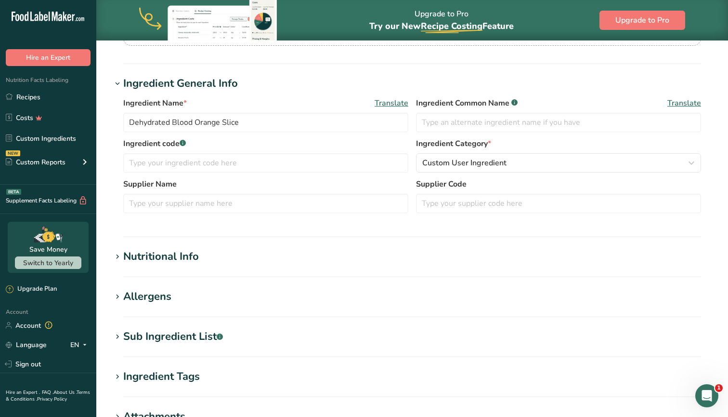
scroll to position [146, 0]
click at [140, 255] on div "Nutritional Info" at bounding box center [161, 256] width 76 height 16
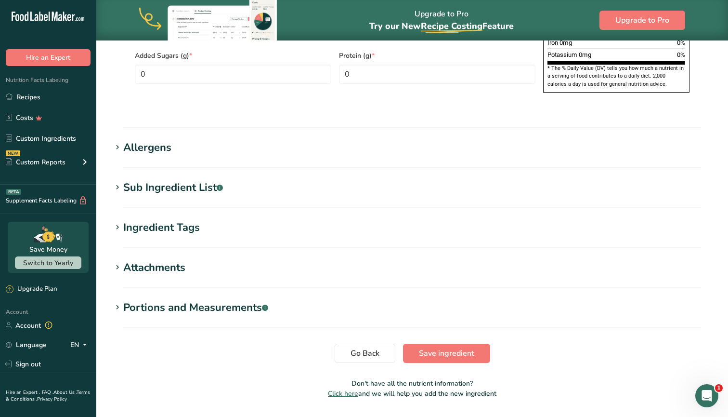
scroll to position [743, 0]
click at [211, 300] on div "Portions and Measurements .a-a{fill:#347362;}.b-a{fill:#fff;}" at bounding box center [195, 308] width 145 height 16
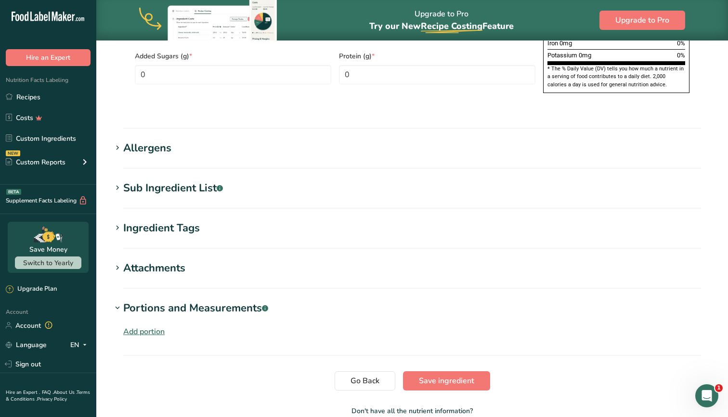
click at [148, 326] on div "Add portion" at bounding box center [143, 332] width 41 height 12
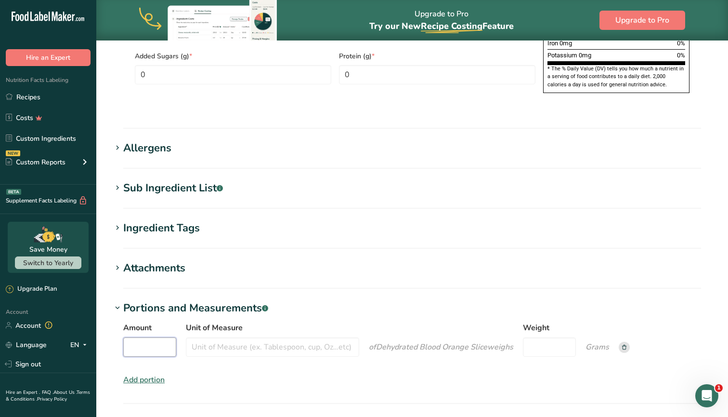
click at [148, 337] on input "Amount" at bounding box center [149, 346] width 53 height 19
type input "1"
type input "S"
type input "slice"
type input "10"
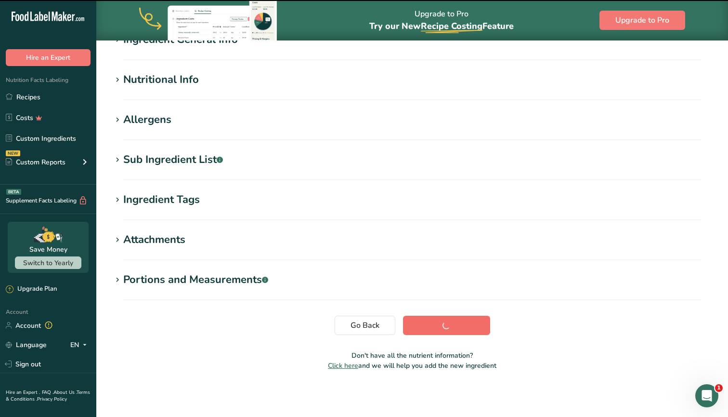
scroll to position [93, 0]
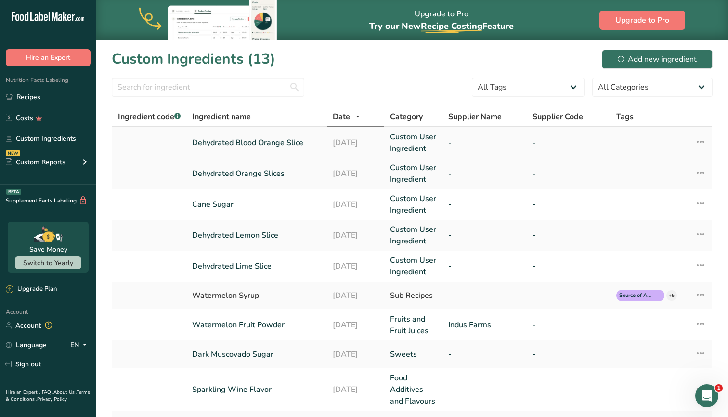
click at [287, 144] on link "Dehydrated Blood Orange Slice" at bounding box center [256, 143] width 129 height 12
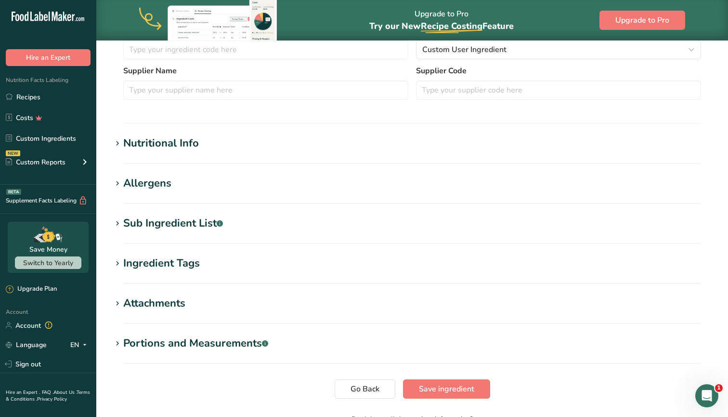
scroll to position [268, 0]
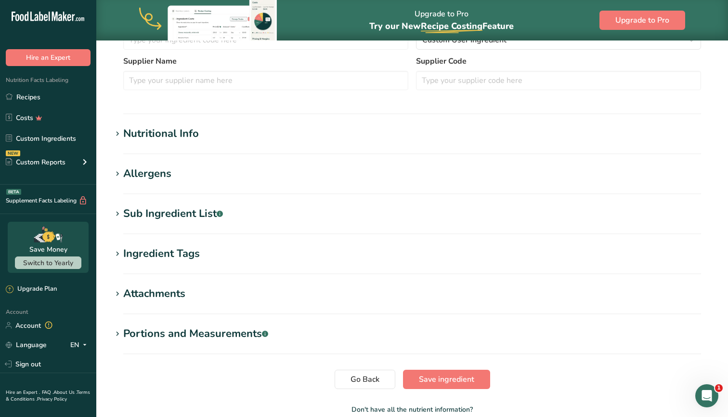
click at [205, 337] on div "Portions and Measurements .a-a{fill:#347362;}.b-a{fill:#fff;}" at bounding box center [195, 334] width 145 height 16
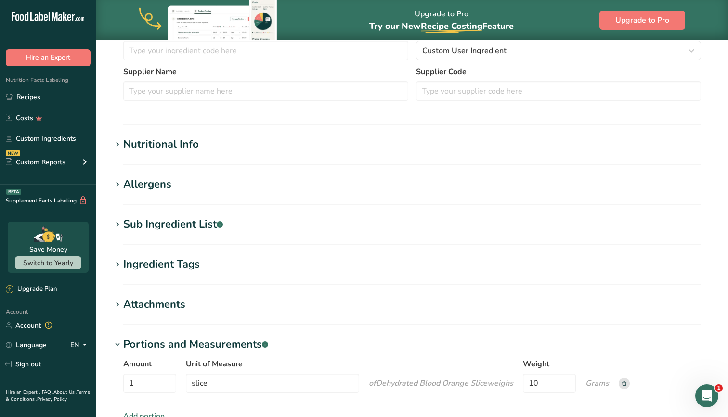
scroll to position [263, 0]
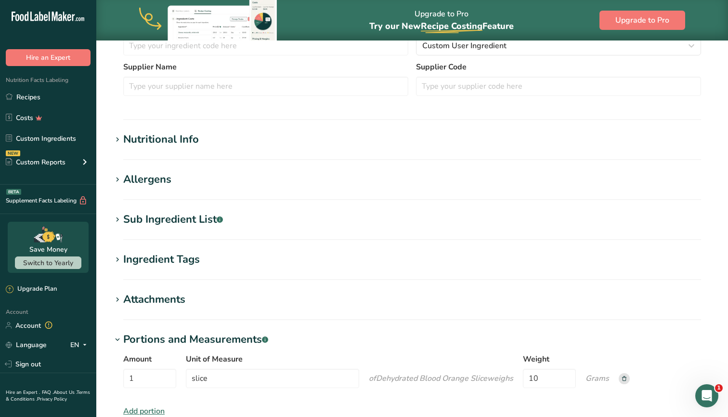
click at [200, 142] on h1 "Nutritional Info" at bounding box center [412, 140] width 601 height 16
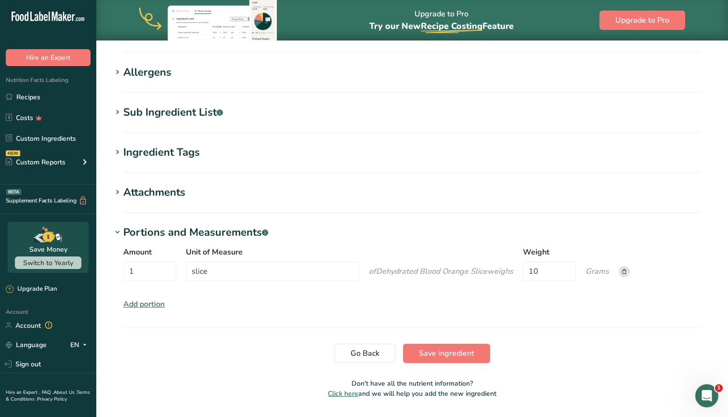
scroll to position [818, 0]
click at [430, 348] on span "Save ingredient" at bounding box center [446, 354] width 55 height 12
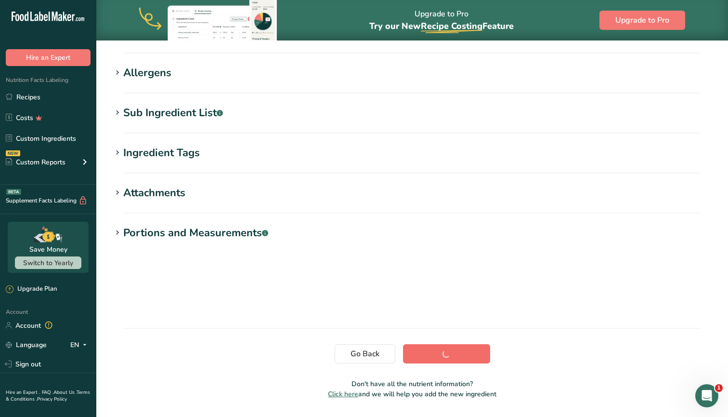
scroll to position [93, 0]
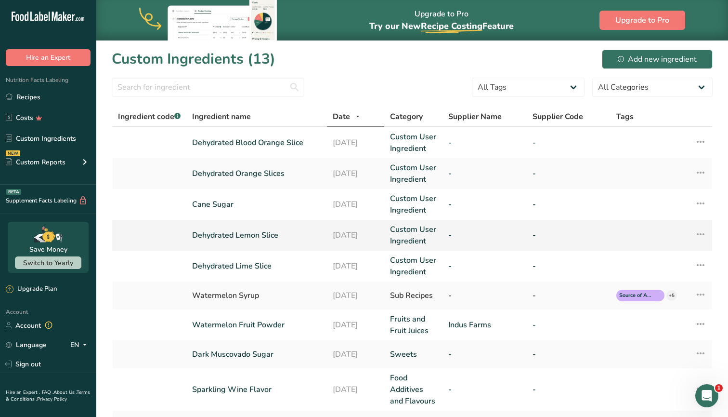
click at [246, 237] on link "Dehydrated Lemon Slice" at bounding box center [256, 235] width 129 height 12
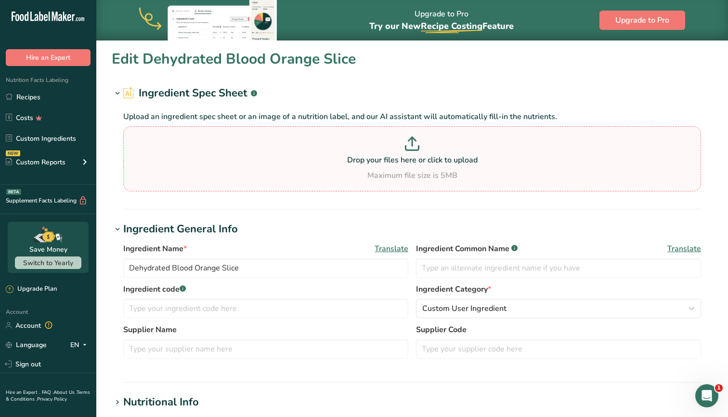
type input "Dehydrated Lemon Slice"
click at [31, 101] on link "Recipes" at bounding box center [48, 97] width 96 height 18
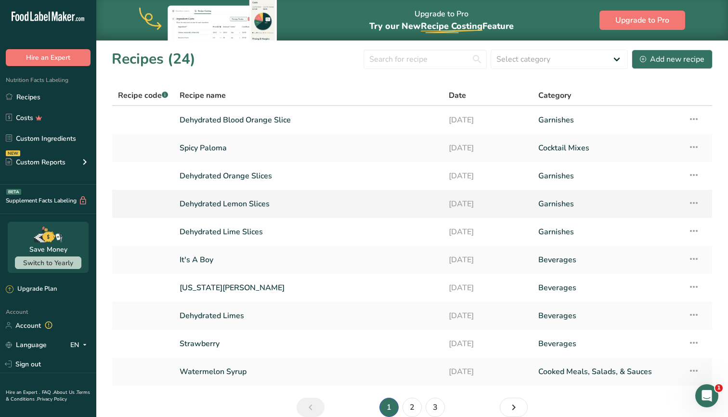
click at [224, 201] on link "Dehydrated Lemon Slices" at bounding box center [309, 204] width 258 height 20
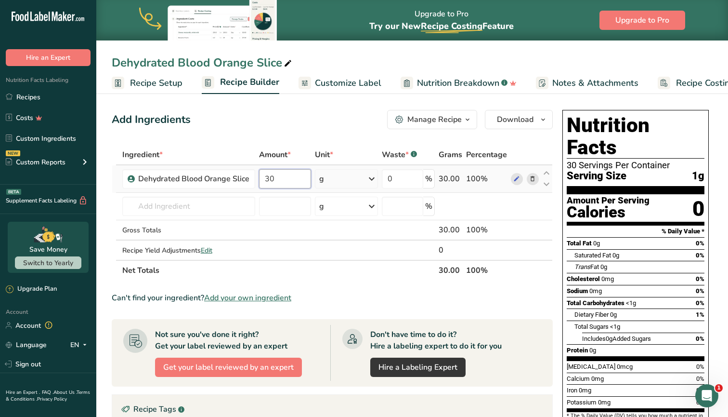
click at [286, 176] on input "30" at bounding box center [285, 178] width 52 height 19
type input "3"
type input "1"
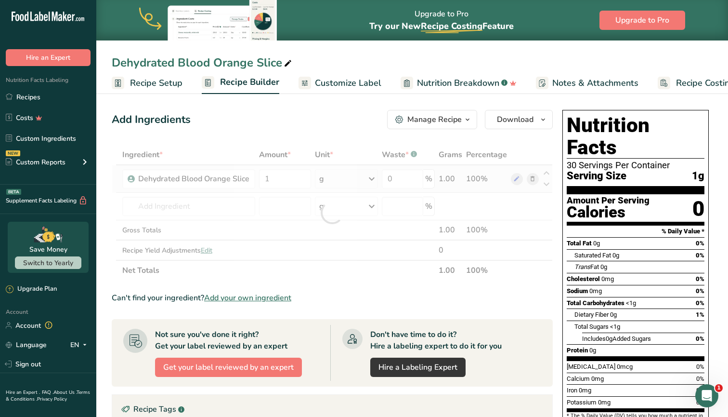
click at [346, 181] on div "Ingredient * Amount * Unit * Waste * .a-a{fill:#347362;}.b-a{fill:#fff;} Grams …" at bounding box center [332, 213] width 441 height 136
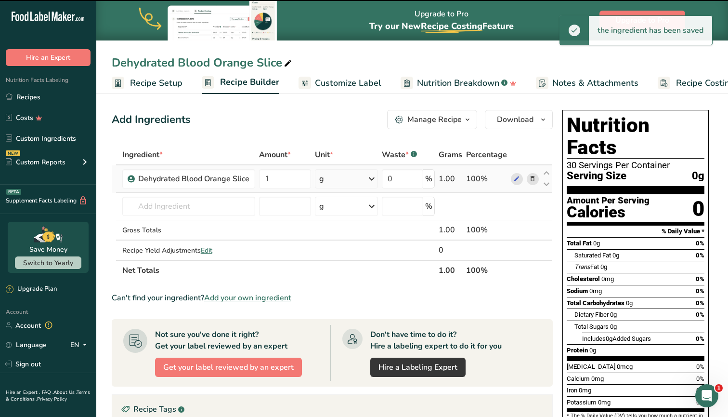
click at [346, 181] on div "g" at bounding box center [346, 178] width 63 height 19
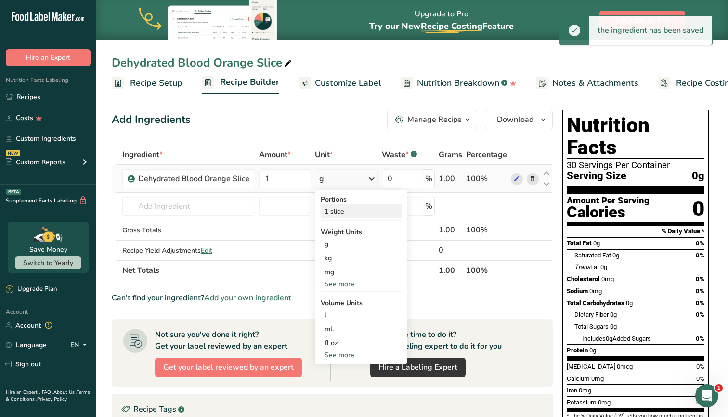
click at [336, 211] on div "1 slice" at bounding box center [361, 211] width 81 height 14
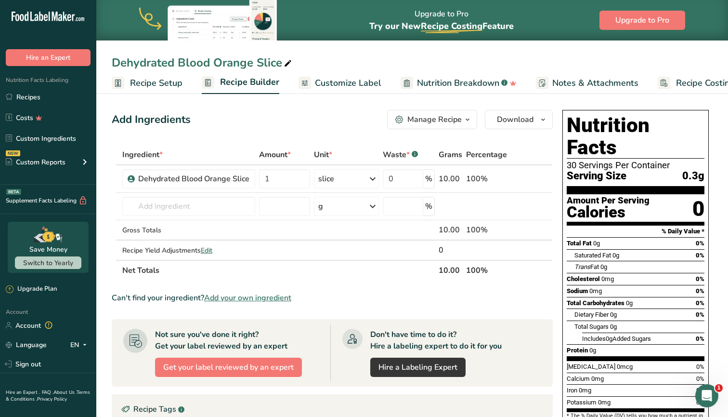
click at [148, 78] on span "Recipe Setup" at bounding box center [156, 83] width 53 height 13
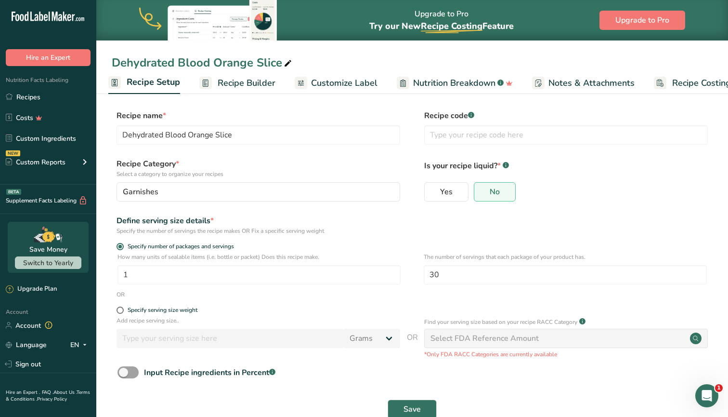
click at [242, 78] on span "Recipe Builder" at bounding box center [247, 83] width 58 height 13
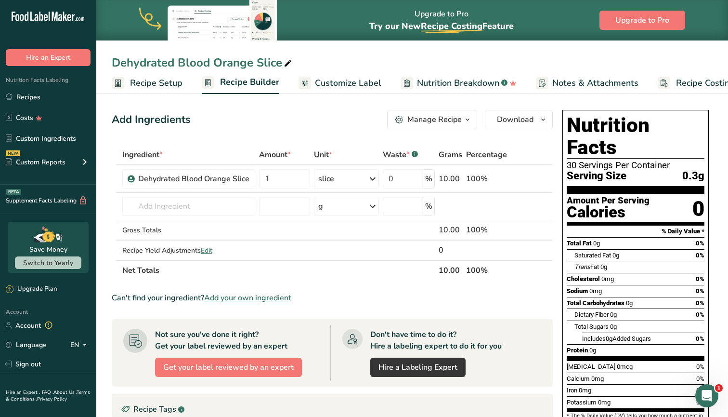
click at [168, 92] on link "Recipe Setup" at bounding box center [147, 83] width 71 height 22
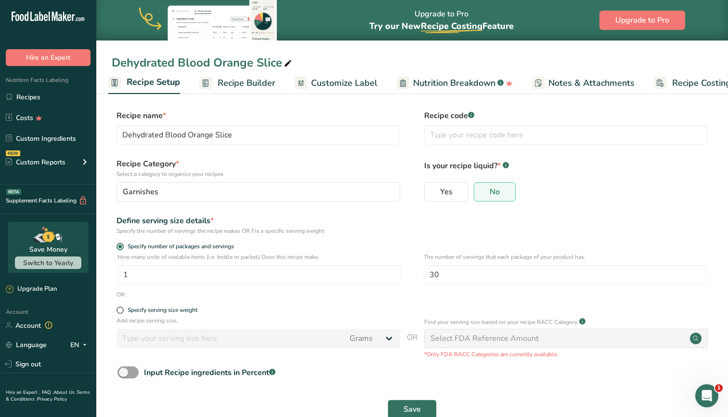
click at [267, 83] on span "Recipe Builder" at bounding box center [247, 83] width 58 height 13
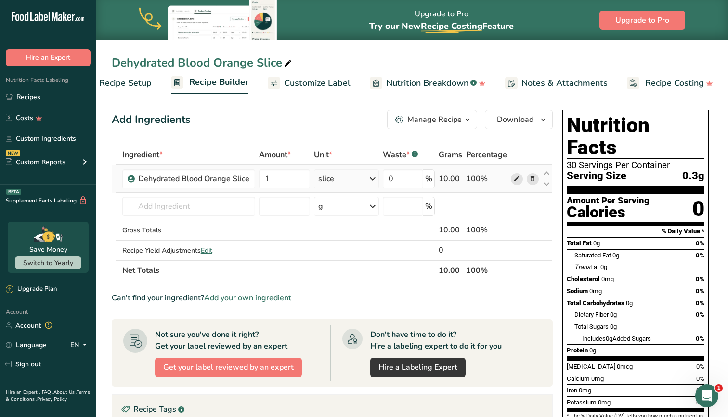
click at [518, 182] on icon at bounding box center [517, 179] width 7 height 10
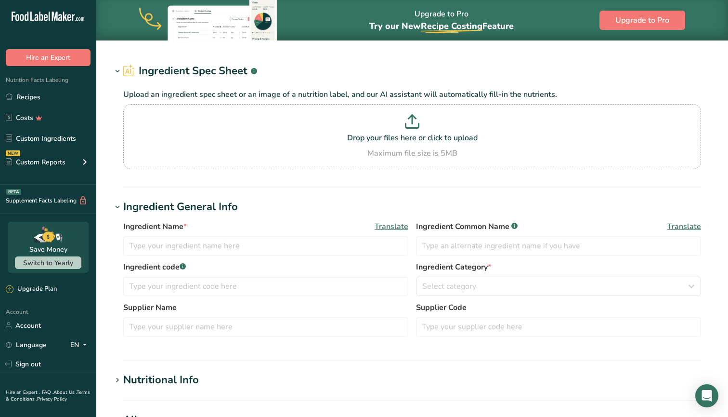
type input "Dehydrated Blood Orange Slice"
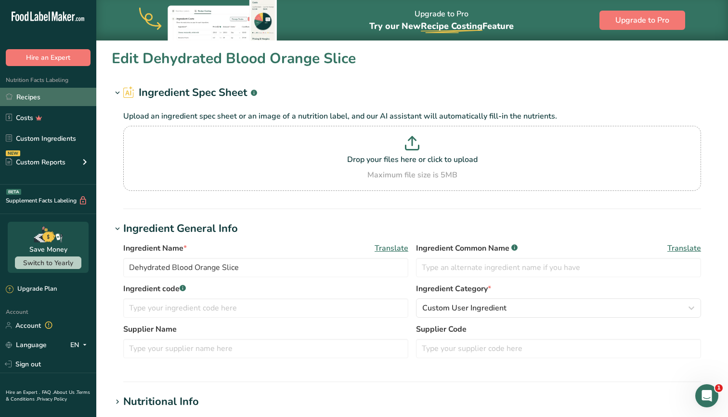
click at [32, 96] on link "Recipes" at bounding box center [48, 97] width 96 height 18
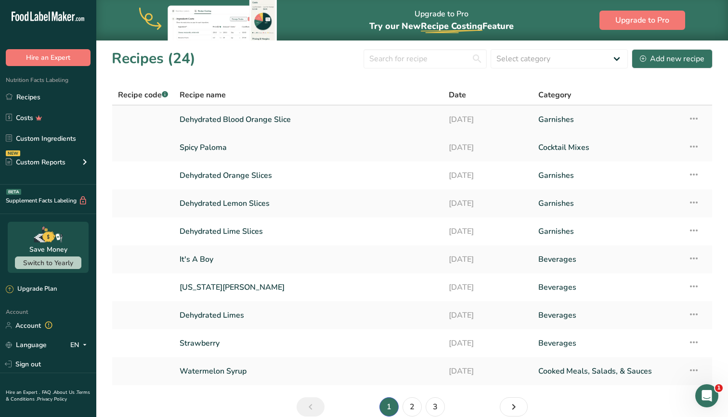
click at [276, 122] on link "Dehydrated Blood Orange Slice" at bounding box center [309, 119] width 258 height 20
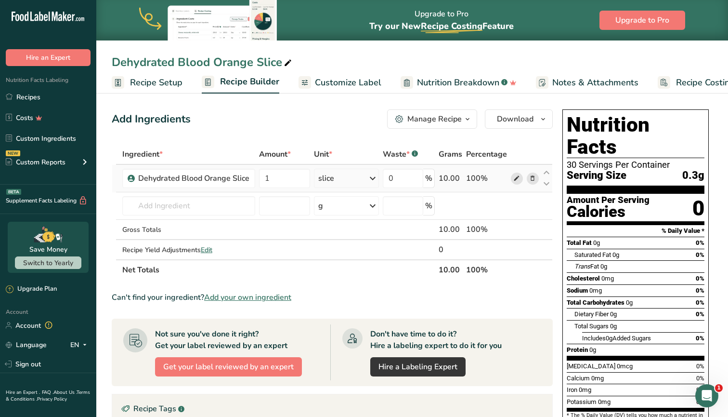
click at [517, 183] on icon at bounding box center [517, 178] width 7 height 10
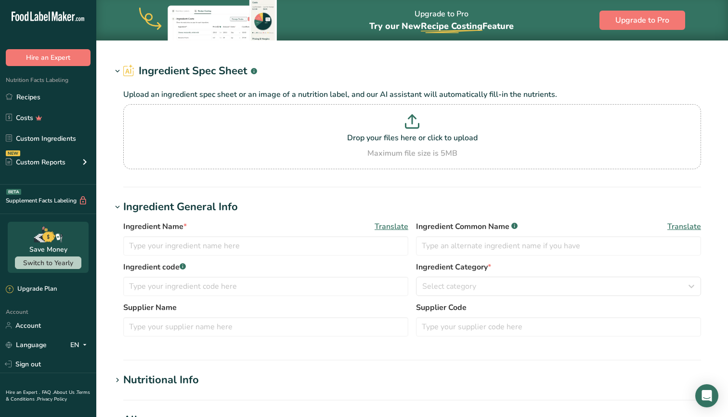
type input "Dehydrated Blood Orange Slice"
type input "10"
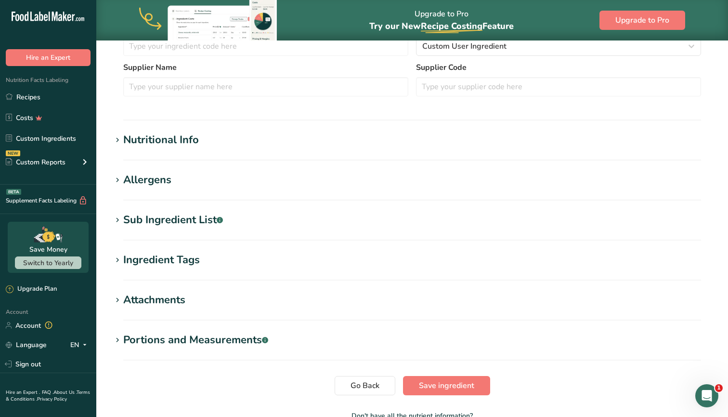
scroll to position [270, 0]
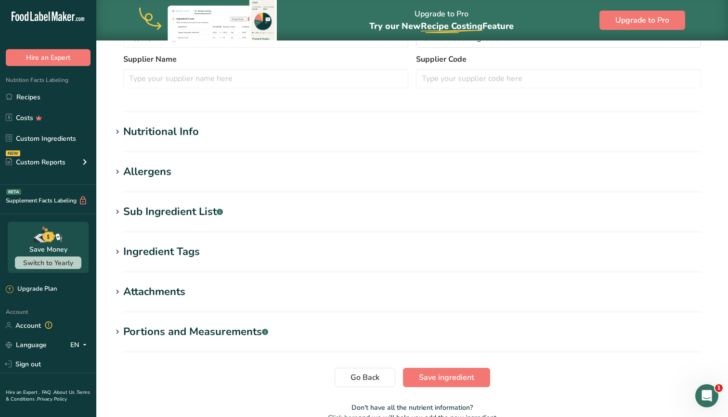
click at [178, 125] on div "Nutritional Info" at bounding box center [161, 132] width 76 height 16
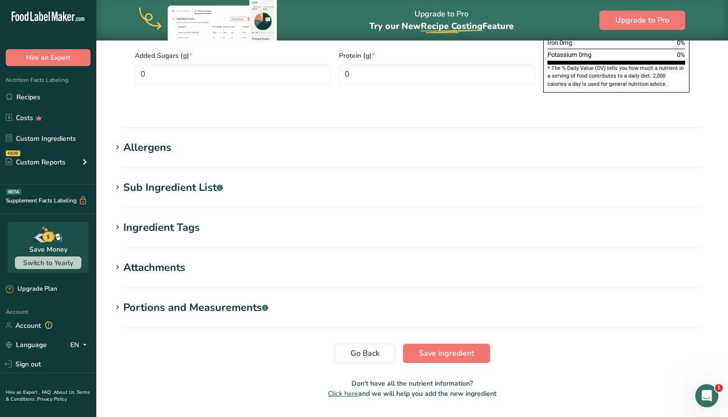
scroll to position [743, 0]
click at [225, 300] on div "Portions and Measurements .a-a{fill:#347362;}.b-a{fill:#fff;}" at bounding box center [195, 308] width 145 height 16
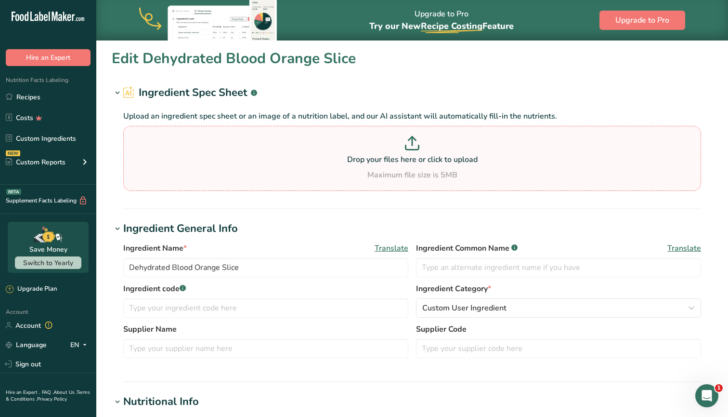
scroll to position [0, 0]
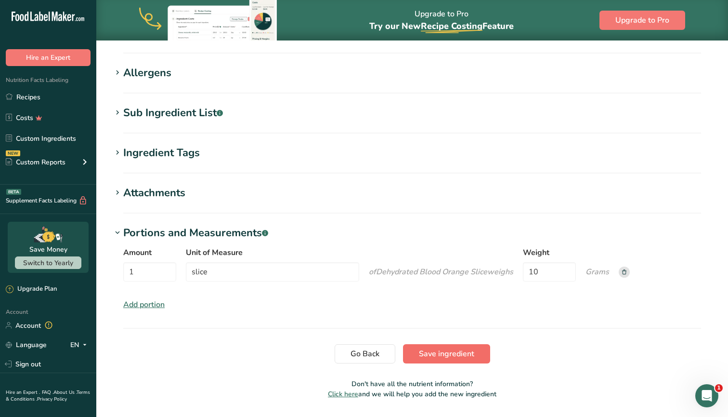
click at [455, 344] on button "Save ingredient" at bounding box center [446, 353] width 87 height 19
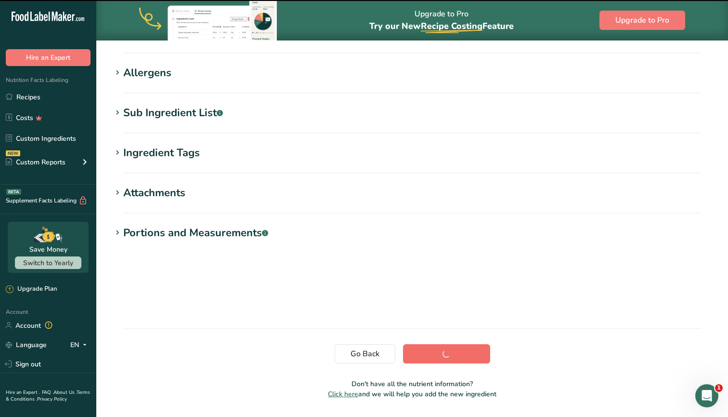
scroll to position [93, 0]
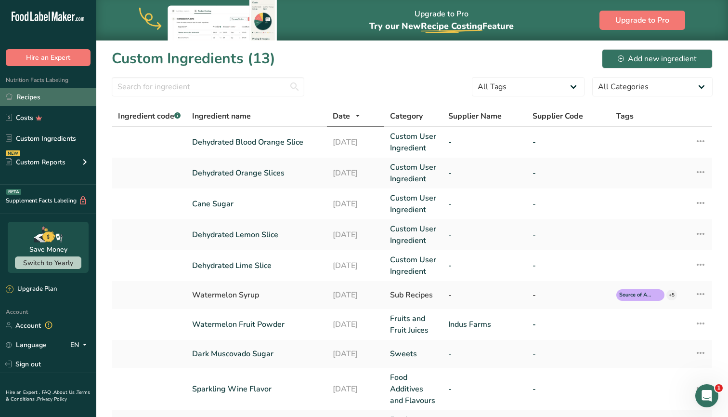
click at [36, 91] on link "Recipes" at bounding box center [48, 97] width 96 height 18
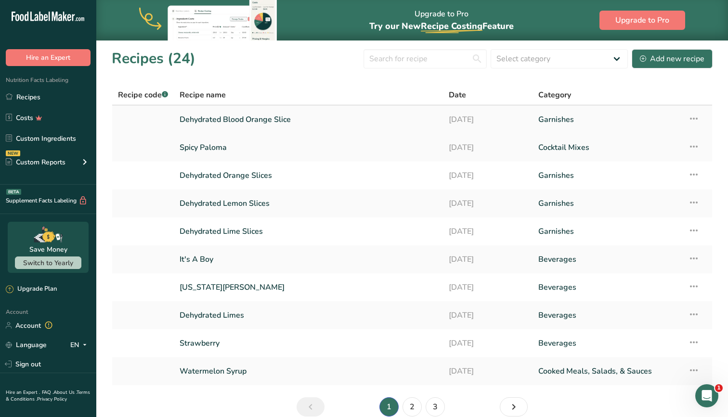
click at [254, 122] on link "Dehydrated Blood Orange Slice" at bounding box center [309, 119] width 258 height 20
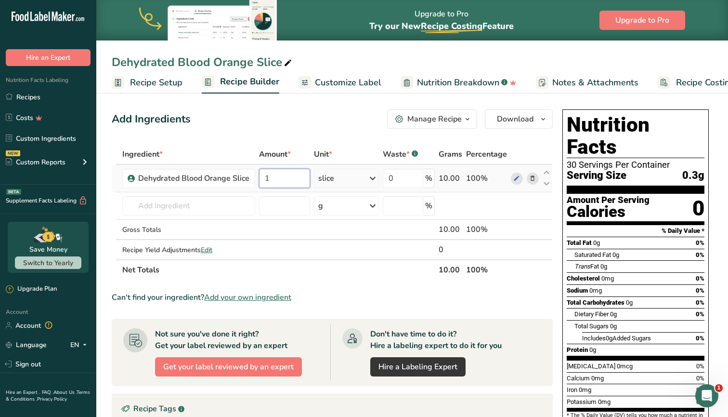
click at [278, 182] on input "1" at bounding box center [284, 178] width 51 height 19
type input "30"
click at [345, 287] on section "Ingredient * Amount * Unit * Waste * .a-a{fill:#347362;}.b-a{fill:#fff;} Grams …" at bounding box center [332, 367] width 441 height 446
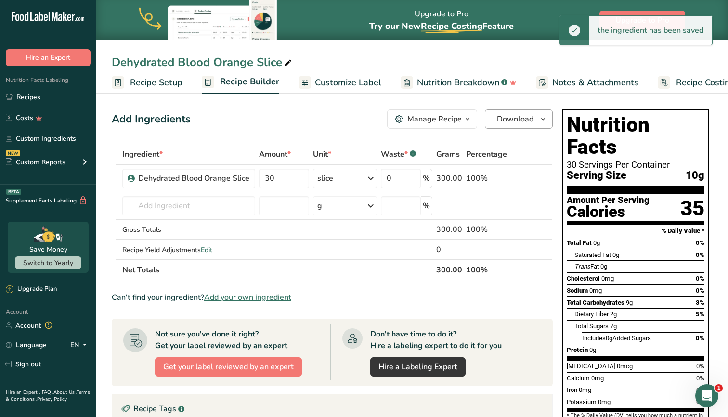
click at [528, 115] on span "Download" at bounding box center [515, 119] width 37 height 12
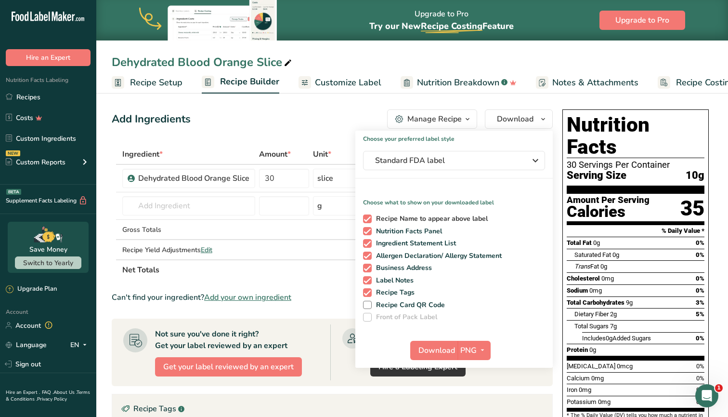
click at [369, 216] on span at bounding box center [367, 218] width 9 height 9
click at [369, 216] on input "Recipe Name to appear above label" at bounding box center [366, 218] width 6 height 6
checkbox input "false"
click at [363, 241] on span at bounding box center [367, 243] width 9 height 9
click at [363, 241] on input "Ingredient Statement List" at bounding box center [366, 243] width 6 height 6
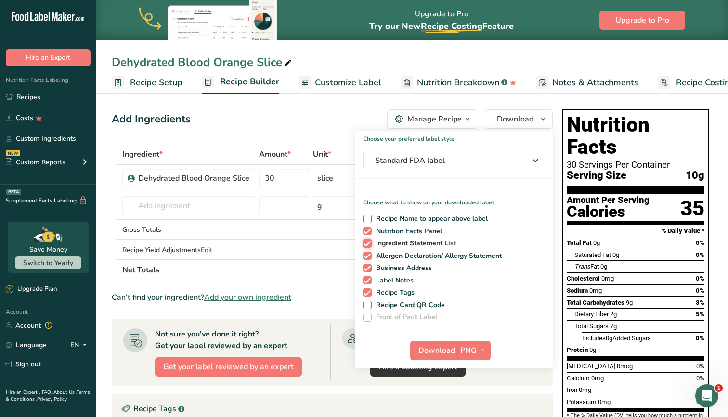
checkbox input "false"
click at [363, 255] on span at bounding box center [367, 255] width 9 height 9
click at [363, 255] on input "Allergen Declaration/ Allergy Statement" at bounding box center [366, 255] width 6 height 6
checkbox input "false"
click at [351, 82] on span "Customize Label" at bounding box center [348, 82] width 66 height 13
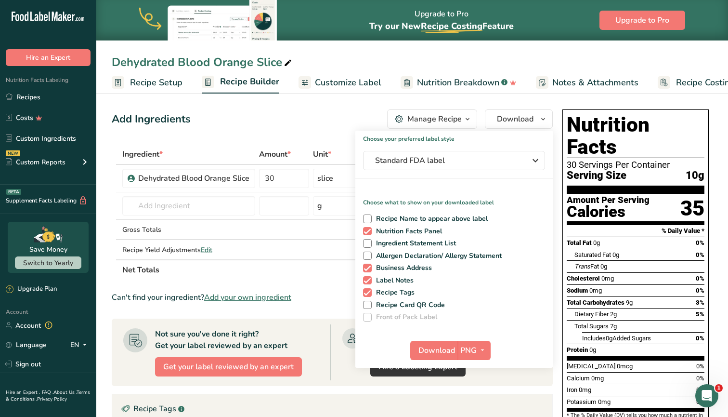
scroll to position [0, 31]
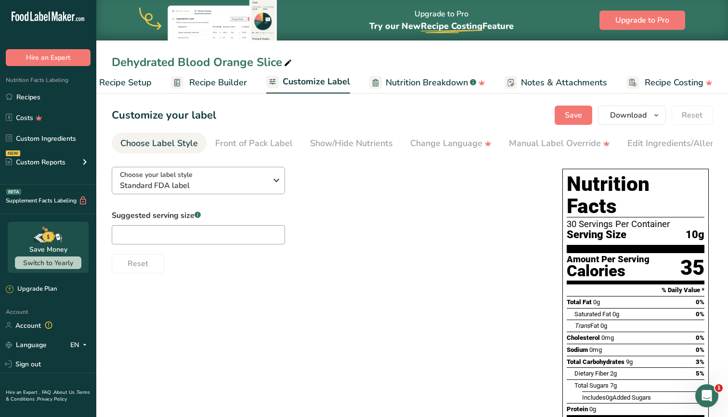
click at [190, 167] on button "Choose your label style Standard FDA label" at bounding box center [198, 180] width 173 height 27
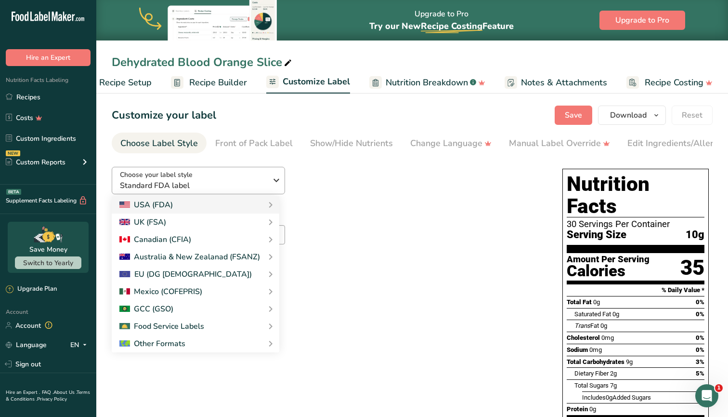
click at [209, 178] on div "Choose your label style Standard FDA label" at bounding box center [193, 181] width 147 height 22
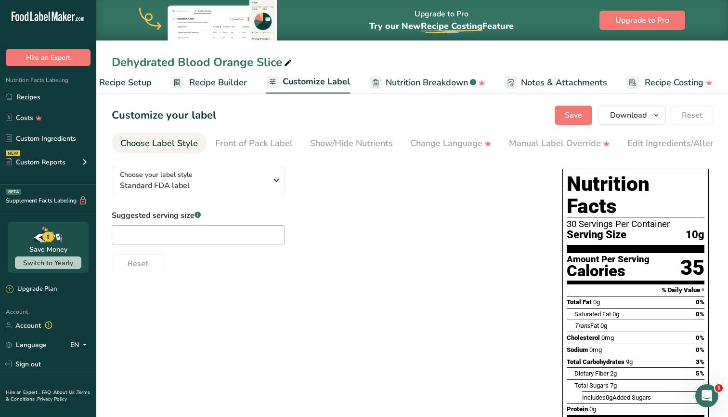
click at [229, 81] on span "Recipe Builder" at bounding box center [218, 82] width 58 height 13
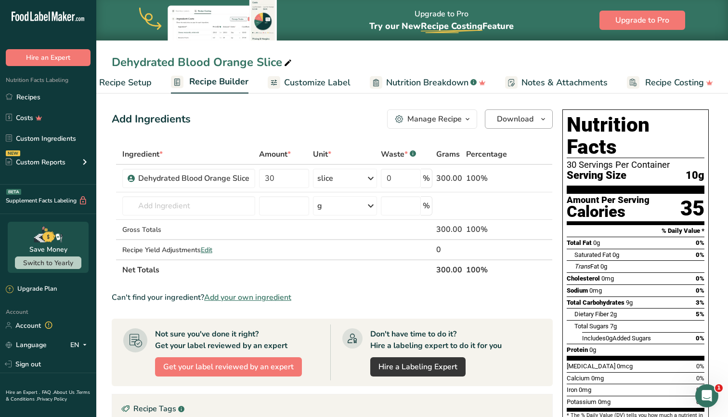
click at [514, 121] on span "Download" at bounding box center [515, 119] width 37 height 12
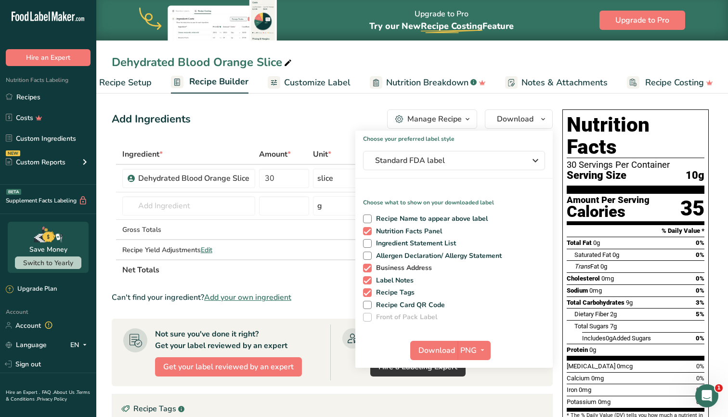
click at [365, 271] on span at bounding box center [367, 268] width 9 height 9
click at [365, 271] on input "Business Address" at bounding box center [366, 267] width 6 height 6
checkbox input "false"
click at [366, 285] on div "Recipe Name to appear above label Nutrition Facts Panel Ingredient Statement Li…" at bounding box center [455, 266] width 198 height 111
click at [366, 295] on span at bounding box center [367, 292] width 9 height 9
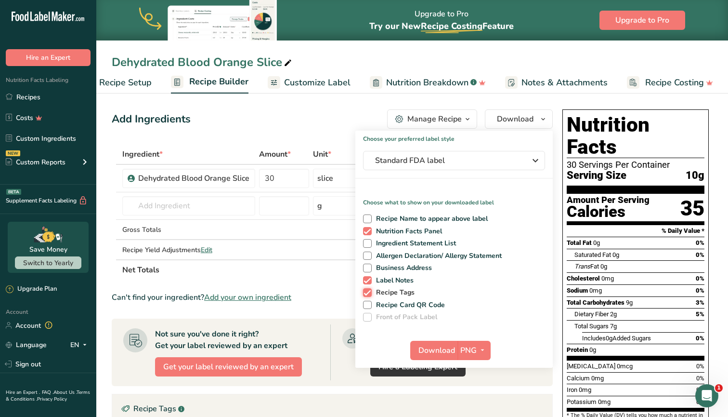
click at [366, 295] on input "Recipe Tags" at bounding box center [366, 292] width 6 height 6
checkbox input "false"
click at [369, 279] on span at bounding box center [367, 280] width 9 height 9
click at [369, 279] on input "Label Notes" at bounding box center [366, 280] width 6 height 6
checkbox input "false"
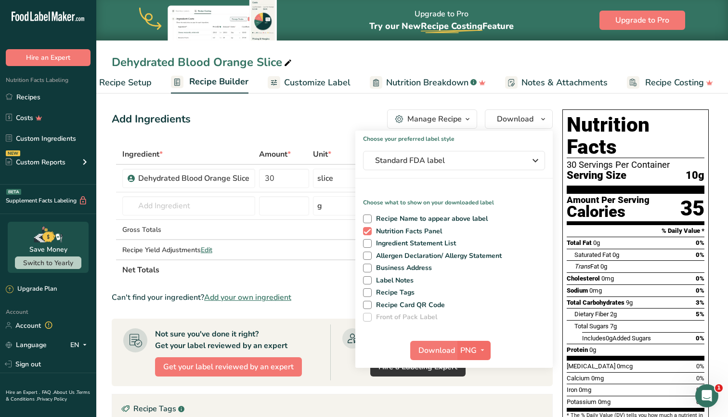
click at [458, 349] on button "PNG" at bounding box center [474, 350] width 33 height 19
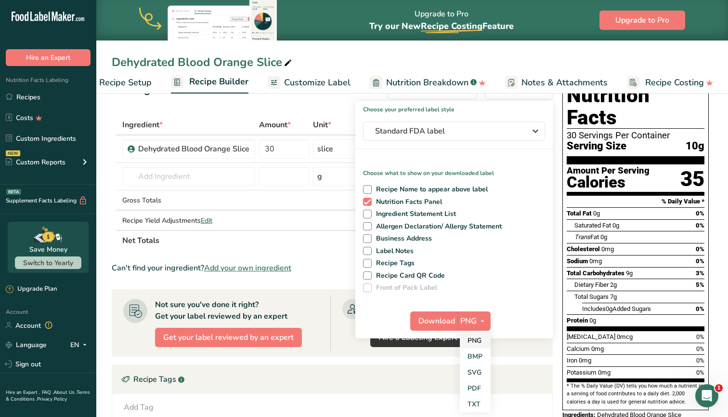
scroll to position [41, 0]
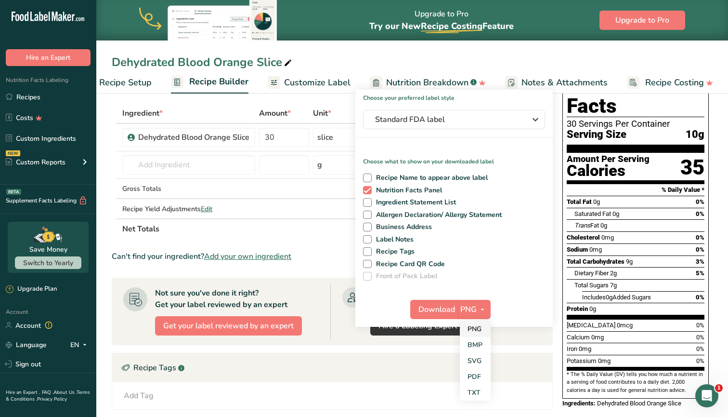
click at [474, 325] on link "PNG" at bounding box center [475, 329] width 31 height 16
click at [444, 311] on span "Download" at bounding box center [437, 309] width 37 height 12
click at [378, 253] on span "Recipe Tags" at bounding box center [393, 251] width 43 height 9
click at [369, 253] on input "Recipe Tags" at bounding box center [366, 251] width 6 height 6
checkbox input "true"
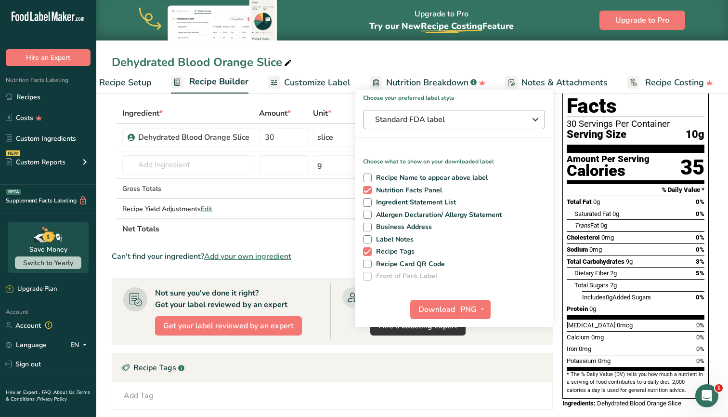
click at [442, 119] on span "Standard FDA label" at bounding box center [447, 120] width 145 height 12
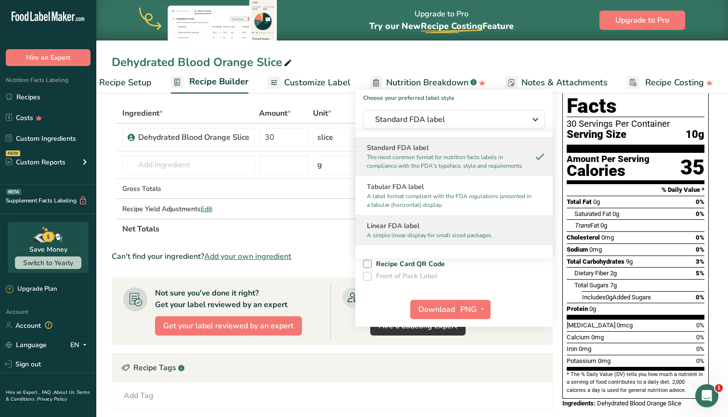
click at [415, 226] on h2 "Linear FDA label" at bounding box center [454, 226] width 174 height 10
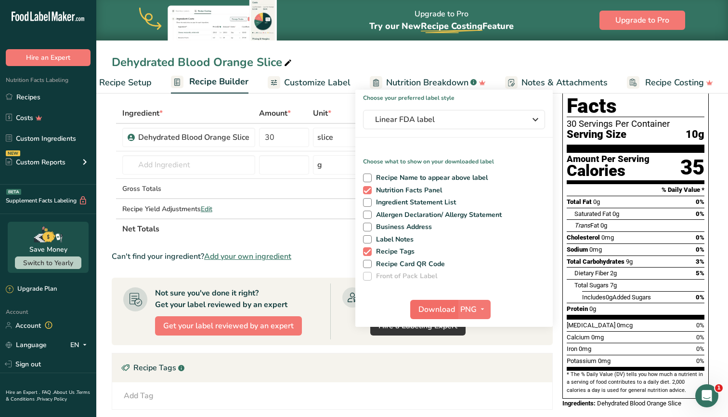
click at [448, 310] on span "Download" at bounding box center [437, 309] width 37 height 12
